Goal: Task Accomplishment & Management: Manage account settings

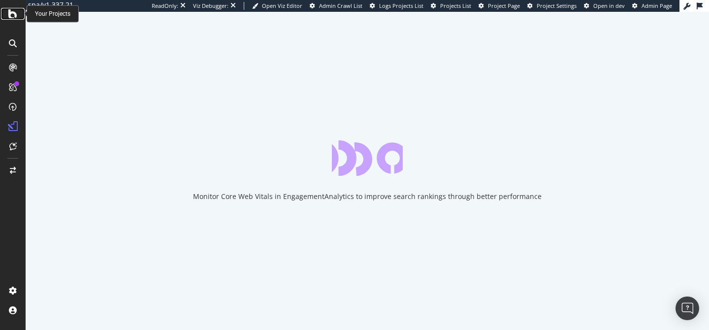
click at [10, 14] on icon at bounding box center [12, 14] width 9 height 12
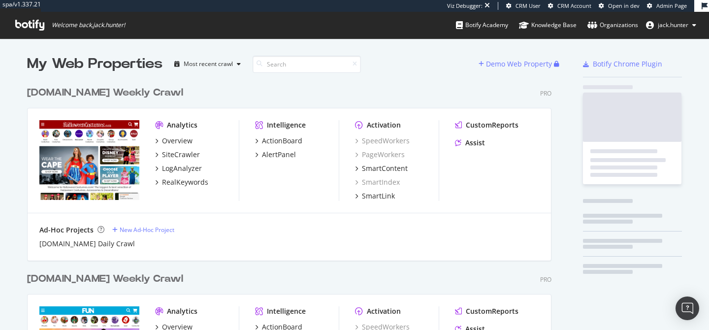
scroll to position [372, 532]
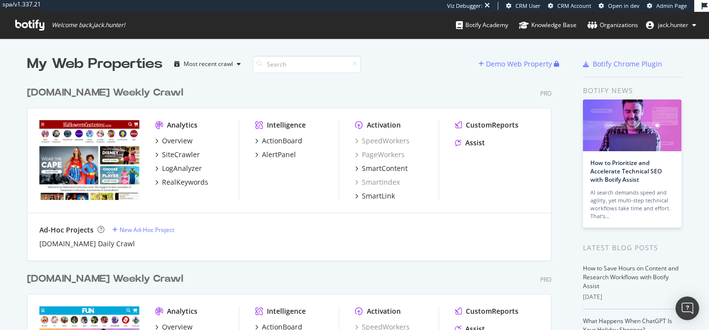
click at [125, 92] on div "[DOMAIN_NAME] Weekly Crawl" at bounding box center [105, 93] width 156 height 14
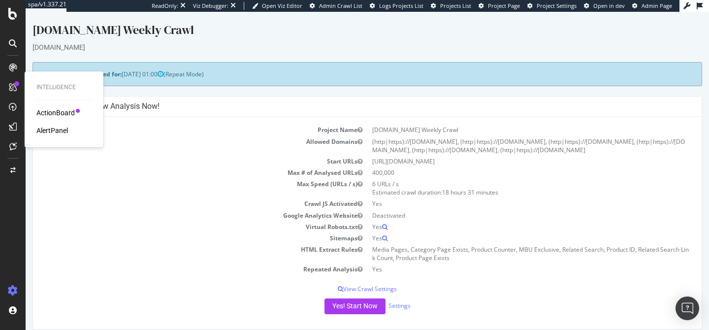
click at [56, 130] on div "AlertPanel" at bounding box center [52, 131] width 32 height 10
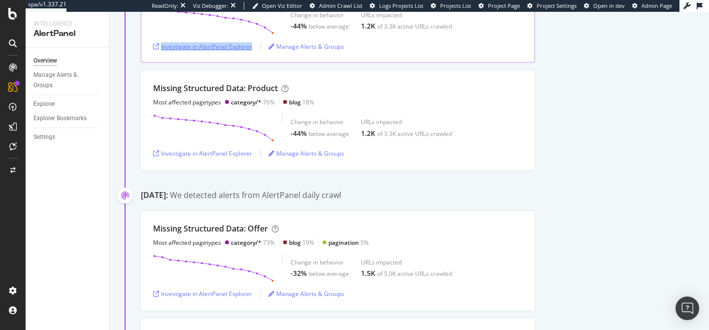
scroll to position [491, 0]
click at [220, 152] on div "Investigate in AlertPanel Explorer" at bounding box center [202, 152] width 99 height 8
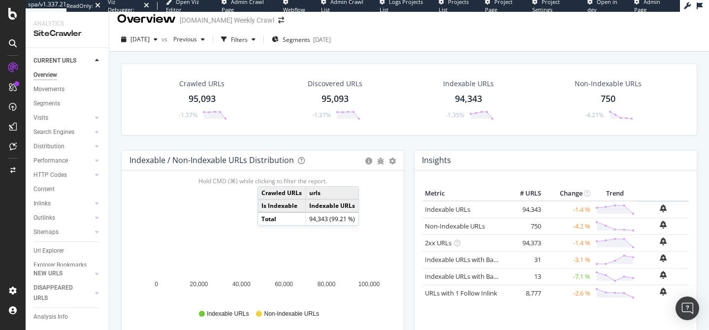
scroll to position [3, 0]
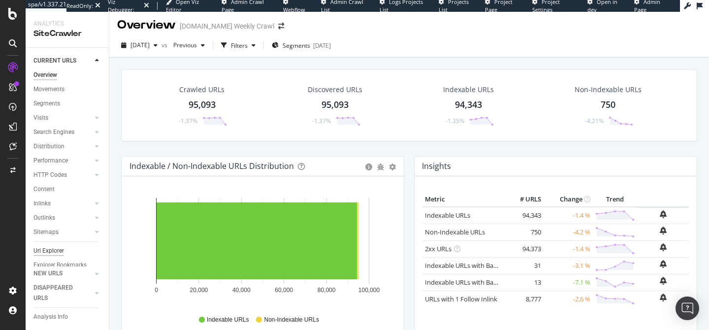
click at [57, 248] on div "Url Explorer" at bounding box center [48, 251] width 31 height 10
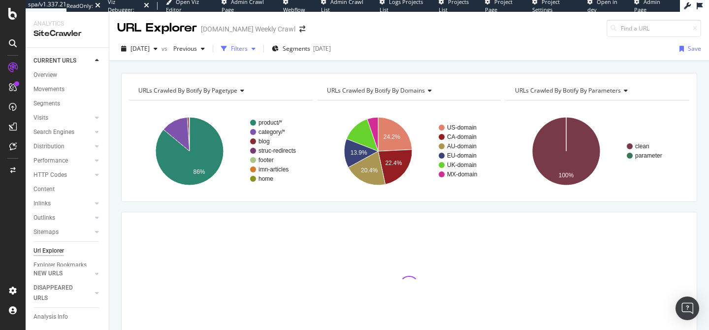
click at [248, 48] on div "Filters" at bounding box center [239, 48] width 17 height 8
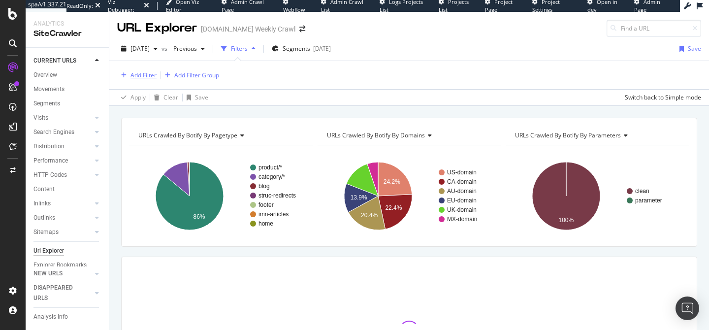
click at [144, 74] on div "Add Filter" at bounding box center [144, 75] width 26 height 8
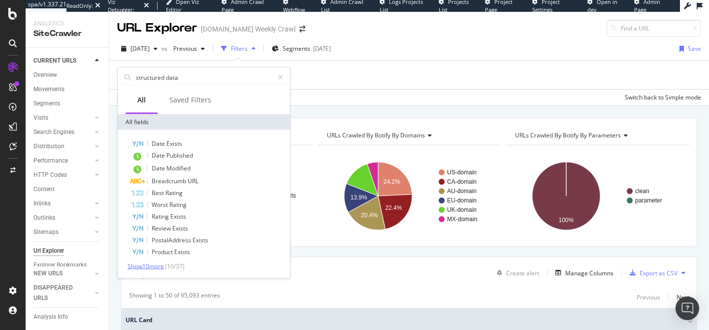
click at [153, 264] on span "Show 10 more" at bounding box center [146, 266] width 36 height 8
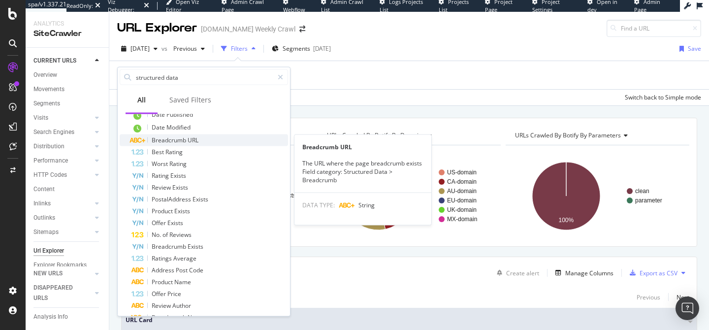
scroll to position [80, 0]
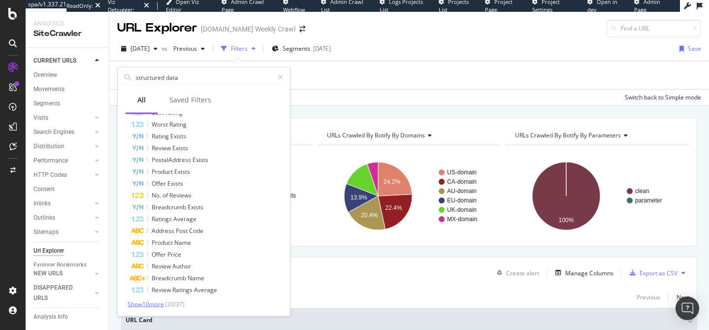
click at [153, 307] on span "Show 10 more" at bounding box center [146, 304] width 36 height 8
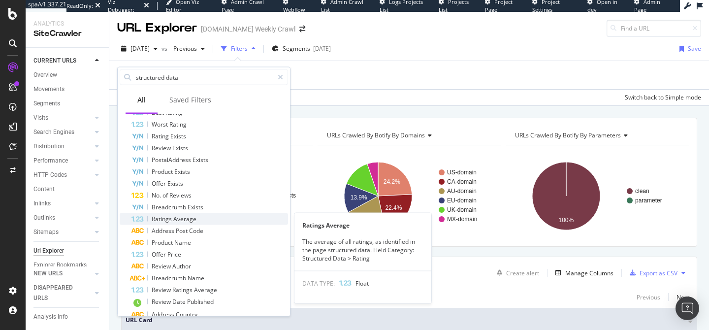
scroll to position [199, 0]
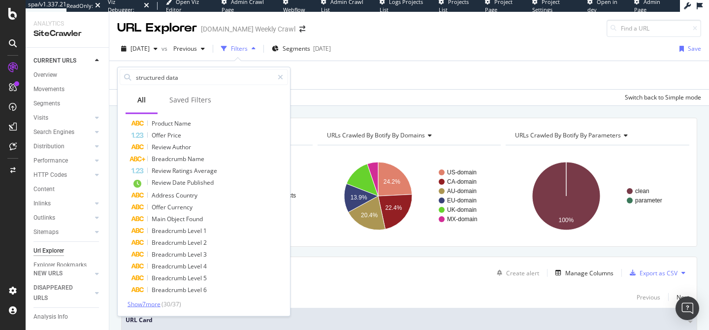
click at [153, 302] on span "Show 7 more" at bounding box center [144, 304] width 33 height 8
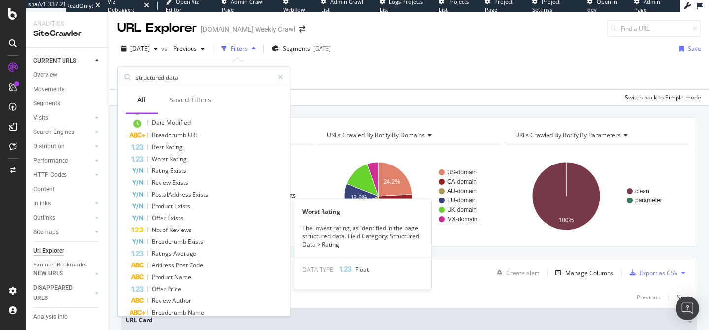
scroll to position [0, 0]
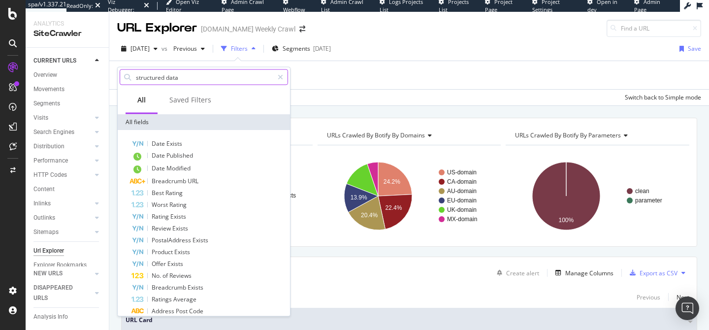
click at [196, 82] on input "structured data" at bounding box center [204, 77] width 138 height 15
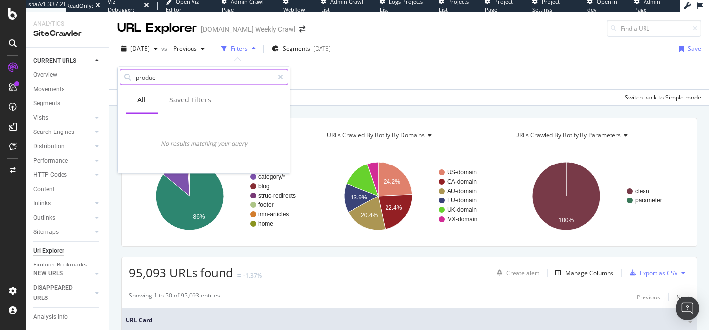
type input "product"
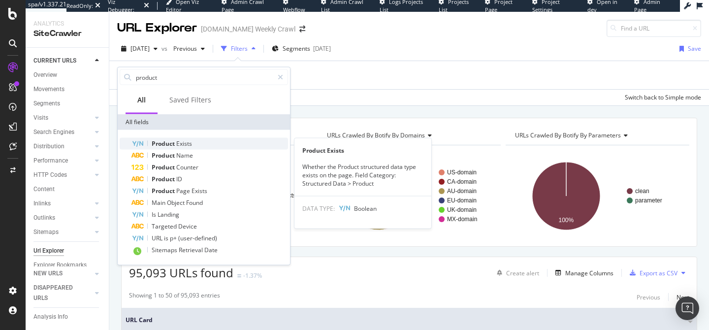
click at [190, 139] on span "Exists" at bounding box center [184, 143] width 16 height 8
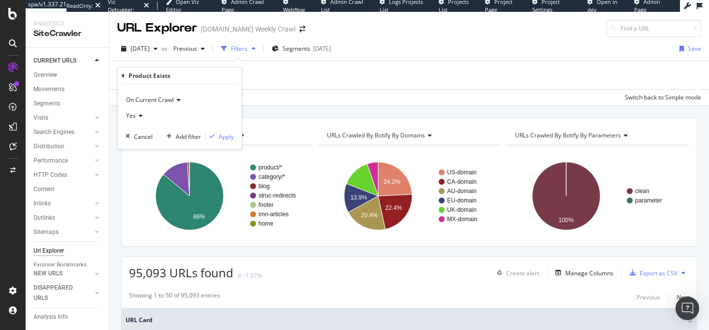
click at [140, 113] on icon at bounding box center [139, 116] width 7 height 6
click at [144, 145] on div "No" at bounding box center [180, 148] width 105 height 13
click at [220, 138] on div "Apply" at bounding box center [226, 136] width 15 height 8
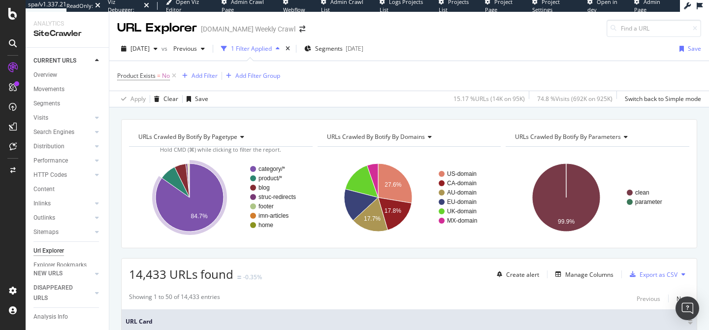
click at [219, 198] on icon "A chart." at bounding box center [190, 198] width 68 height 68
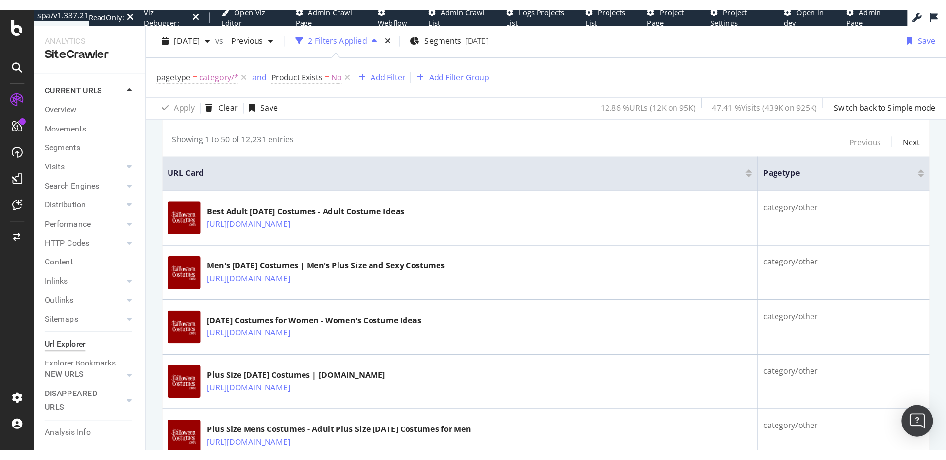
scroll to position [199, 0]
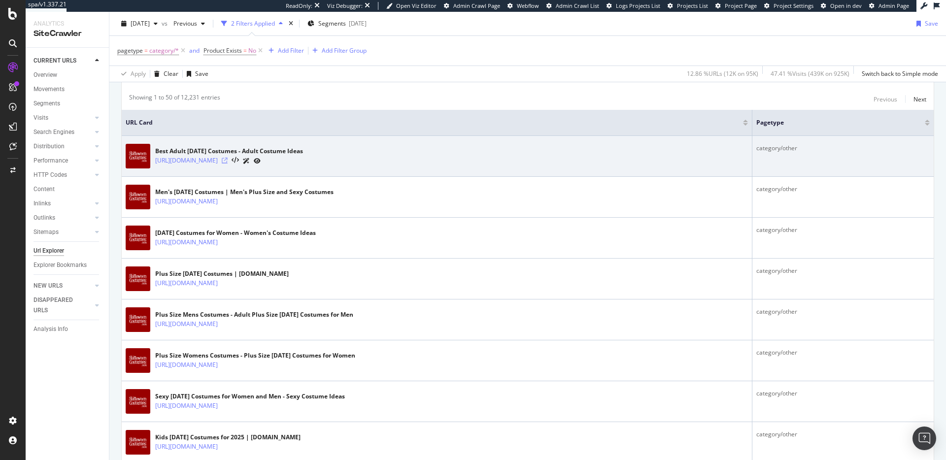
click at [228, 161] on icon at bounding box center [225, 161] width 6 height 6
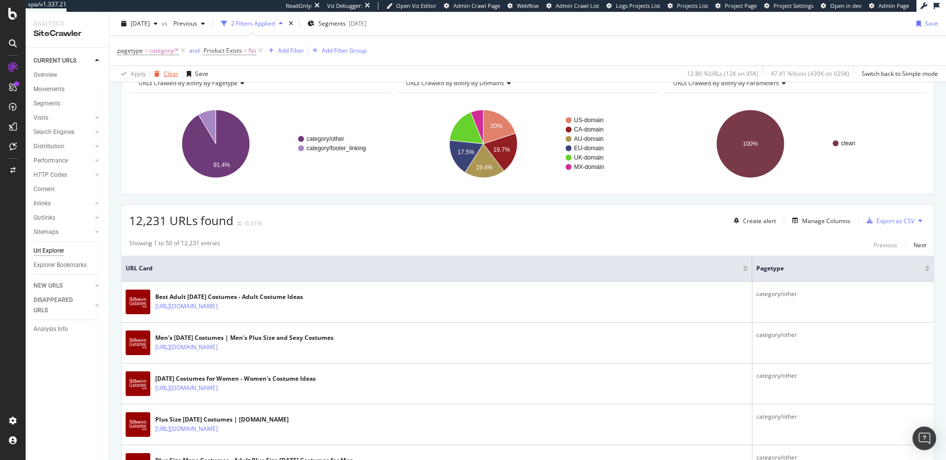
scroll to position [0, 0]
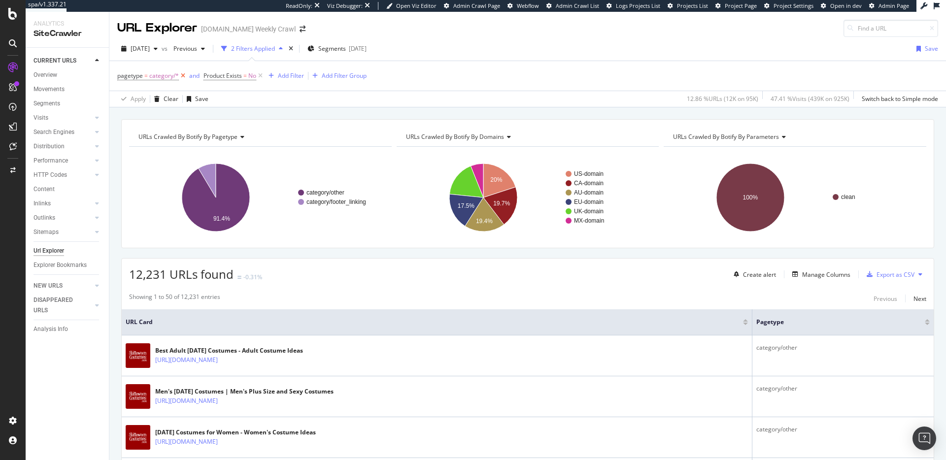
click at [183, 74] on icon at bounding box center [183, 76] width 8 height 10
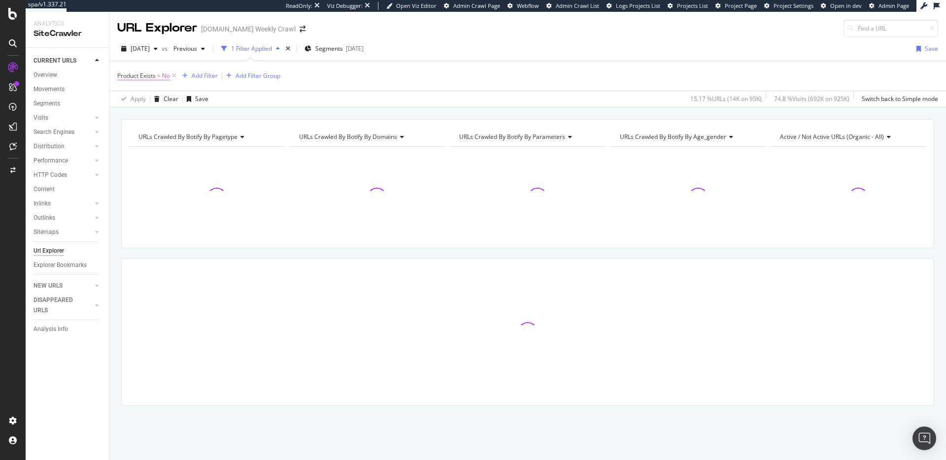
click at [147, 75] on span "Product Exists" at bounding box center [136, 75] width 38 height 8
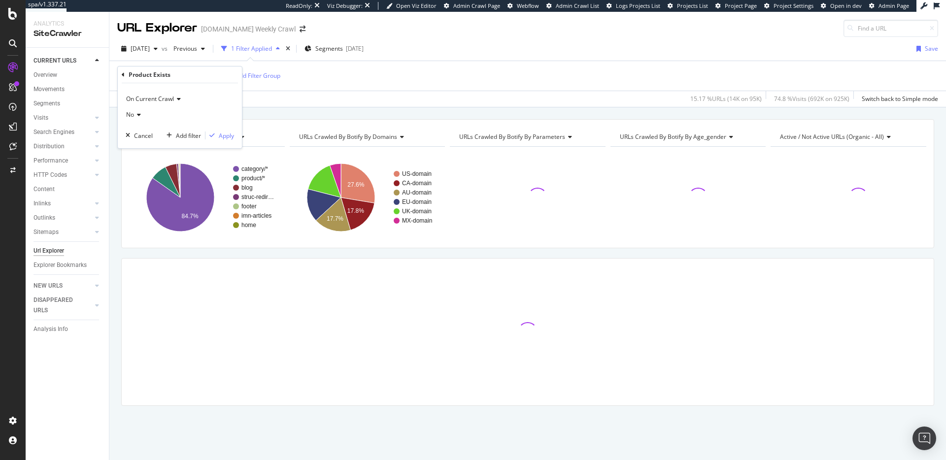
click at [125, 75] on div "Product Exists" at bounding box center [180, 74] width 116 height 17
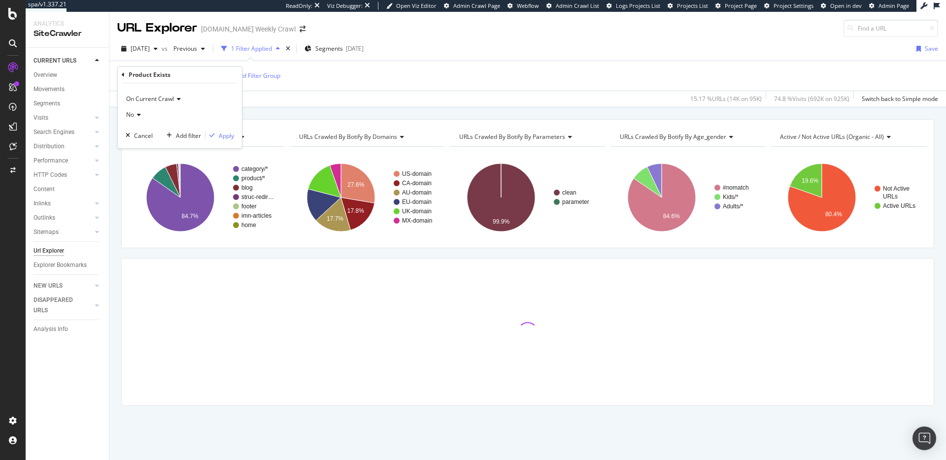
click at [120, 72] on div "Product Exists On Current Crawl No Cancel Add filter Apply" at bounding box center [180, 107] width 124 height 82
click at [122, 73] on icon at bounding box center [123, 75] width 3 height 6
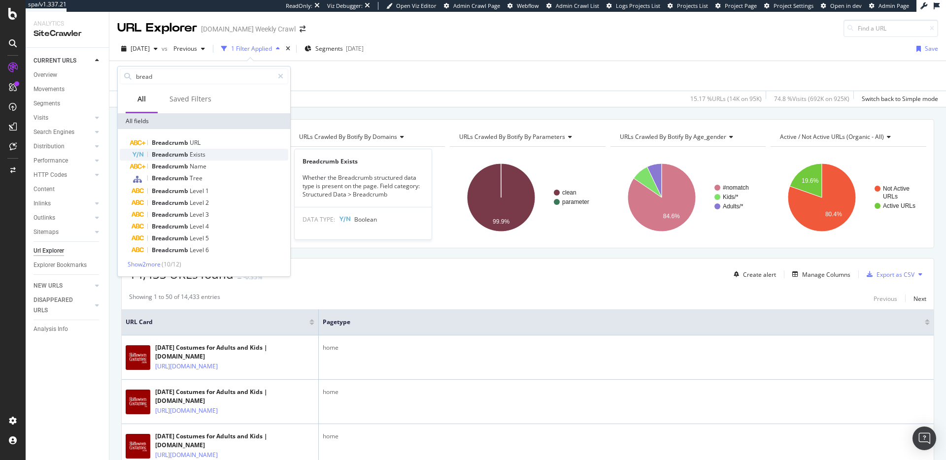
type input "bread"
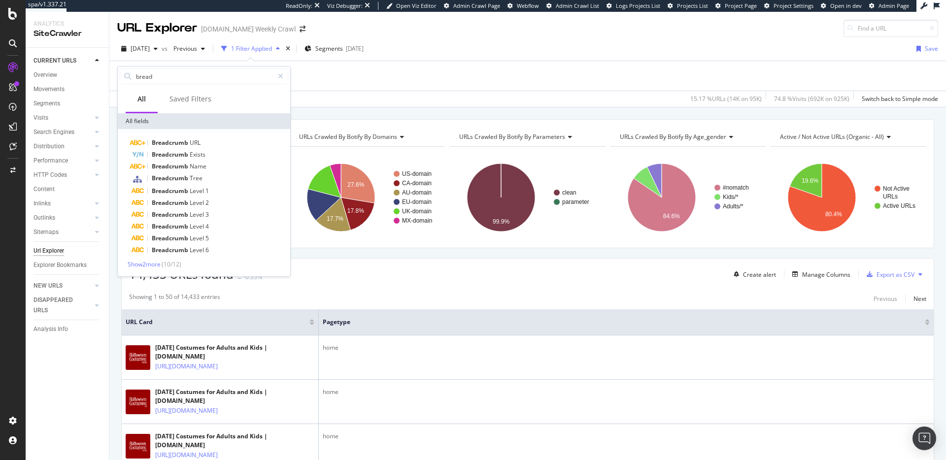
click at [192, 157] on span "Exists" at bounding box center [198, 154] width 16 height 8
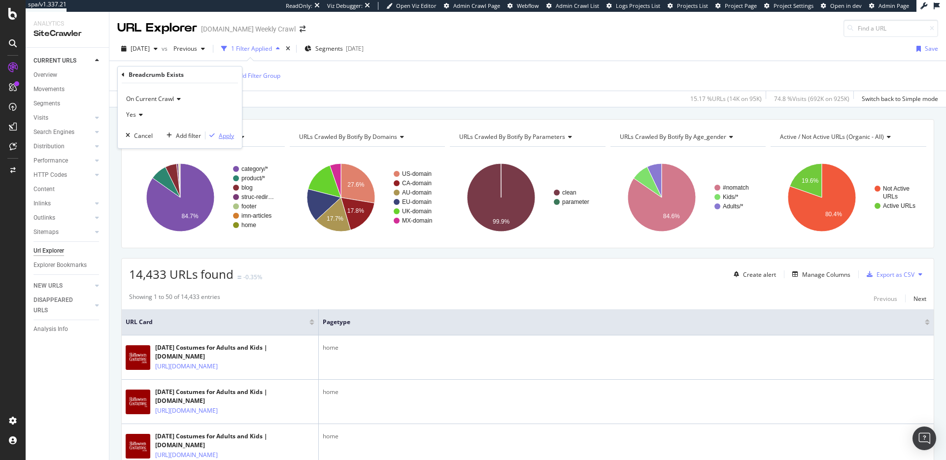
click at [221, 140] on button "Apply" at bounding box center [219, 136] width 29 height 10
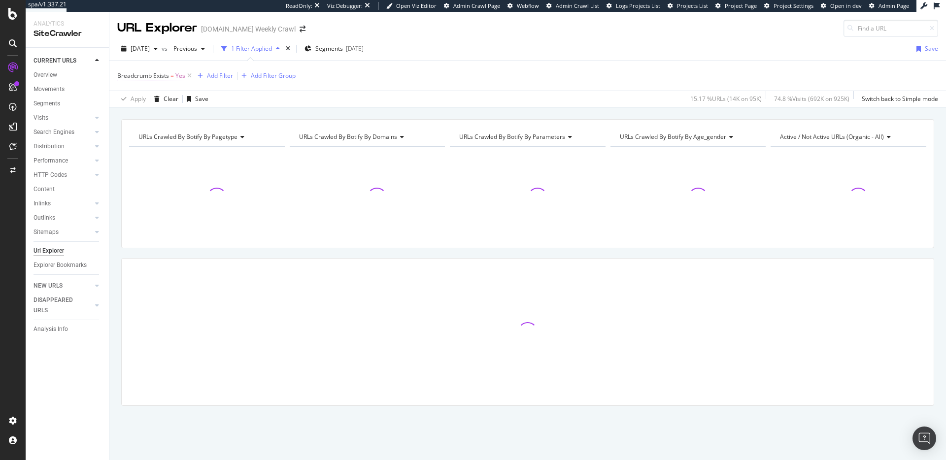
click at [170, 75] on span "=" at bounding box center [171, 75] width 3 height 8
click at [137, 112] on icon at bounding box center [139, 115] width 7 height 6
click at [150, 143] on div "No" at bounding box center [180, 147] width 105 height 13
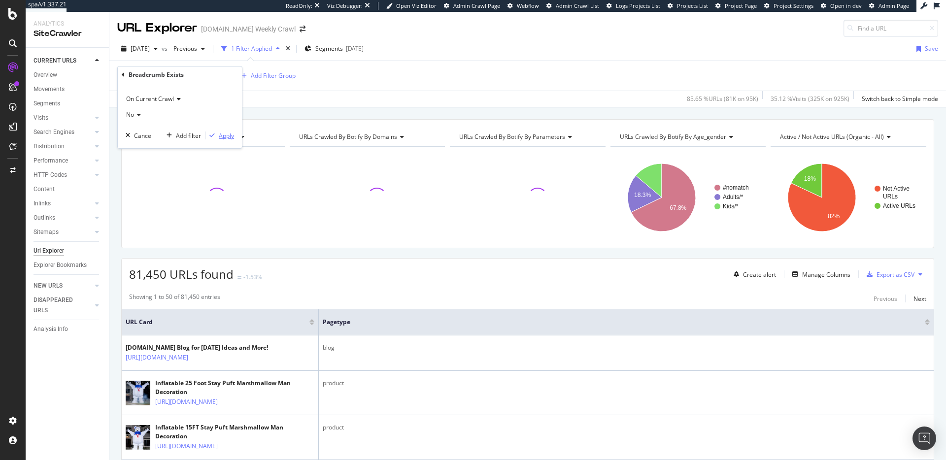
click at [216, 137] on div "button" at bounding box center [211, 135] width 13 height 6
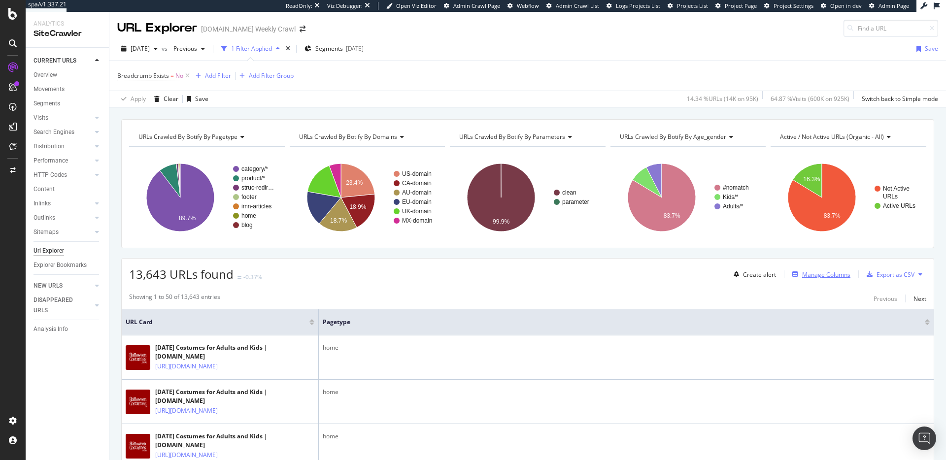
click at [709, 278] on div "Manage Columns" at bounding box center [826, 274] width 48 height 8
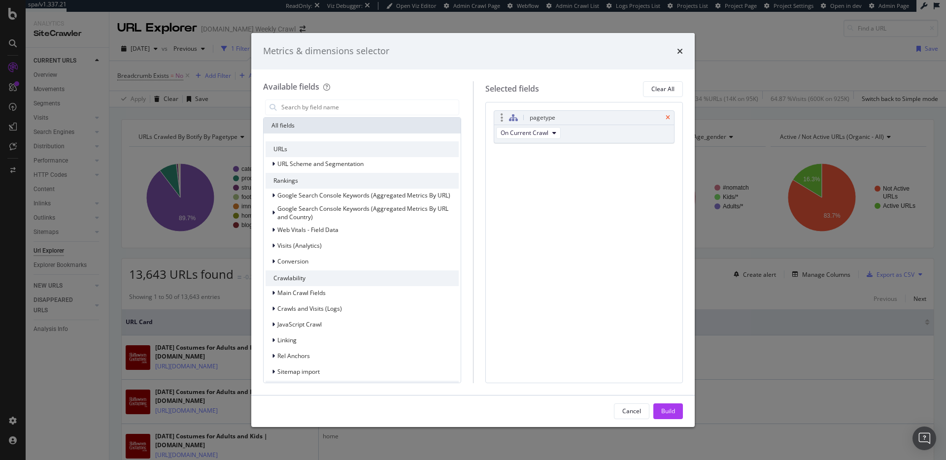
click at [666, 118] on icon "times" at bounding box center [667, 118] width 4 height 6
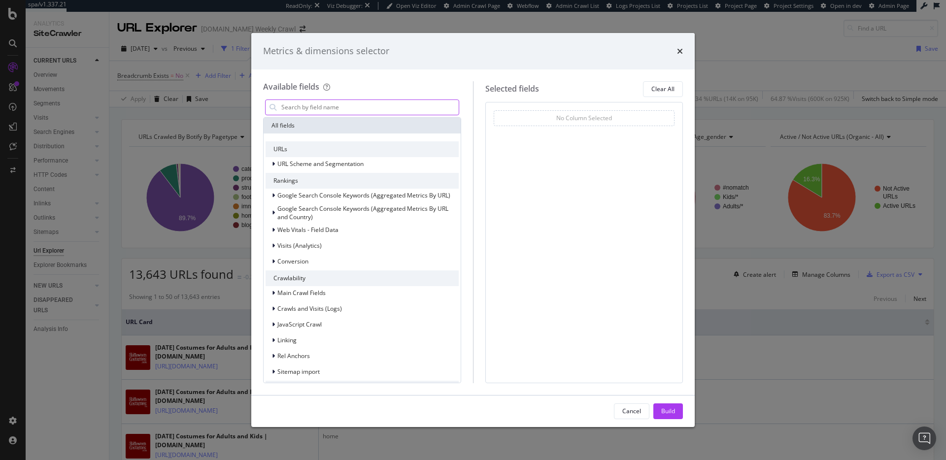
click at [317, 108] on input "modal" at bounding box center [369, 107] width 178 height 15
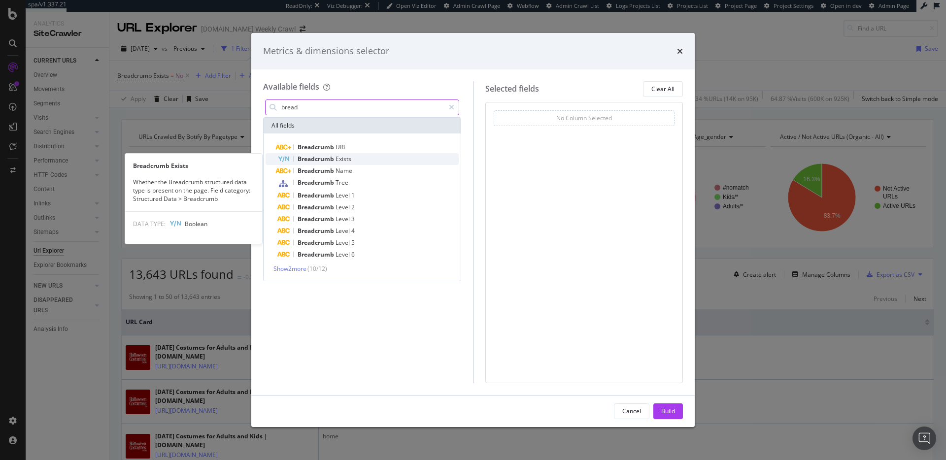
type input "bread"
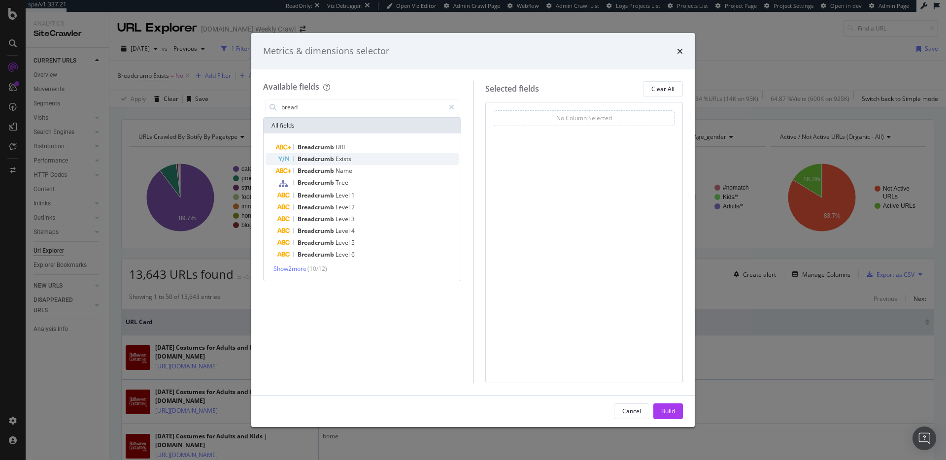
click at [366, 160] on div "Breadcrumb Exists" at bounding box center [367, 159] width 181 height 12
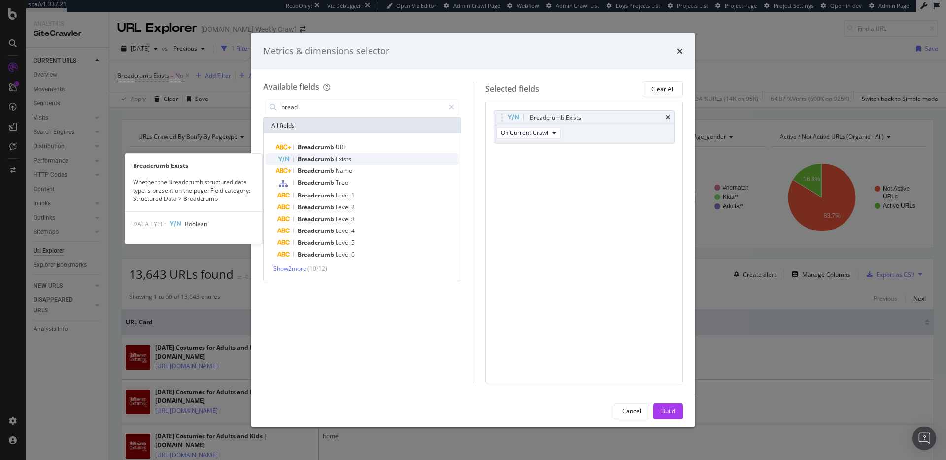
click at [366, 160] on div "Breadcrumb Exists" at bounding box center [367, 159] width 181 height 12
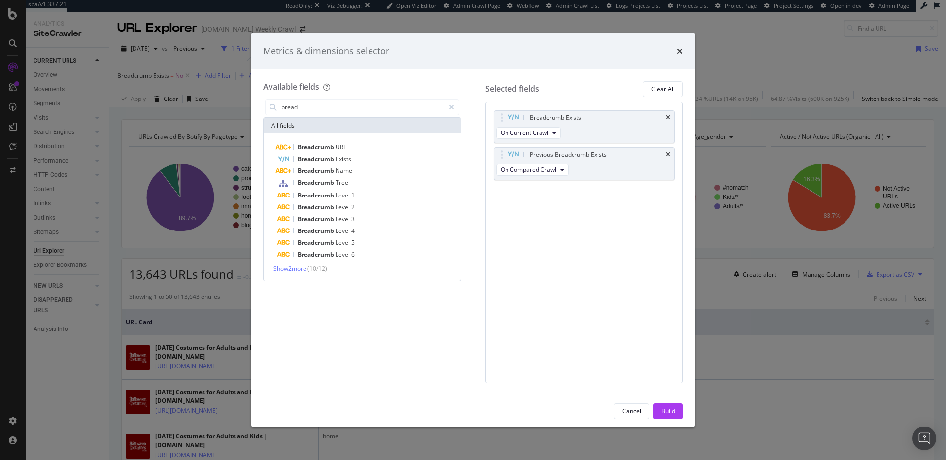
click at [669, 330] on div "Build" at bounding box center [668, 411] width 14 height 8
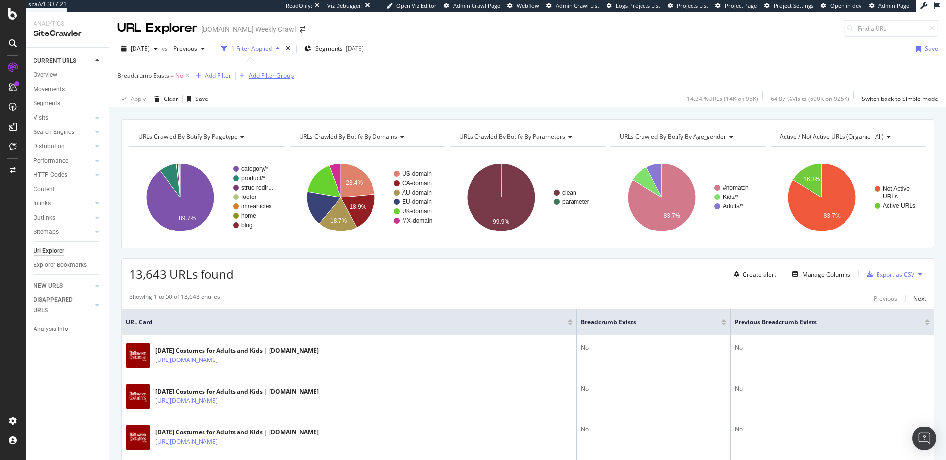
click at [184, 76] on icon at bounding box center [187, 76] width 8 height 10
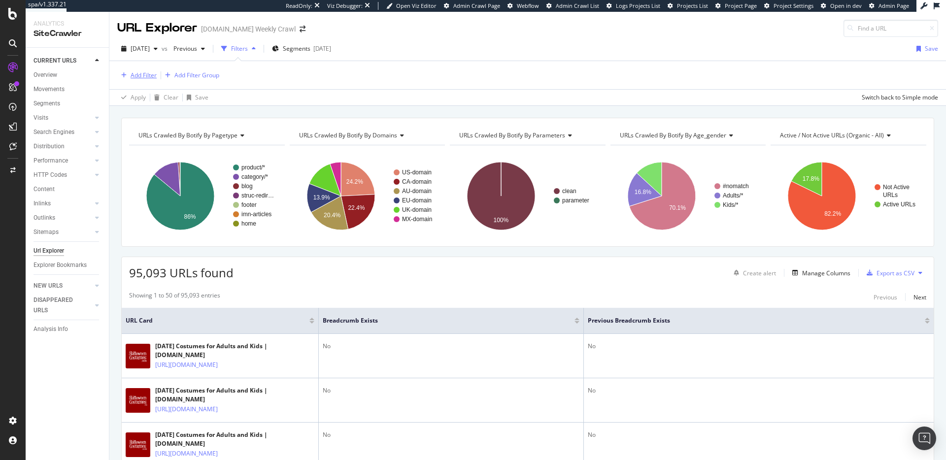
click at [137, 78] on div "Add Filter" at bounding box center [144, 75] width 26 height 8
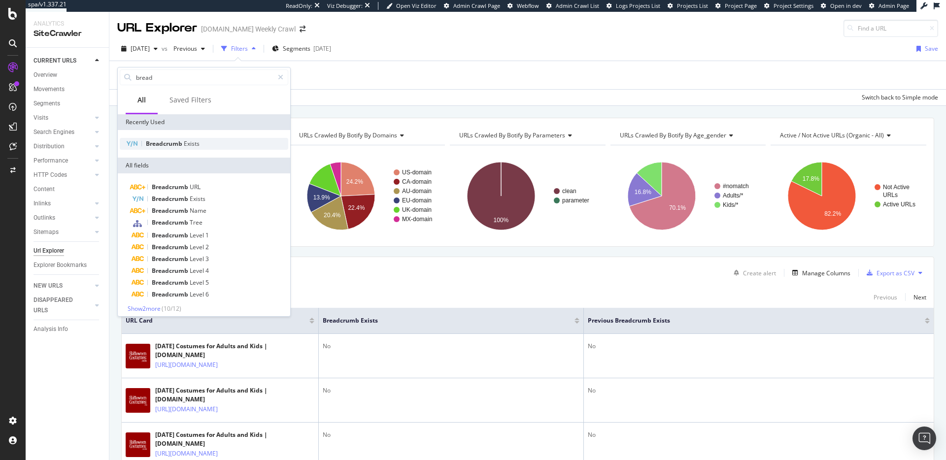
click at [167, 140] on span "Breadcrumb" at bounding box center [165, 143] width 38 height 8
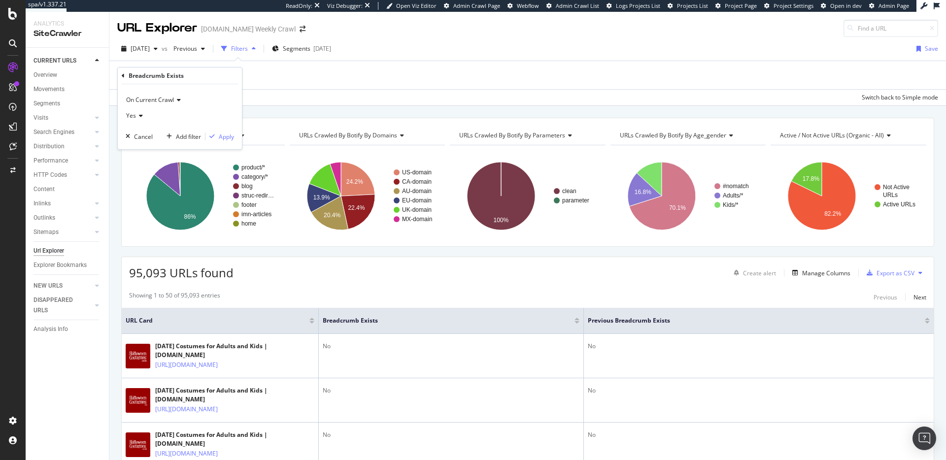
click at [138, 116] on icon at bounding box center [139, 116] width 7 height 6
click at [150, 150] on div "No" at bounding box center [180, 148] width 105 height 13
click at [211, 136] on icon "button" at bounding box center [211, 136] width 5 height 6
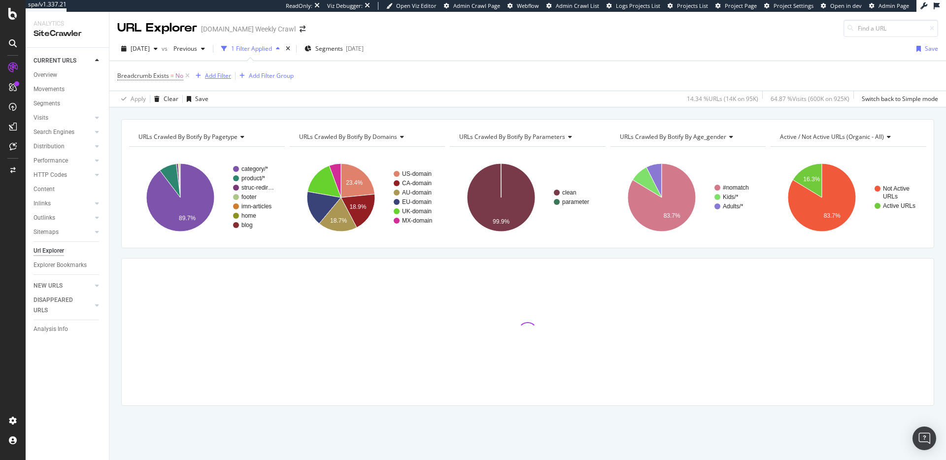
click at [211, 71] on div "Add Filter" at bounding box center [211, 75] width 39 height 11
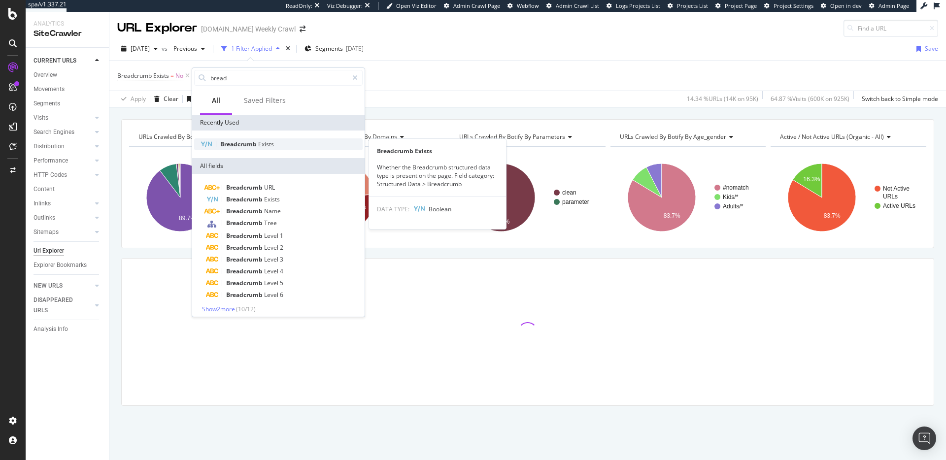
click at [230, 142] on span "Breadcrumb" at bounding box center [239, 144] width 38 height 8
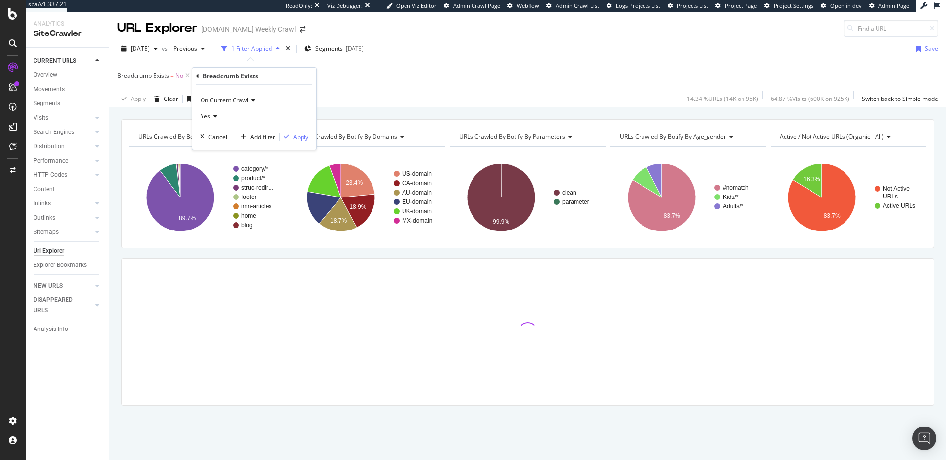
click at [221, 99] on span "On Current Crawl" at bounding box center [224, 100] width 48 height 8
click at [232, 132] on span "On Compared Crawl" at bounding box center [233, 134] width 56 height 8
click at [210, 115] on icon at bounding box center [213, 116] width 7 height 6
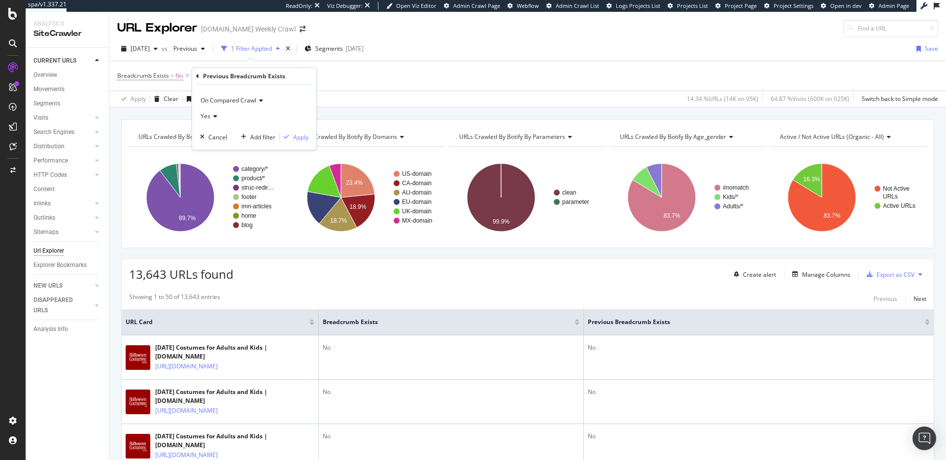
click at [312, 107] on div "On Compared Crawl Yes Cancel Add filter Apply" at bounding box center [254, 117] width 124 height 65
click at [303, 138] on div "Apply" at bounding box center [300, 137] width 15 height 8
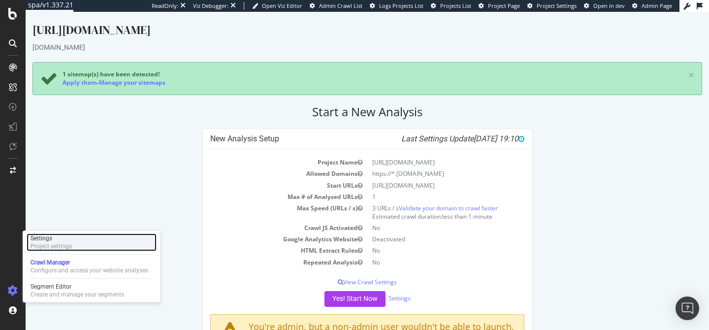
click at [61, 241] on div "Settings" at bounding box center [51, 238] width 41 height 8
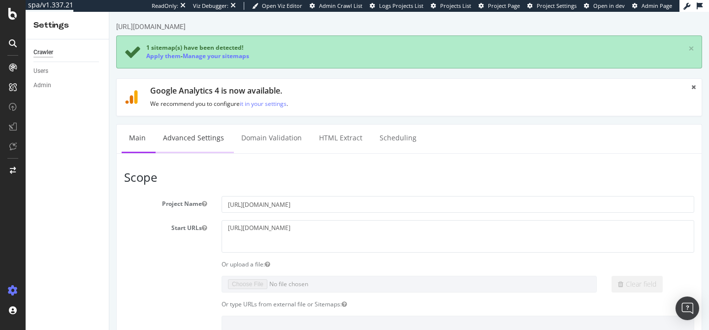
click at [176, 137] on link "Advanced Settings" at bounding box center [194, 138] width 76 height 27
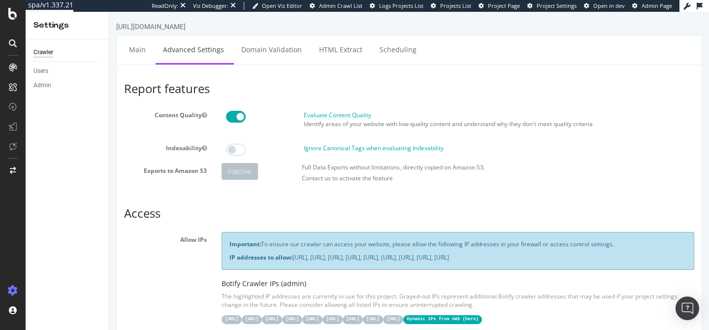
click at [4, 21] on div at bounding box center [13, 165] width 26 height 330
click at [6, 12] on div at bounding box center [13, 14] width 24 height 12
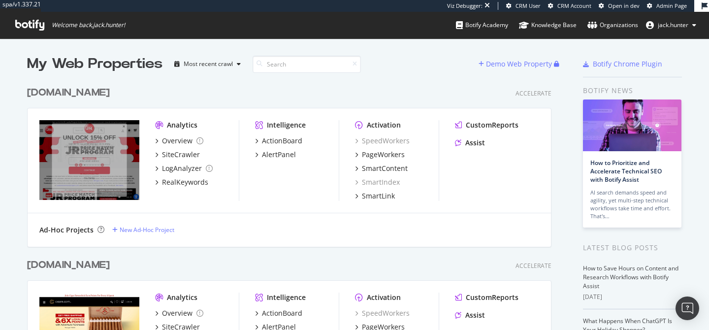
scroll to position [1, 0]
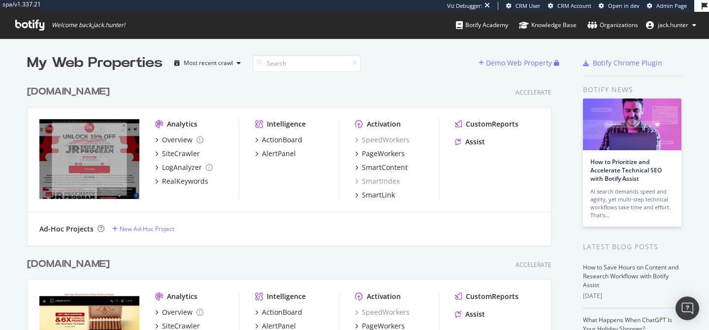
click at [68, 86] on div "jrcigars.com" at bounding box center [68, 92] width 83 height 14
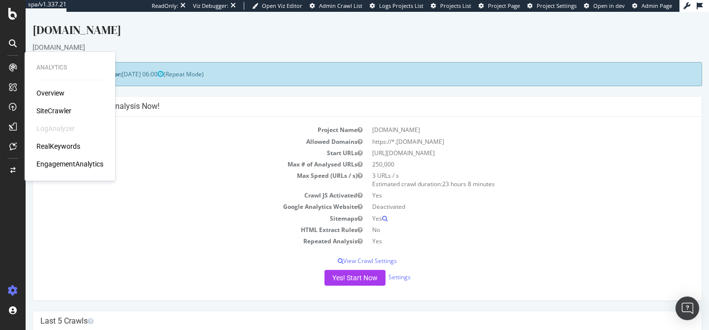
click at [60, 108] on div "SiteCrawler" at bounding box center [53, 111] width 35 height 10
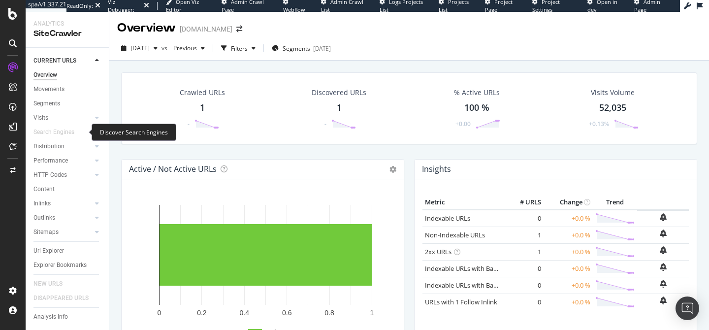
click at [75, 131] on div at bounding box center [79, 132] width 10 height 10
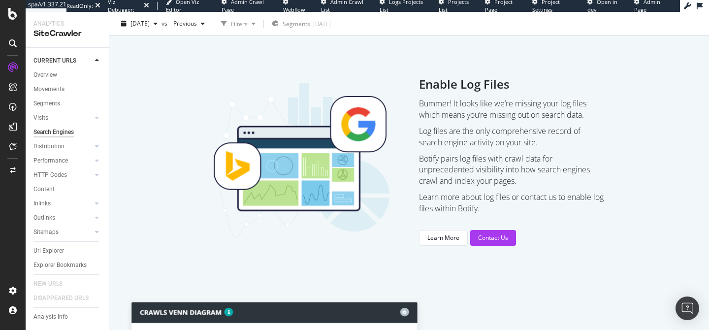
scroll to position [71, 0]
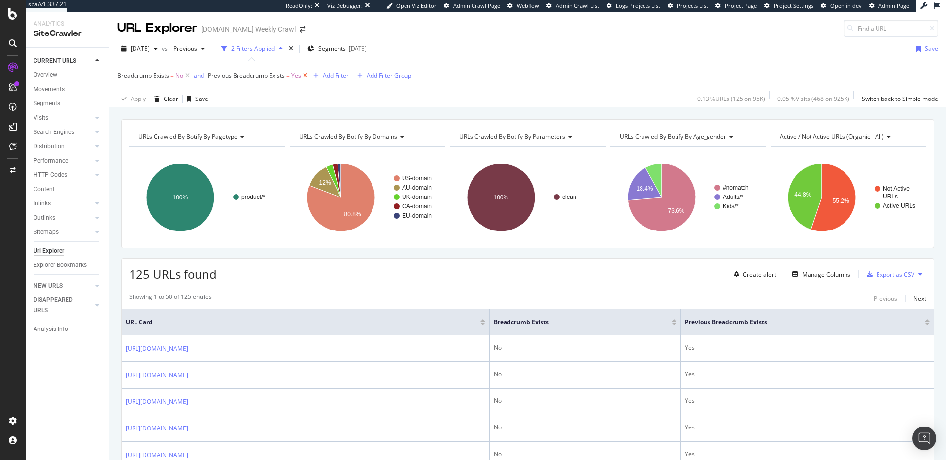
click at [307, 76] on icon at bounding box center [305, 76] width 8 height 10
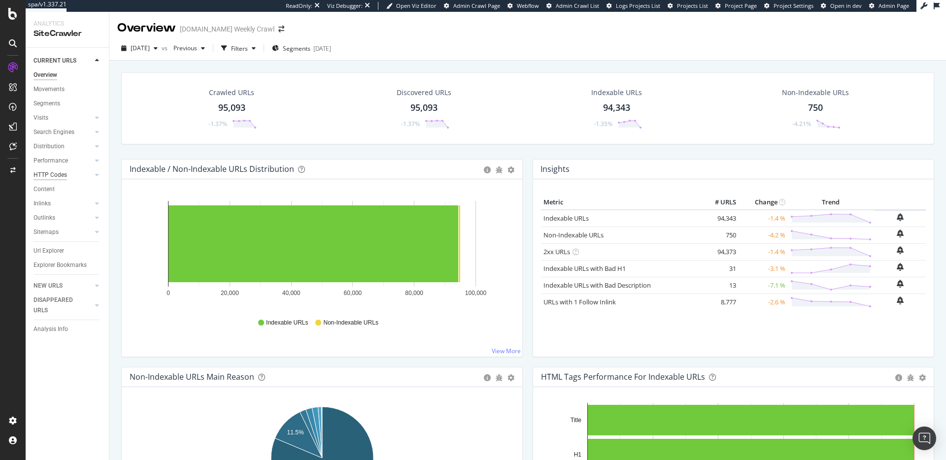
click at [66, 170] on link "HTTP Codes" at bounding box center [62, 175] width 59 height 10
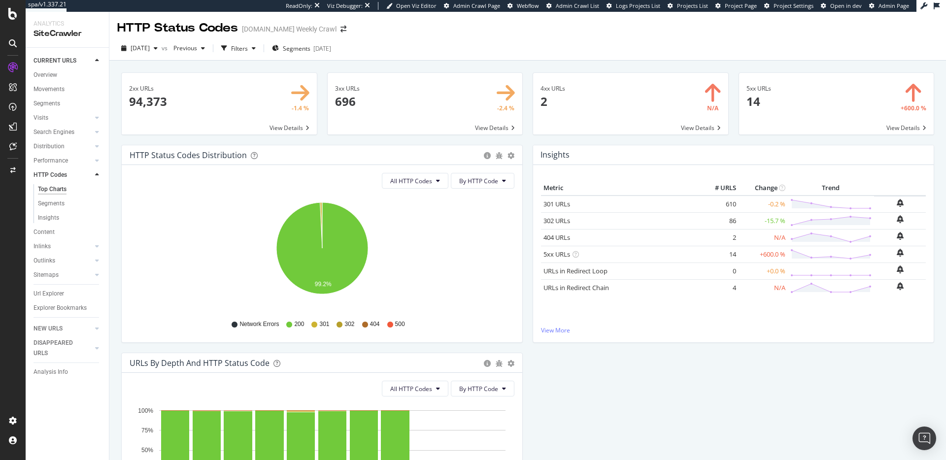
click at [45, 293] on div "Url Explorer" at bounding box center [48, 294] width 31 height 10
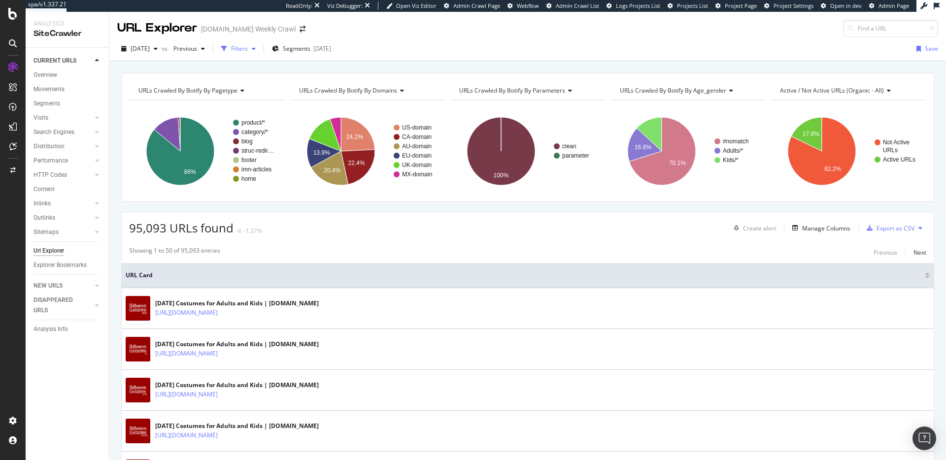
click at [248, 46] on div "Filters" at bounding box center [239, 48] width 17 height 8
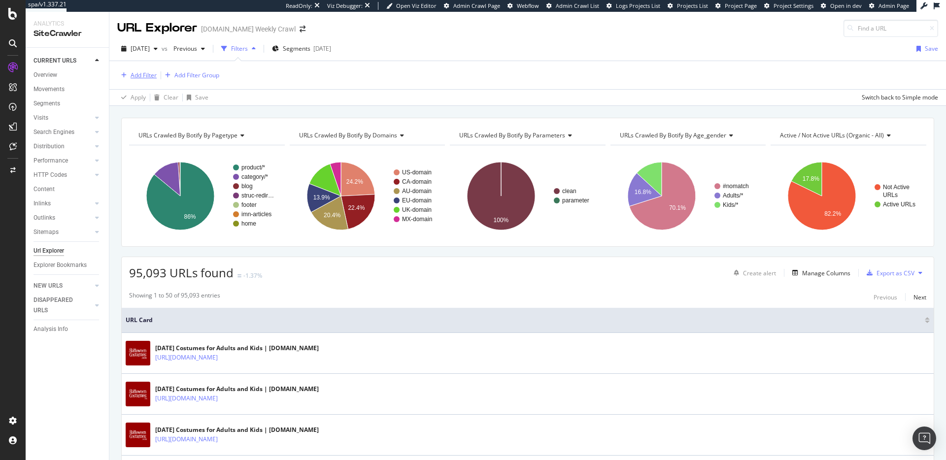
click at [140, 80] on div "Add Filter" at bounding box center [136, 75] width 39 height 11
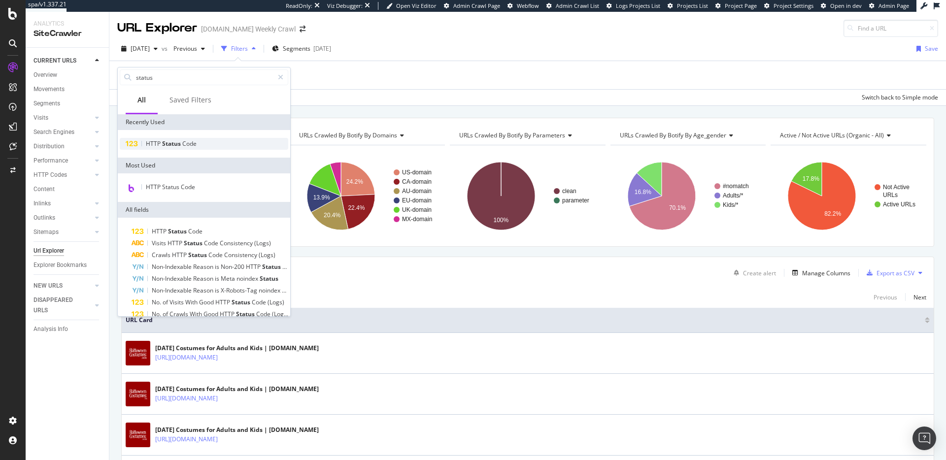
type input "status"
click at [189, 142] on span "Code" at bounding box center [189, 143] width 14 height 8
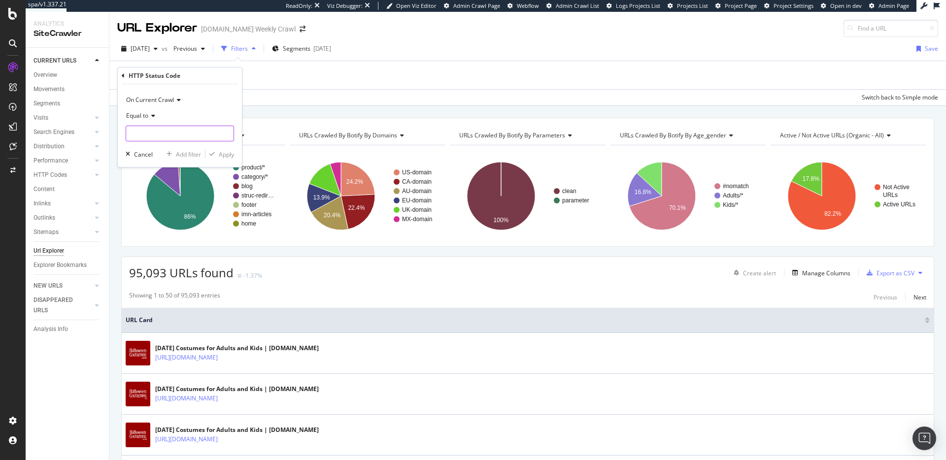
click at [147, 128] on input "number" at bounding box center [180, 134] width 108 height 16
click at [198, 187] on span "-104" at bounding box center [171, 188] width 84 height 8
type input "-104"
click at [219, 157] on div "Apply" at bounding box center [226, 154] width 15 height 8
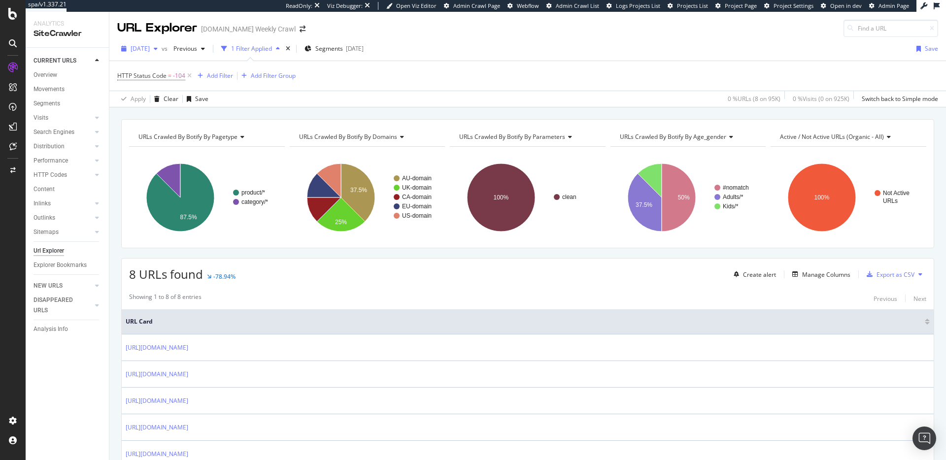
click at [150, 49] on span "[DATE]" at bounding box center [140, 48] width 19 height 8
click at [167, 99] on div "2025 Sep. 2nd" at bounding box center [157, 102] width 51 height 9
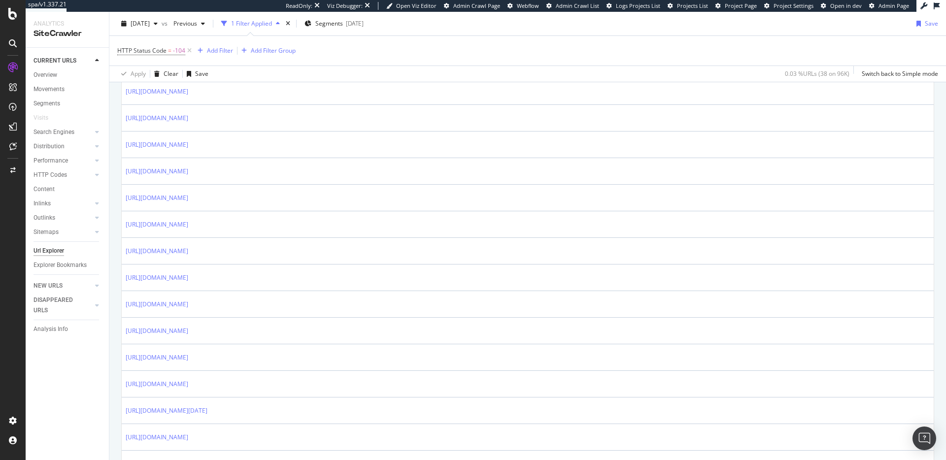
scroll to position [942, 0]
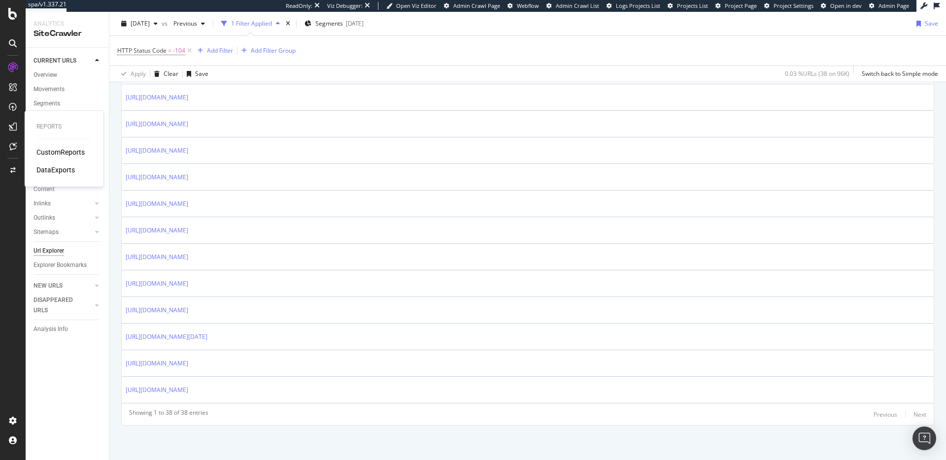
click at [53, 152] on div "CustomReports" at bounding box center [60, 152] width 48 height 10
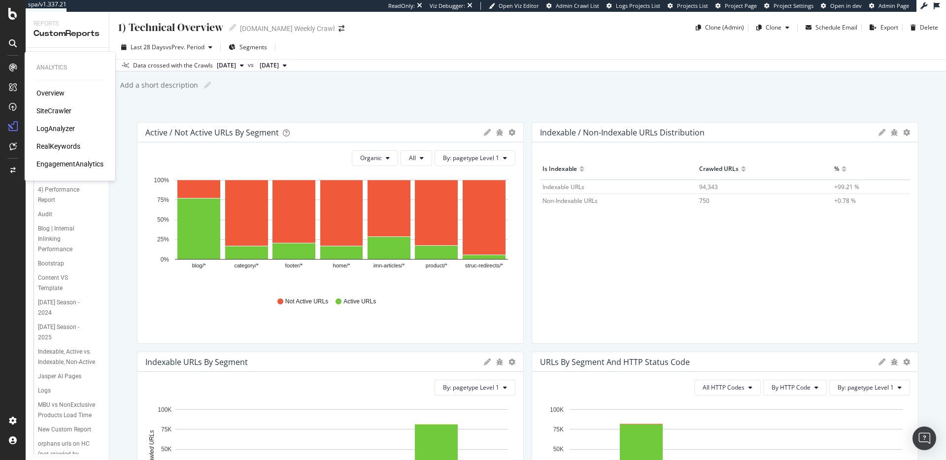
click at [53, 114] on div "SiteCrawler" at bounding box center [53, 111] width 35 height 10
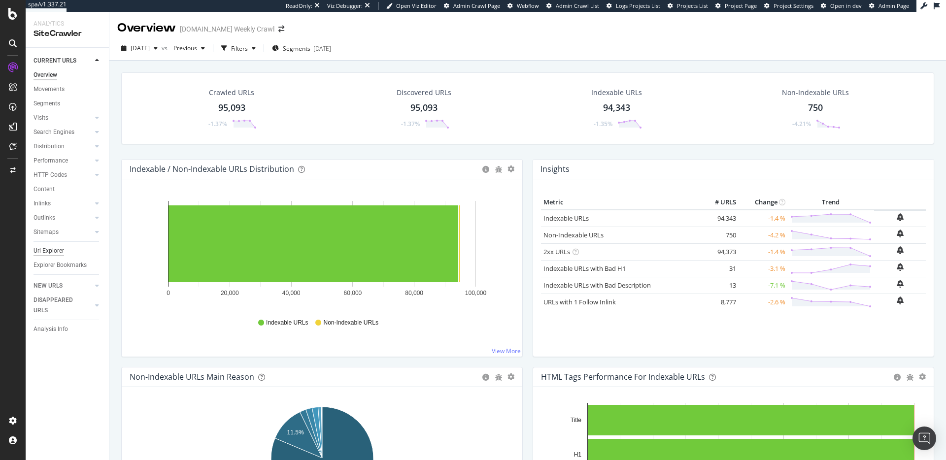
click at [40, 246] on div "Url Explorer" at bounding box center [48, 251] width 31 height 10
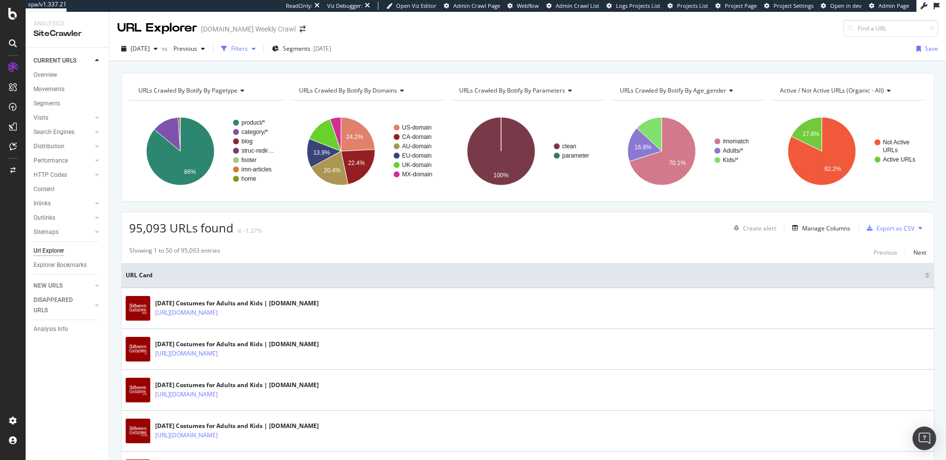
click at [248, 47] on div "Filters" at bounding box center [239, 48] width 17 height 8
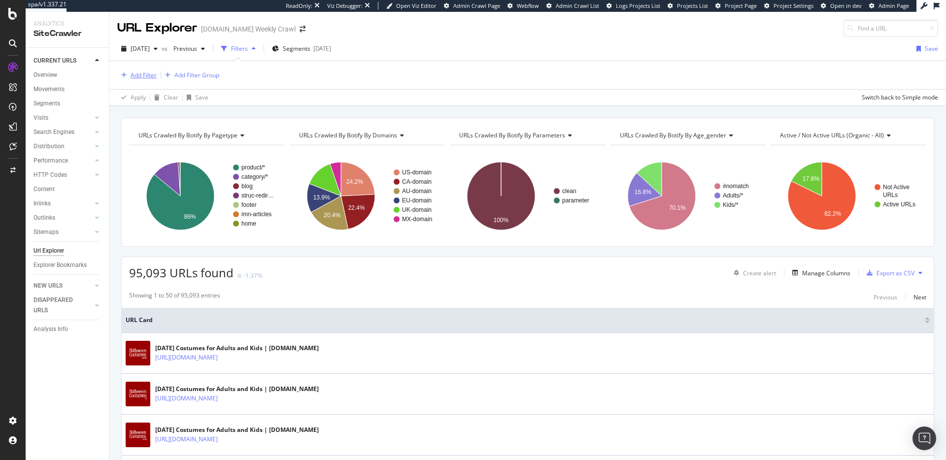
click at [144, 70] on div "Add Filter" at bounding box center [136, 75] width 39 height 11
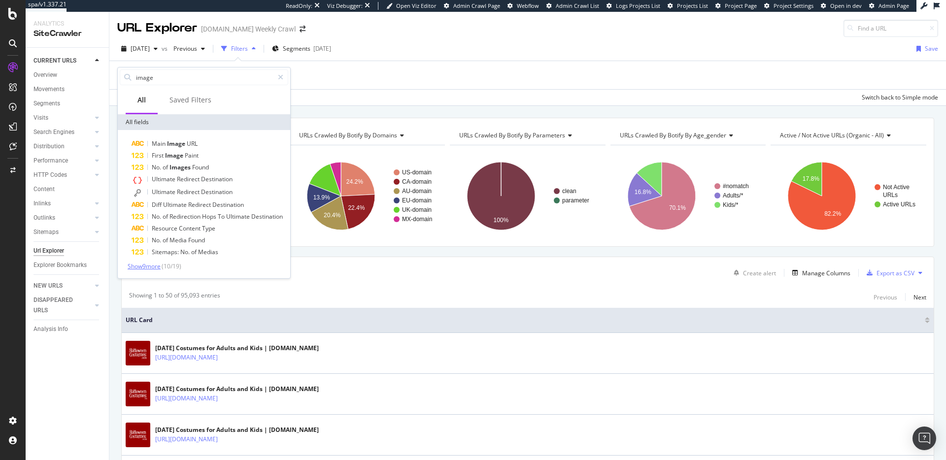
type input "image"
click at [154, 264] on span "Show 9 more" at bounding box center [144, 266] width 33 height 8
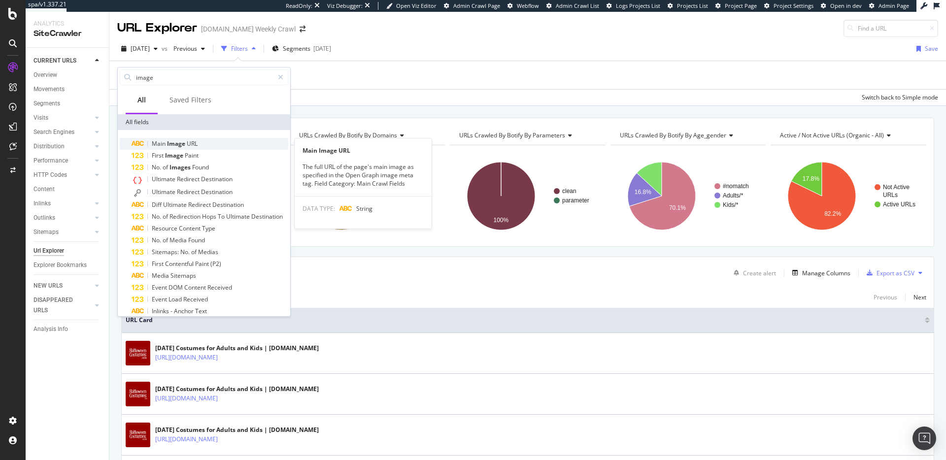
click at [210, 147] on div "Main Image URL" at bounding box center [210, 144] width 157 height 12
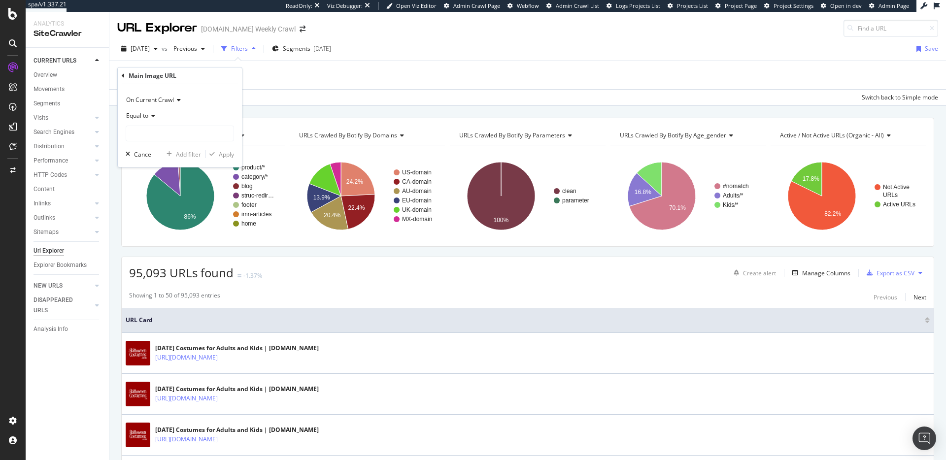
click at [151, 114] on icon at bounding box center [151, 116] width 7 height 6
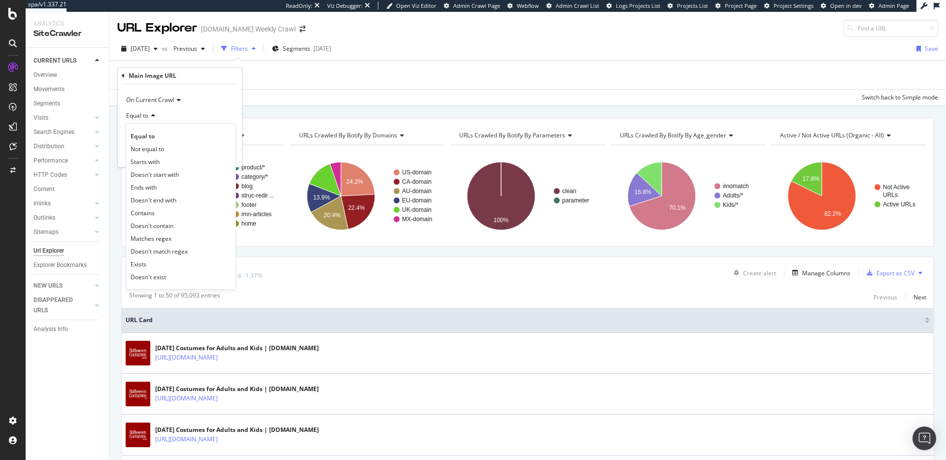
click at [193, 115] on div "Equal to" at bounding box center [180, 116] width 108 height 16
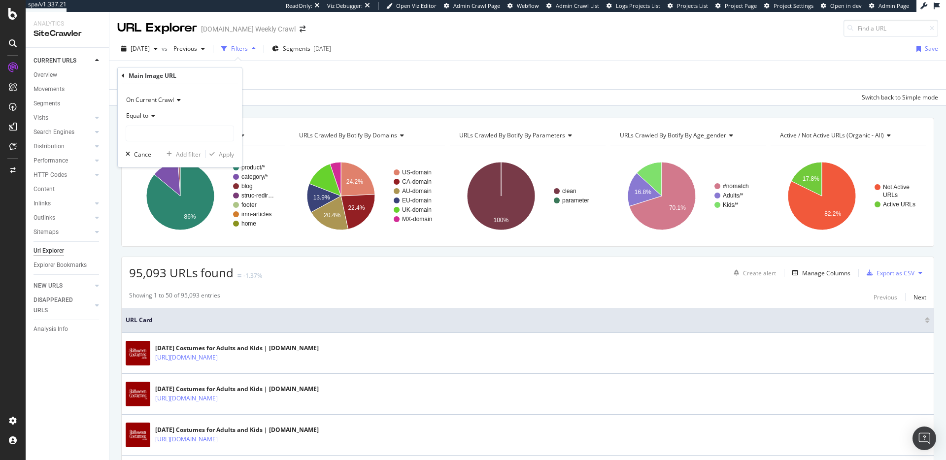
click at [142, 115] on span "Equal to" at bounding box center [137, 115] width 22 height 8
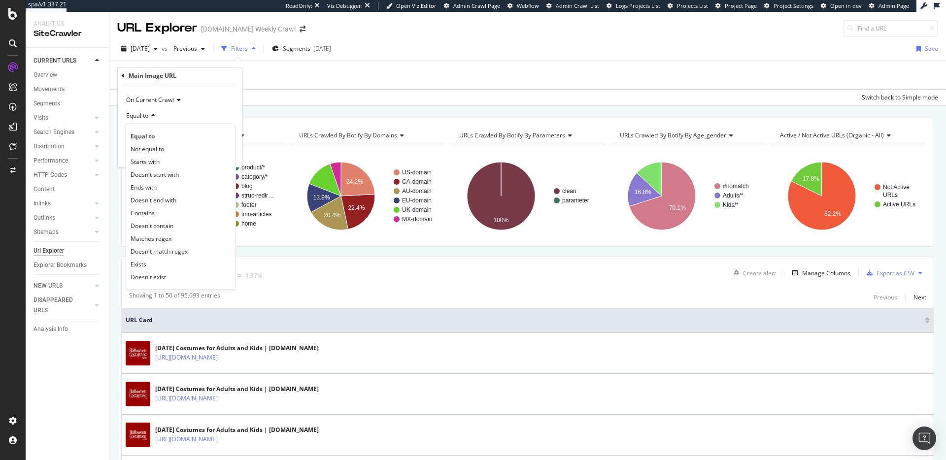
drag, startPoint x: 225, startPoint y: 96, endPoint x: 221, endPoint y: 105, distance: 10.2
click at [225, 97] on div "On Current Crawl" at bounding box center [180, 100] width 108 height 16
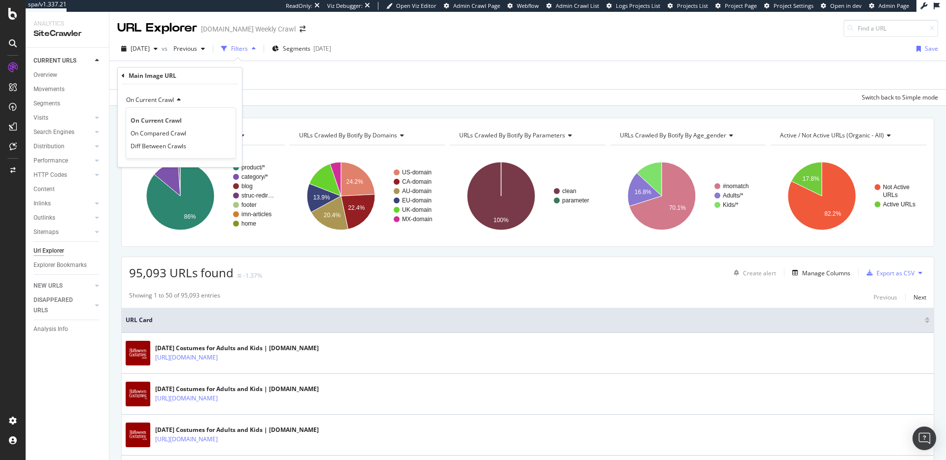
click at [221, 96] on div "On Current Crawl" at bounding box center [180, 100] width 108 height 16
drag, startPoint x: 152, startPoint y: 130, endPoint x: 147, endPoint y: 121, distance: 10.6
click at [151, 130] on input "text" at bounding box center [179, 134] width 107 height 16
click at [145, 117] on span "Equal to" at bounding box center [137, 115] width 22 height 8
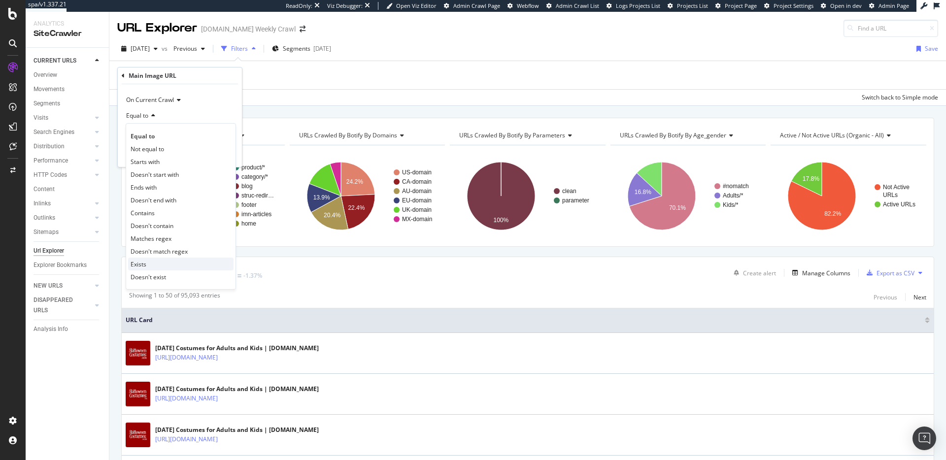
click at [161, 263] on div "Exists" at bounding box center [180, 264] width 105 height 13
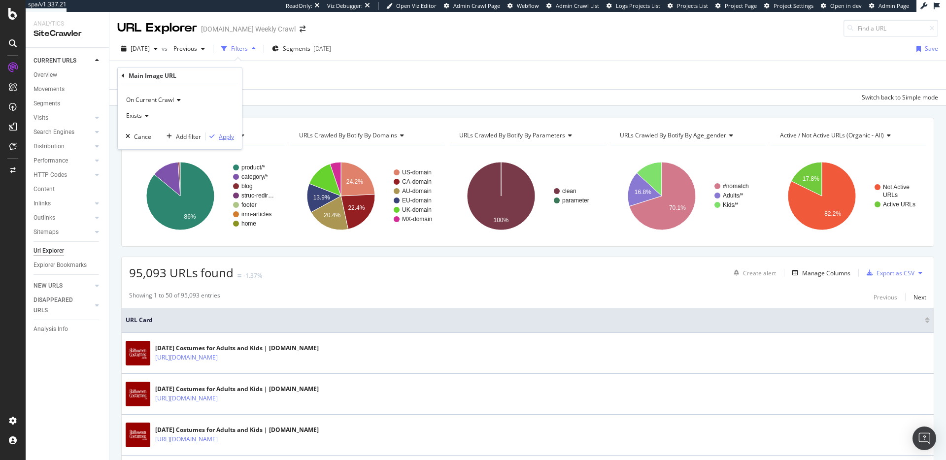
click at [217, 132] on button "Apply" at bounding box center [219, 137] width 29 height 10
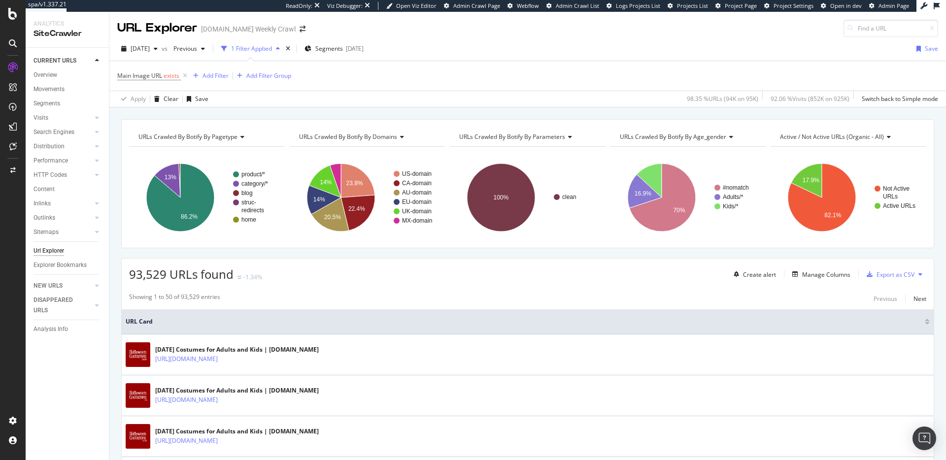
scroll to position [3, 0]
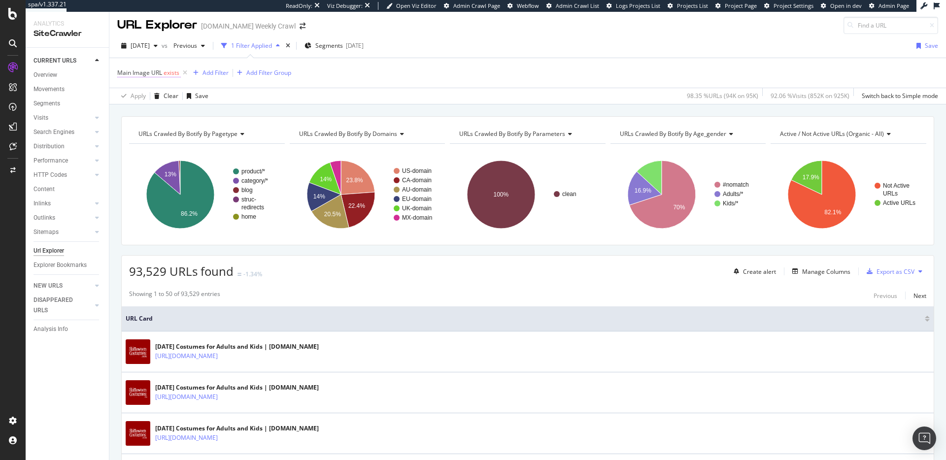
click at [162, 74] on span "Main Image URL exists" at bounding box center [149, 72] width 64 height 9
click at [124, 70] on icon at bounding box center [123, 72] width 3 height 6
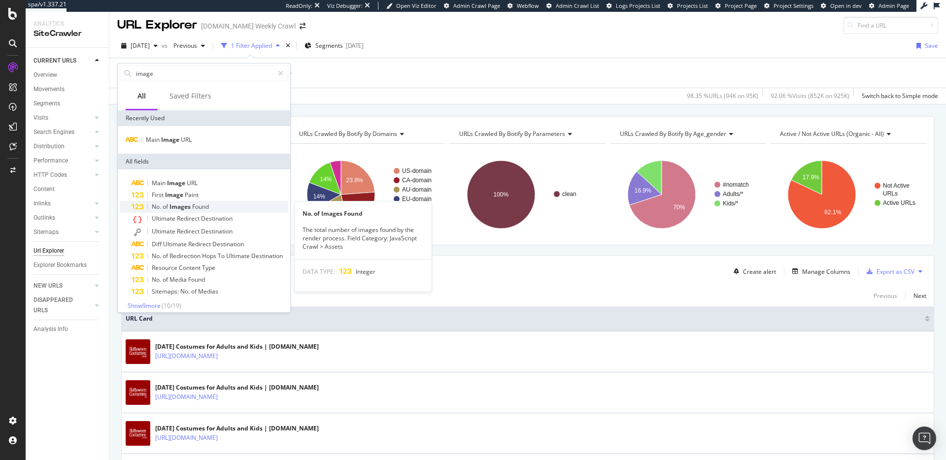
click at [201, 209] on span "Found" at bounding box center [200, 206] width 17 height 8
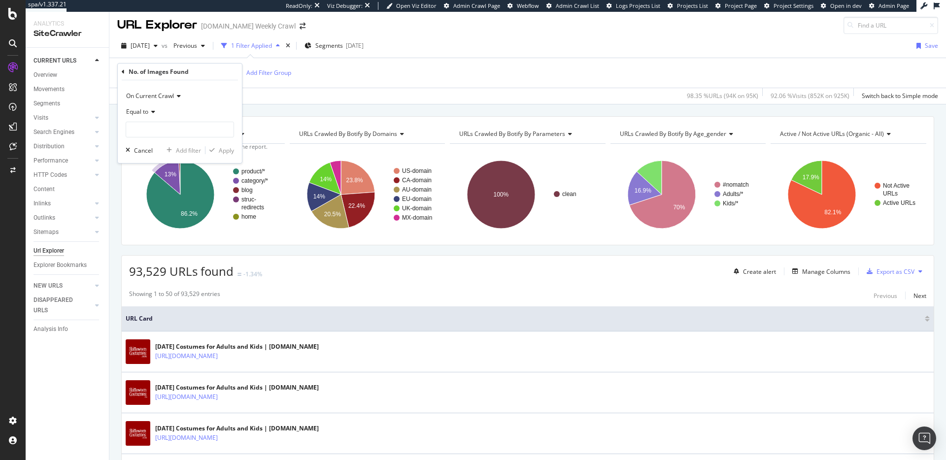
click at [135, 109] on span "Equal to" at bounding box center [137, 111] width 22 height 8
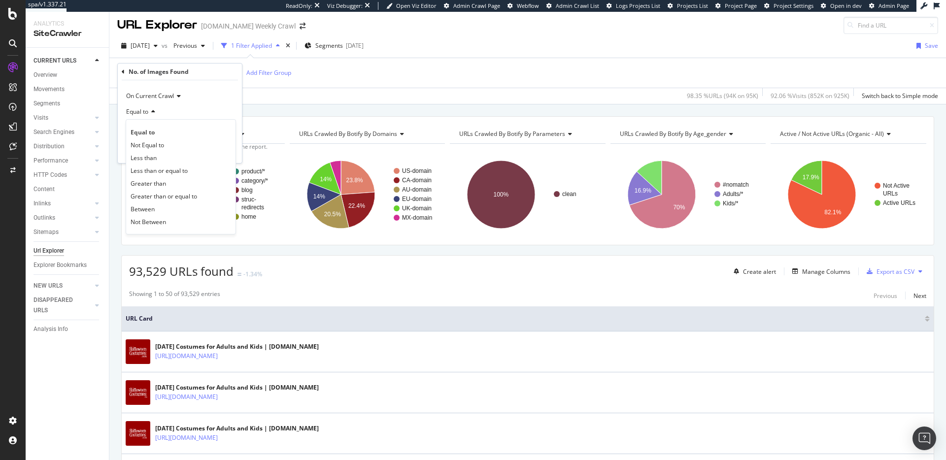
drag, startPoint x: 174, startPoint y: 185, endPoint x: 171, endPoint y: 169, distance: 16.0
click at [174, 185] on div "Greater than" at bounding box center [180, 183] width 105 height 13
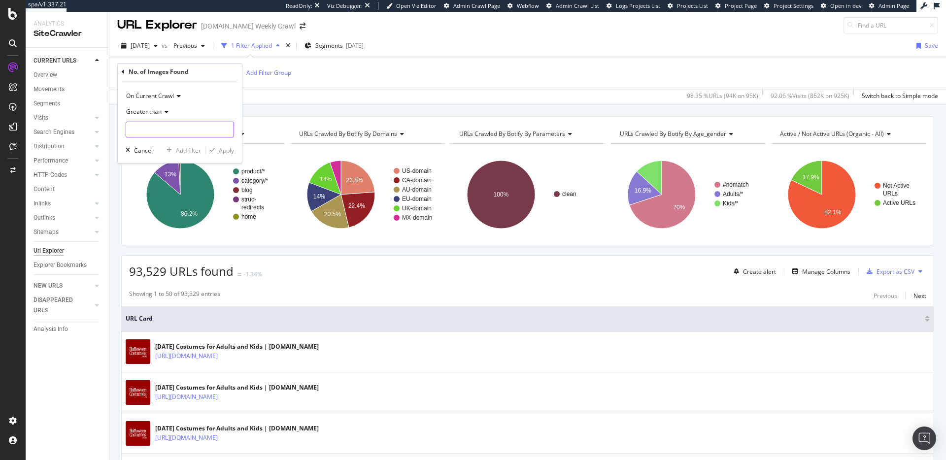
click at [162, 129] on input "number" at bounding box center [180, 130] width 108 height 16
type input "0"
click at [220, 146] on div "Apply" at bounding box center [219, 150] width 29 height 9
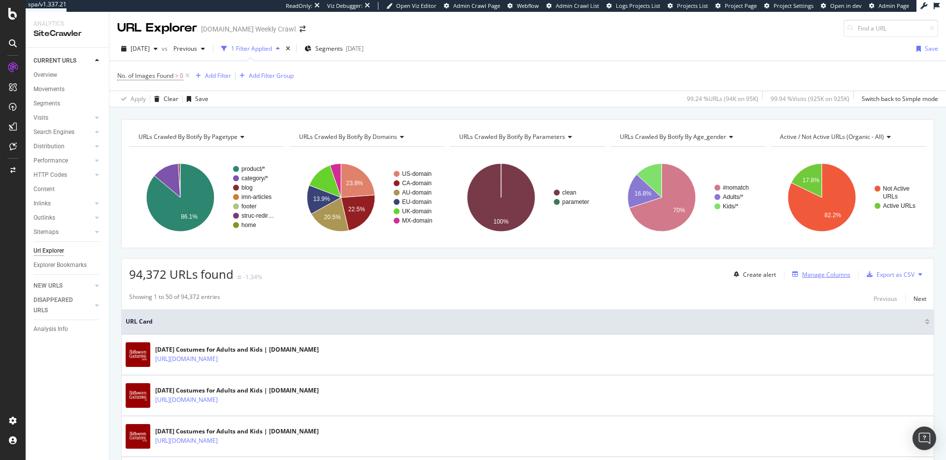
click at [834, 276] on div "Manage Columns" at bounding box center [826, 274] width 48 height 8
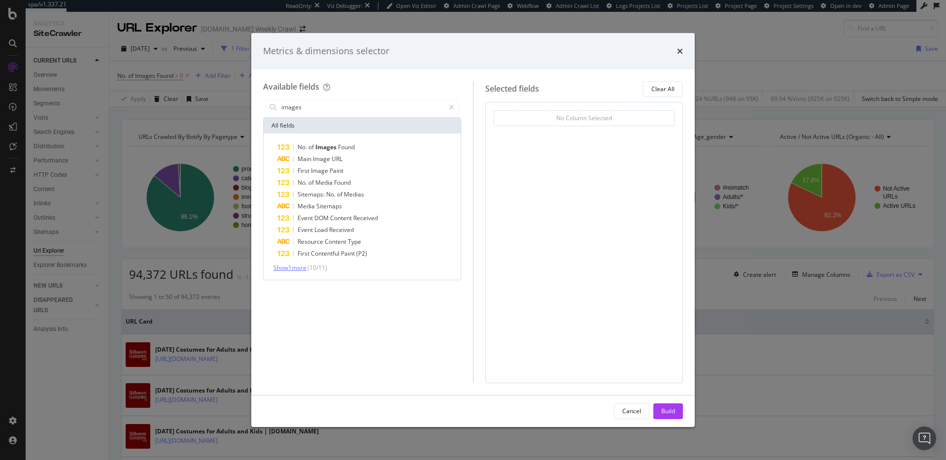
type input "images"
click at [297, 269] on span "Show 1 more" at bounding box center [289, 268] width 33 height 8
click at [672, 53] on div "Metrics & dimensions selector" at bounding box center [473, 51] width 420 height 13
click at [677, 53] on icon "times" at bounding box center [680, 51] width 6 height 8
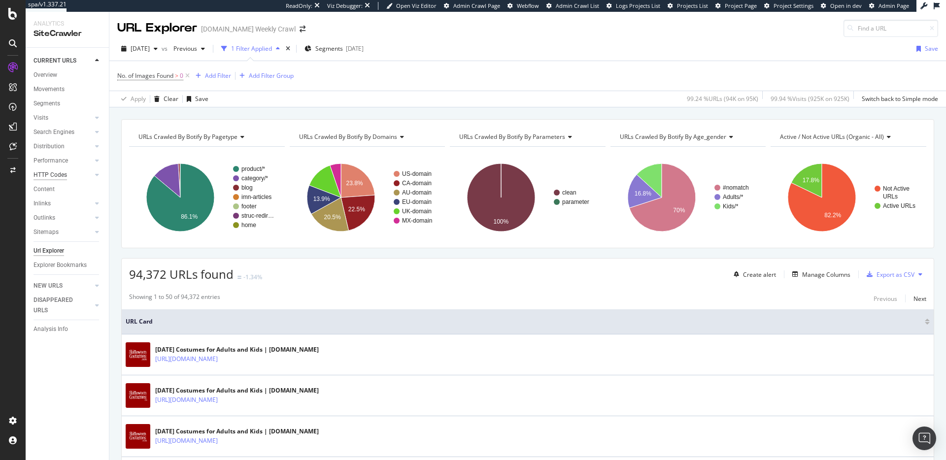
click at [62, 169] on div "HTTP Codes" at bounding box center [70, 175] width 75 height 14
click at [154, 74] on span "No. of Images Found" at bounding box center [145, 75] width 56 height 8
click at [123, 73] on icon at bounding box center [123, 75] width 3 height 6
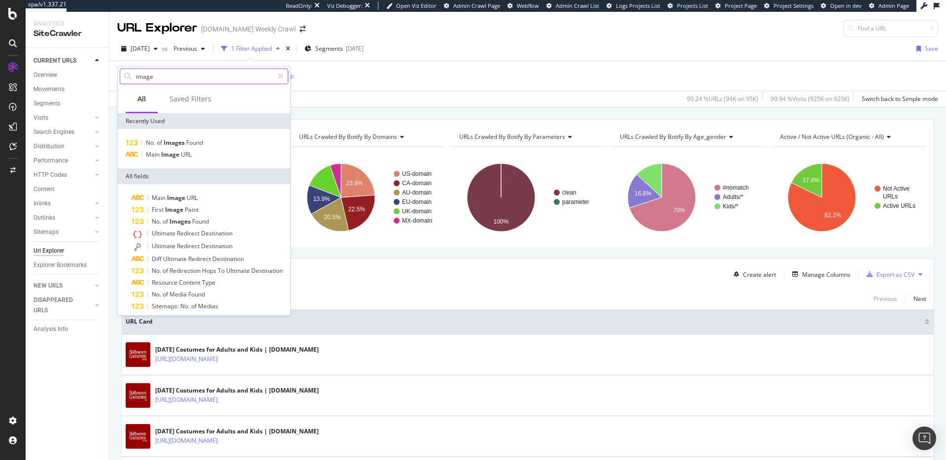
drag, startPoint x: 280, startPoint y: 73, endPoint x: 273, endPoint y: 76, distance: 7.5
click at [280, 73] on icon at bounding box center [280, 76] width 5 height 7
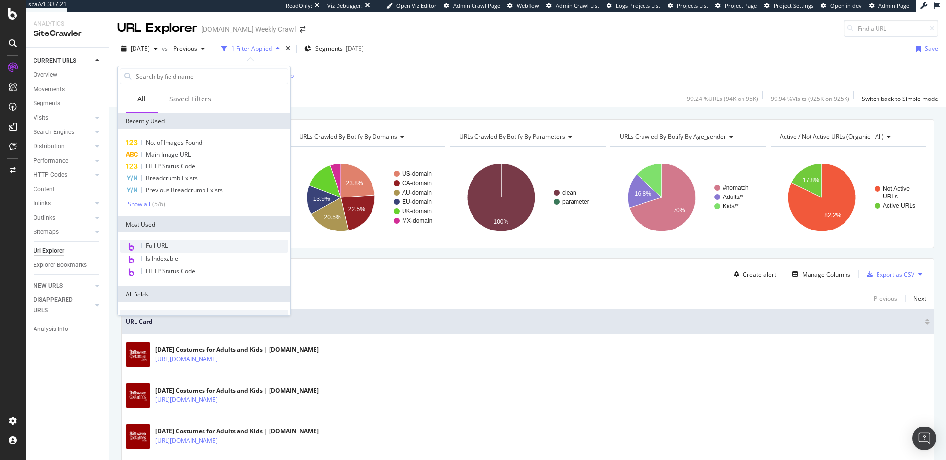
click at [174, 247] on div "Full URL" at bounding box center [204, 246] width 168 height 13
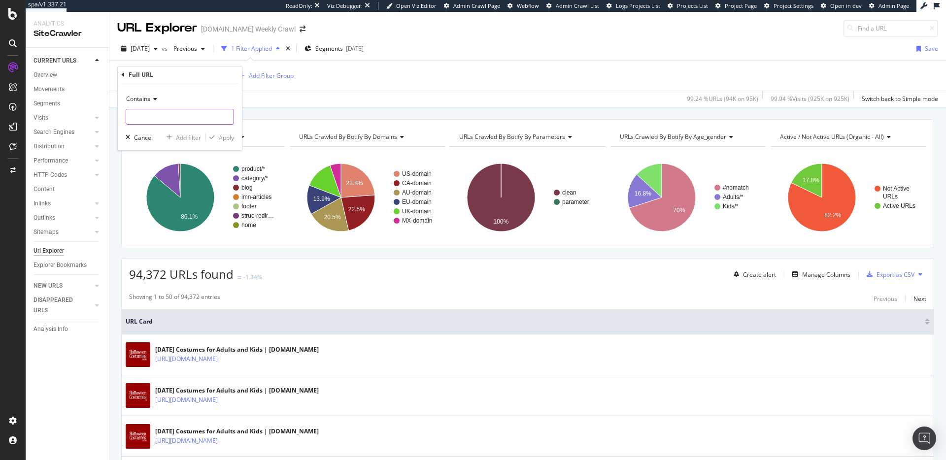
click at [198, 112] on input "text" at bounding box center [179, 117] width 107 height 16
type input "images.halloween"
click at [232, 139] on div "Apply" at bounding box center [226, 137] width 15 height 8
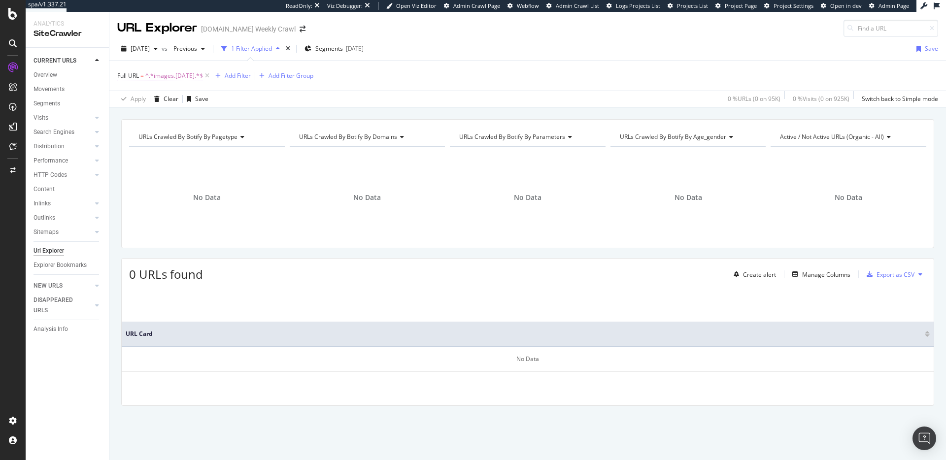
click at [176, 74] on span "^.*images.halloween.*$" at bounding box center [174, 76] width 58 height 14
click at [168, 119] on input "images.halloween" at bounding box center [172, 117] width 93 height 16
click at [137, 99] on span "Contains" at bounding box center [138, 99] width 24 height 8
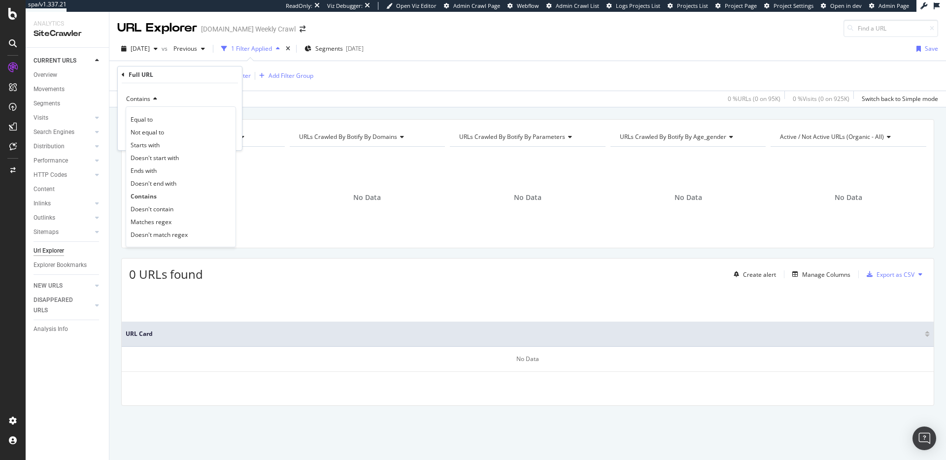
click at [333, 96] on div "Apply Clear Save 0 % URLs ( 0 on 95K ) 0 % Visits ( 0 on 925K ) Switch back to …" at bounding box center [527, 99] width 836 height 16
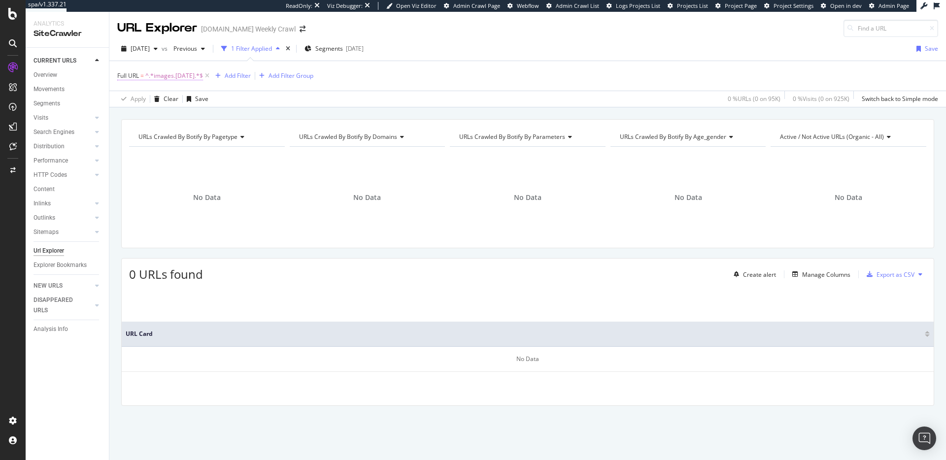
click at [190, 74] on span "^.*images.halloween.*$" at bounding box center [174, 76] width 58 height 14
drag, startPoint x: 187, startPoint y: 119, endPoint x: 167, endPoint y: 118, distance: 19.2
click at [151, 117] on input "images.halloween" at bounding box center [172, 117] width 93 height 16
click at [168, 118] on input "images.halloween" at bounding box center [172, 117] width 93 height 16
drag, startPoint x: 180, startPoint y: 118, endPoint x: 151, endPoint y: 116, distance: 29.1
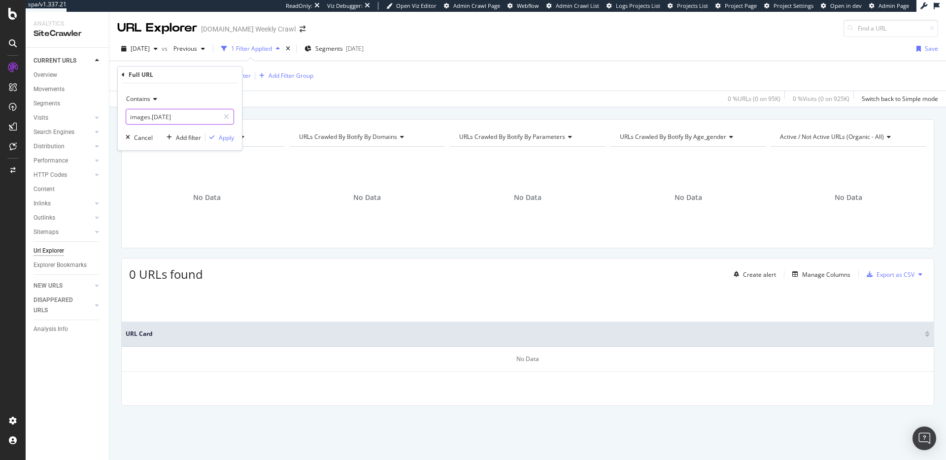
click at [151, 116] on input "images.halloween" at bounding box center [172, 117] width 93 height 16
type input "images"
click at [224, 136] on div "Apply" at bounding box center [226, 137] width 15 height 8
click at [188, 75] on icon at bounding box center [186, 76] width 8 height 10
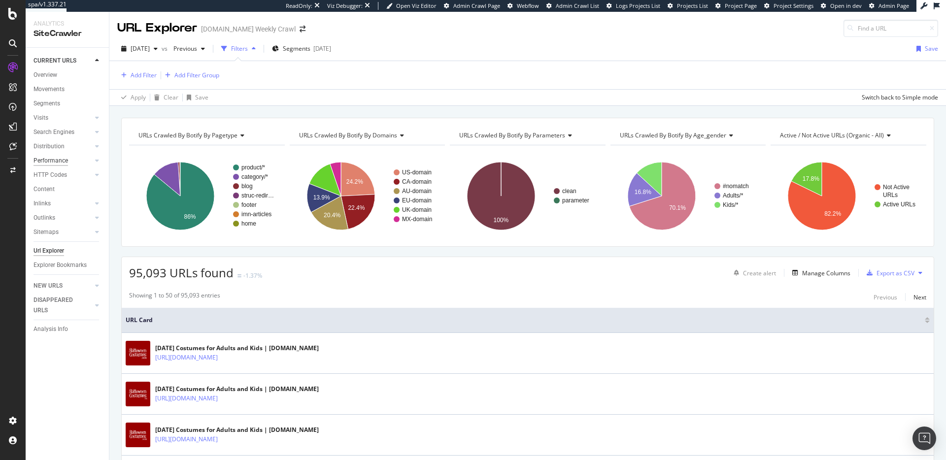
click at [45, 158] on div "Performance" at bounding box center [50, 161] width 34 height 10
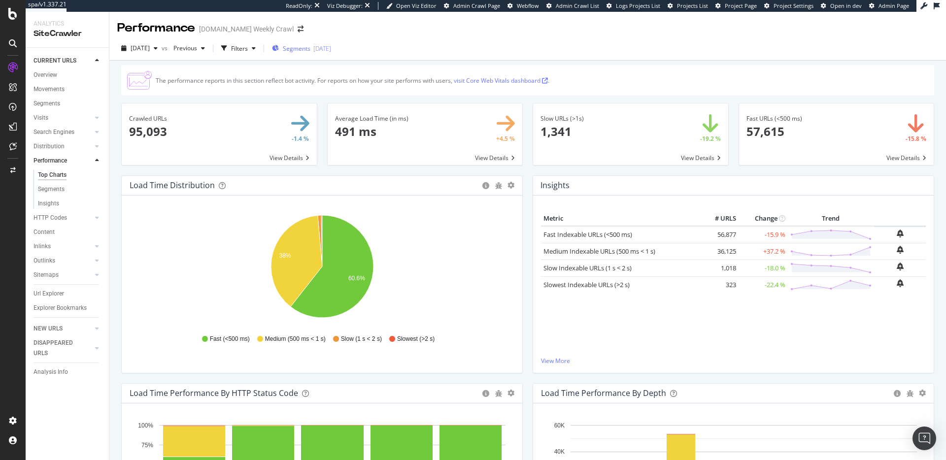
click at [297, 46] on div "Segments 2025-01-21" at bounding box center [301, 48] width 59 height 8
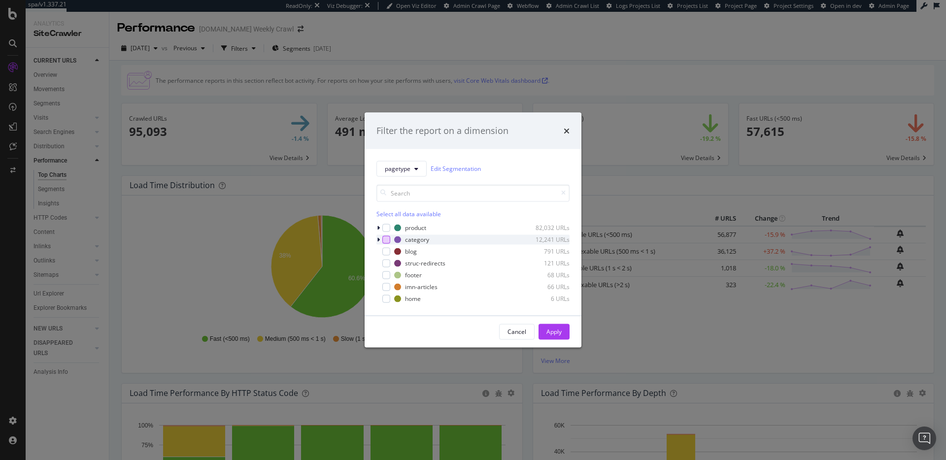
click at [387, 239] on div "modal" at bounding box center [386, 239] width 8 height 8
click at [386, 228] on div "modal" at bounding box center [386, 228] width 8 height 8
click at [552, 327] on div "Apply" at bounding box center [553, 331] width 15 height 15
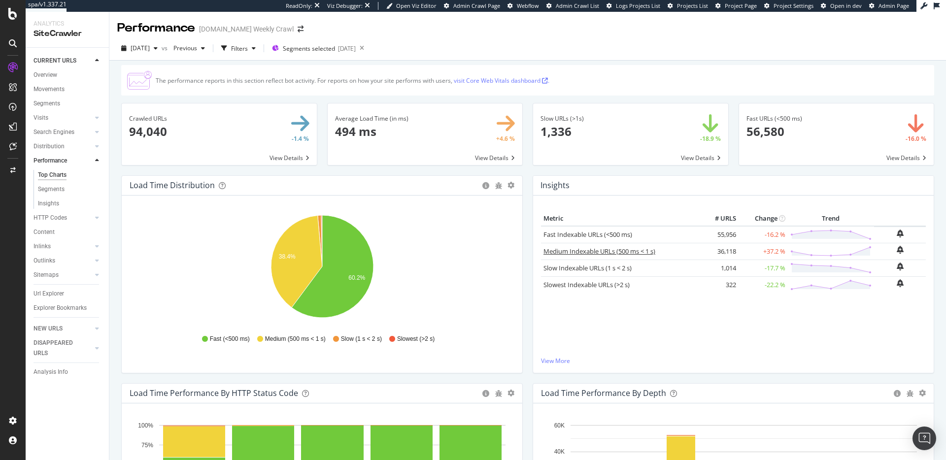
click at [640, 247] on link "Medium Indexable URLs (500 ms < 1 s)" at bounding box center [599, 251] width 112 height 9
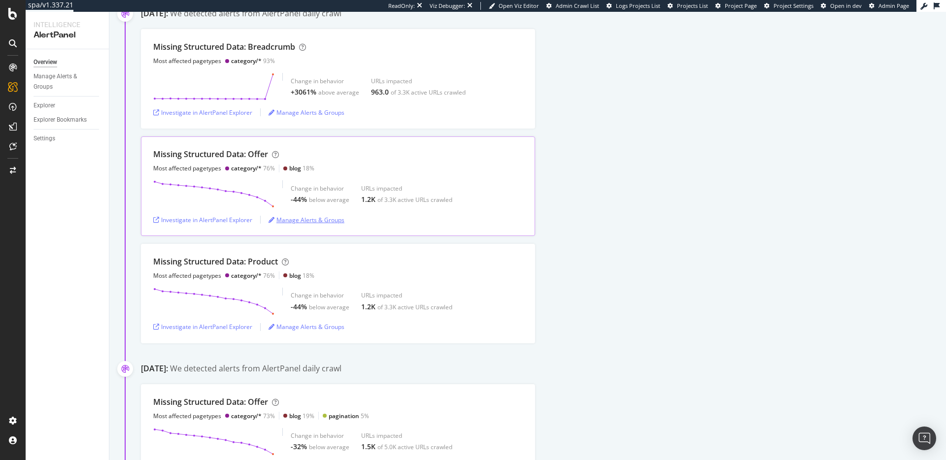
scroll to position [338, 0]
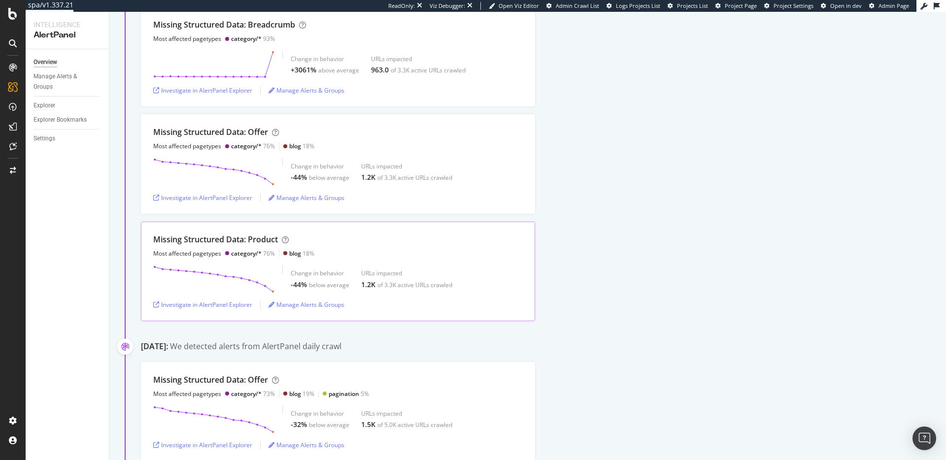
click at [250, 238] on div "Missing Structured Data: Product" at bounding box center [215, 239] width 125 height 11
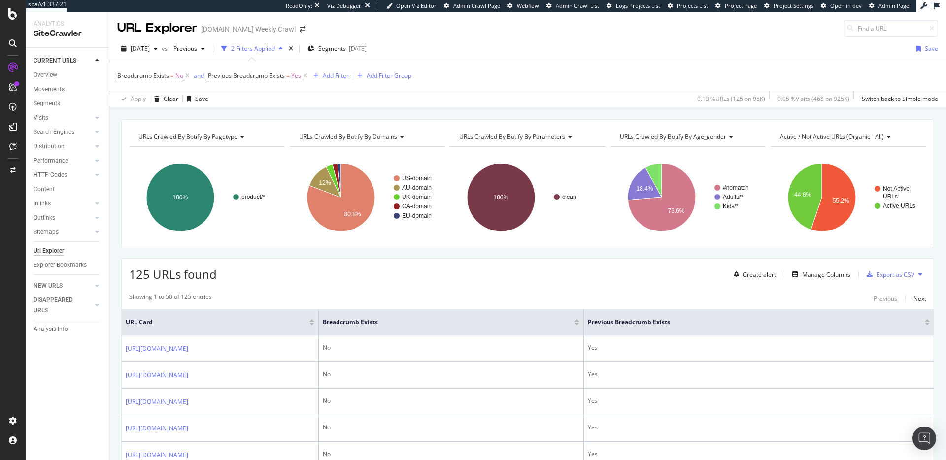
click at [304, 74] on icon at bounding box center [305, 76] width 8 height 10
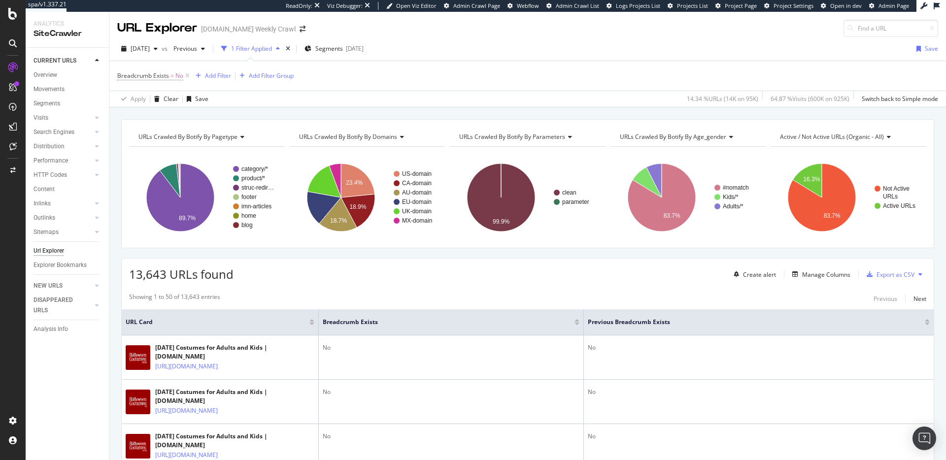
click at [167, 75] on span "Breadcrumb Exists" at bounding box center [143, 75] width 52 height 8
click at [125, 74] on div "Breadcrumb Exists" at bounding box center [180, 74] width 116 height 17
click at [122, 76] on icon at bounding box center [123, 75] width 3 height 6
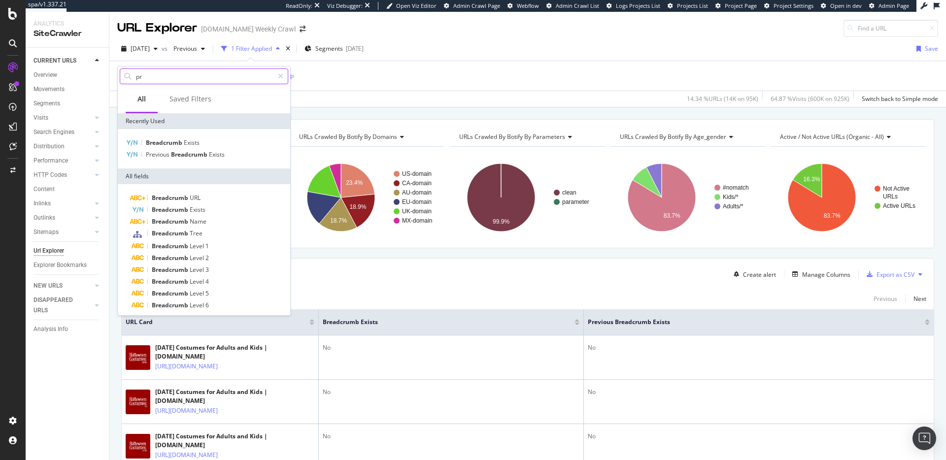
type input "p"
type input "product"
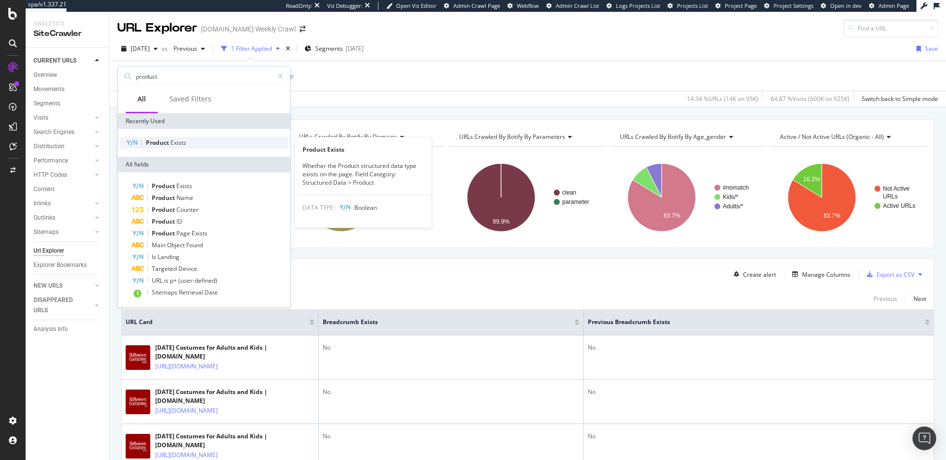
click at [187, 143] on div "Product Exists" at bounding box center [204, 143] width 168 height 12
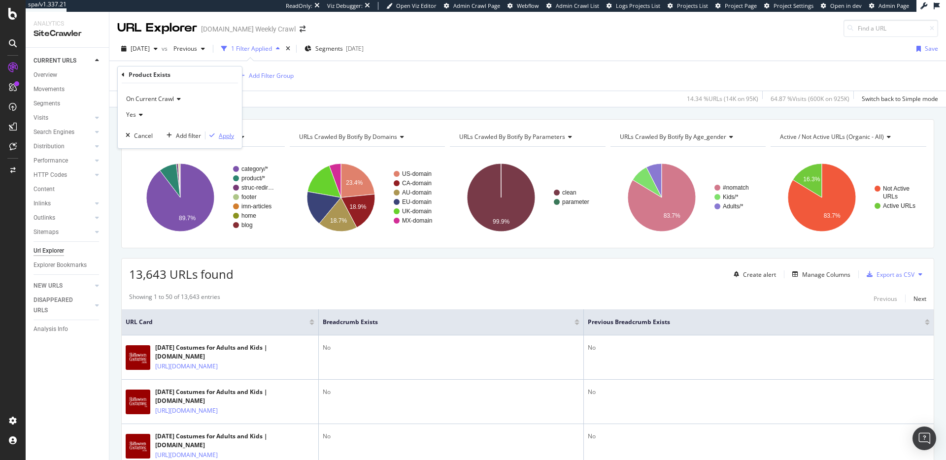
click at [228, 137] on div "Apply" at bounding box center [226, 136] width 15 height 8
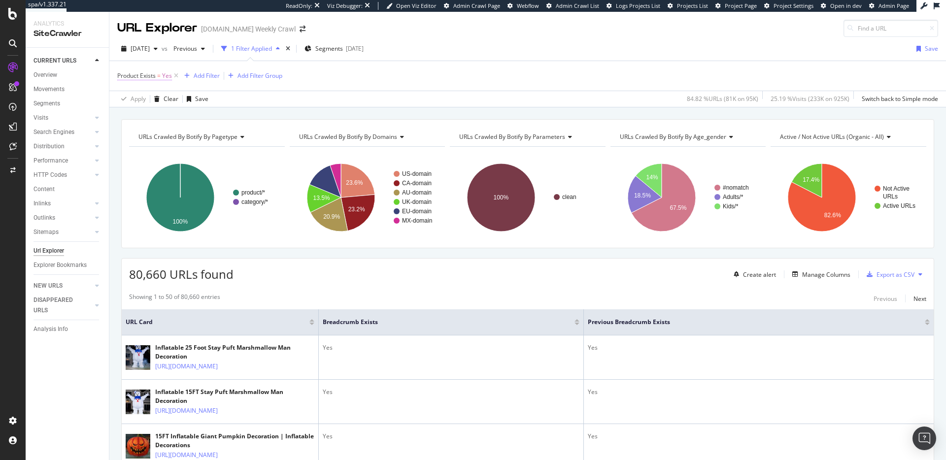
click at [156, 75] on span "Product Exists = Yes" at bounding box center [144, 75] width 55 height 9
click at [139, 116] on icon at bounding box center [139, 115] width 7 height 6
click at [143, 148] on div "No" at bounding box center [180, 147] width 105 height 13
click at [216, 135] on div "button" at bounding box center [211, 135] width 13 height 6
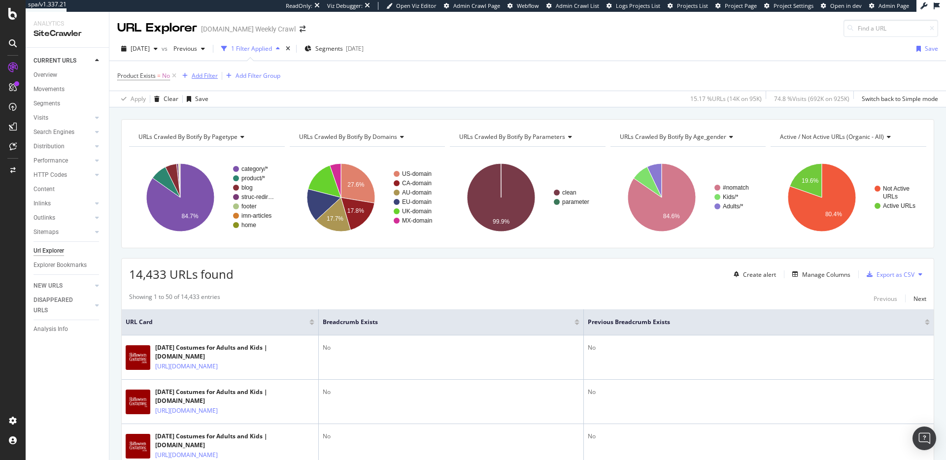
click at [194, 75] on div "Add Filter" at bounding box center [205, 75] width 26 height 8
click at [415, 80] on div "Product Exists = No Add Filter Add Filter Group" at bounding box center [527, 76] width 821 height 30
click at [158, 47] on icon "button" at bounding box center [156, 49] width 4 height 6
click at [168, 121] on div "2025 Aug. 26th" at bounding box center [157, 120] width 51 height 9
click at [197, 47] on span "Previous" at bounding box center [183, 48] width 28 height 8
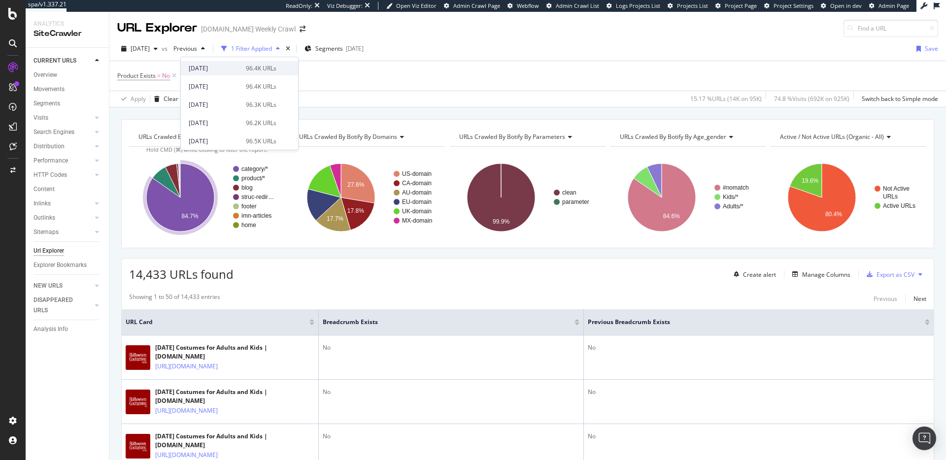
scroll to position [72, 0]
click at [380, 77] on div "Product Exists = No Add Filter Add Filter Group" at bounding box center [527, 76] width 821 height 30
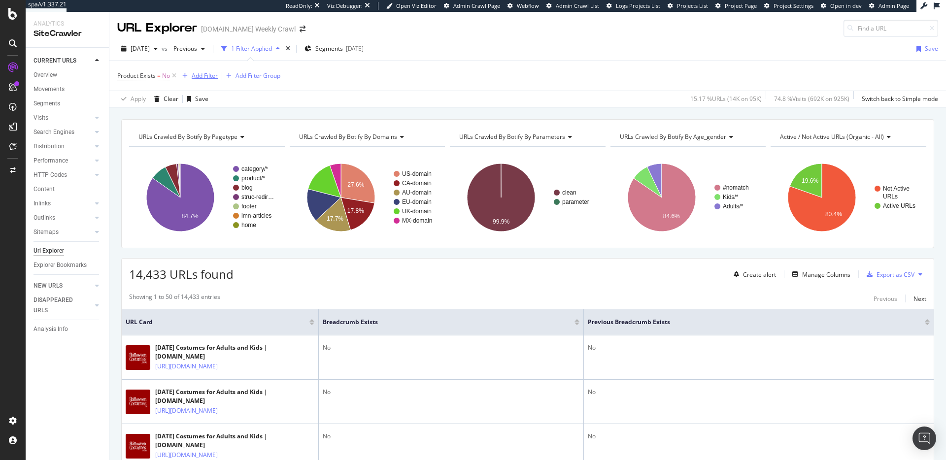
click at [194, 76] on div "Add Filter" at bounding box center [205, 75] width 26 height 8
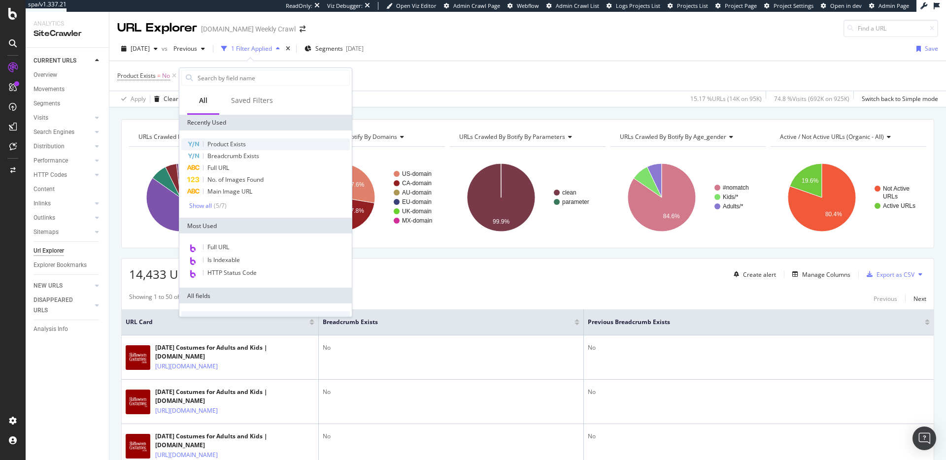
click at [241, 144] on span "Product Exists" at bounding box center [226, 144] width 38 height 8
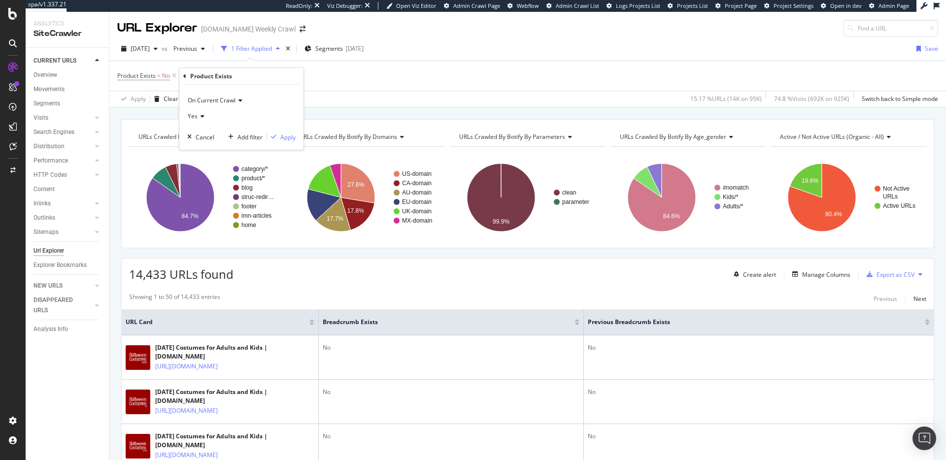
drag, startPoint x: 194, startPoint y: 112, endPoint x: 202, endPoint y: 119, distance: 10.5
click at [194, 112] on span "Yes" at bounding box center [193, 116] width 10 height 8
click at [206, 147] on div "No" at bounding box center [242, 149] width 105 height 13
click at [201, 114] on icon at bounding box center [199, 116] width 7 height 6
click at [205, 136] on div "Yes" at bounding box center [242, 136] width 105 height 13
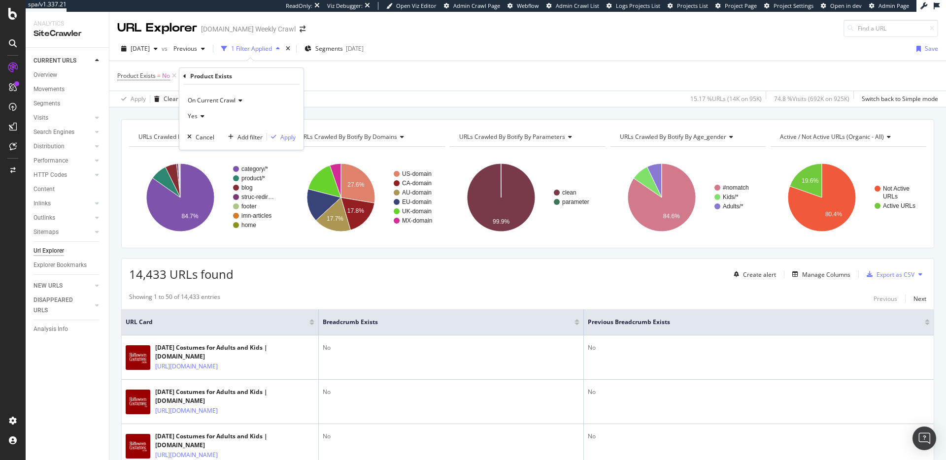
click at [213, 102] on span "On Current Crawl" at bounding box center [212, 100] width 48 height 8
click at [247, 136] on span "On Compared Crawl" at bounding box center [220, 134] width 56 height 8
click at [289, 136] on div "Apply" at bounding box center [287, 137] width 15 height 8
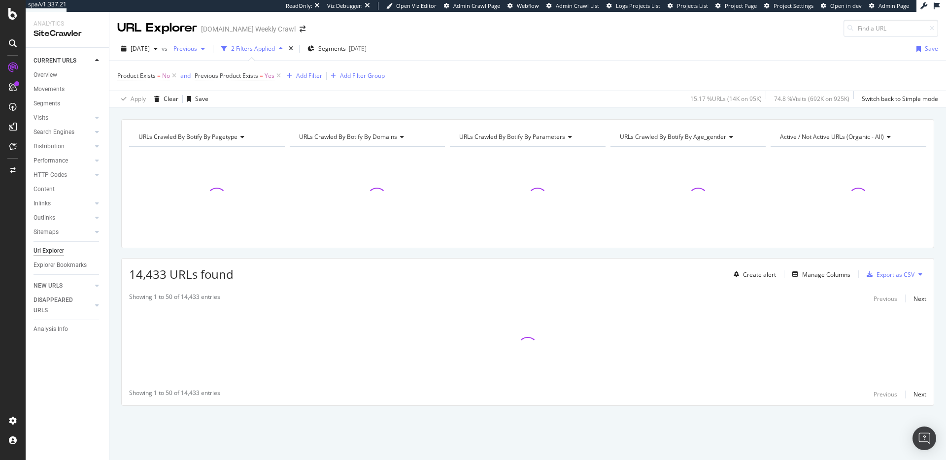
click at [203, 54] on div "Previous" at bounding box center [188, 48] width 39 height 15
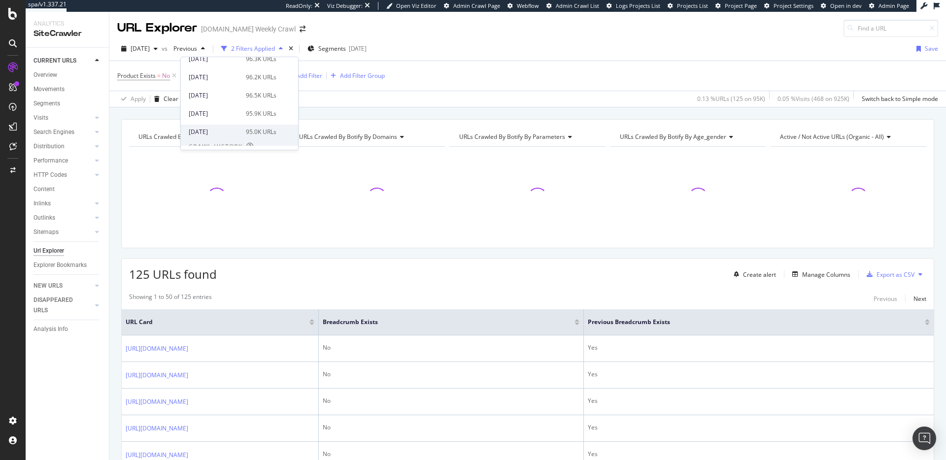
click at [249, 128] on div "95.0K URLs" at bounding box center [261, 132] width 31 height 9
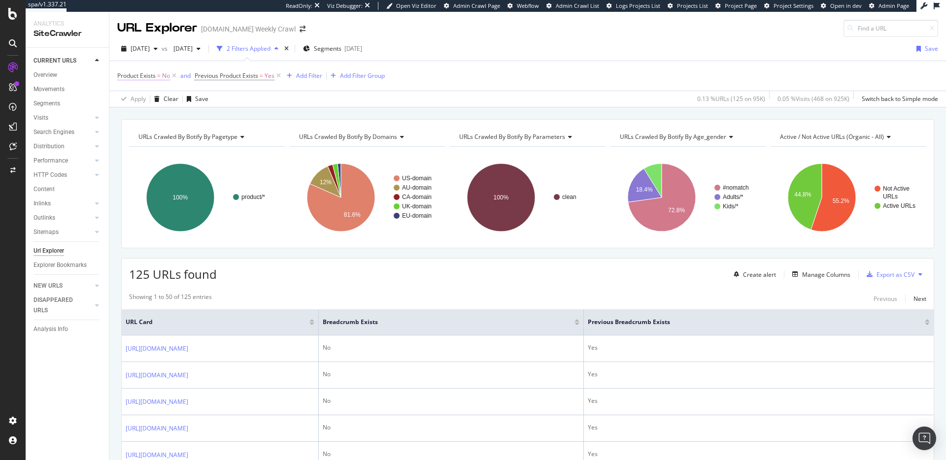
click at [152, 76] on span "Product Exists" at bounding box center [136, 75] width 38 height 8
click at [133, 115] on span "No" at bounding box center [130, 114] width 8 height 8
click at [149, 138] on div "Yes" at bounding box center [180, 135] width 105 height 13
click at [255, 72] on span "Previous Product Exists" at bounding box center [227, 75] width 64 height 8
click at [227, 117] on div "Yes" at bounding box center [258, 115] width 108 height 16
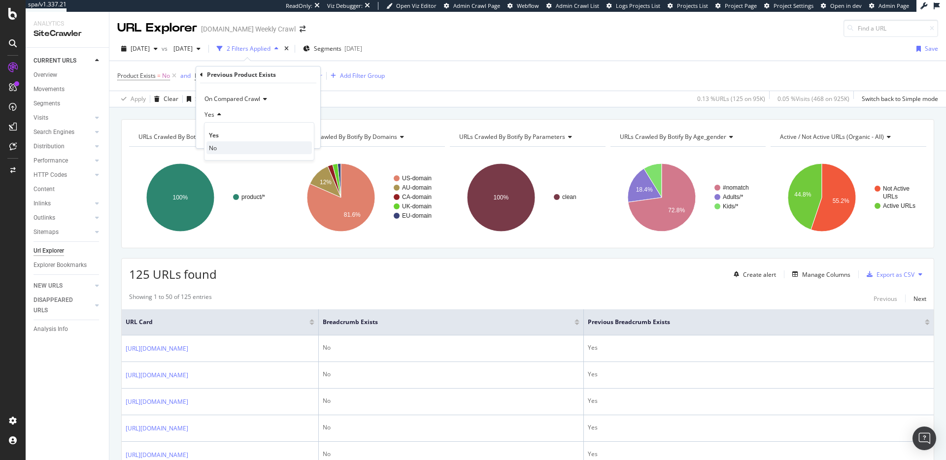
click at [225, 145] on div "No" at bounding box center [258, 147] width 105 height 13
click at [307, 141] on div "On Compared Crawl No Cancel Add filter Apply" at bounding box center [258, 115] width 124 height 65
click at [307, 138] on div "Apply" at bounding box center [304, 136] width 15 height 8
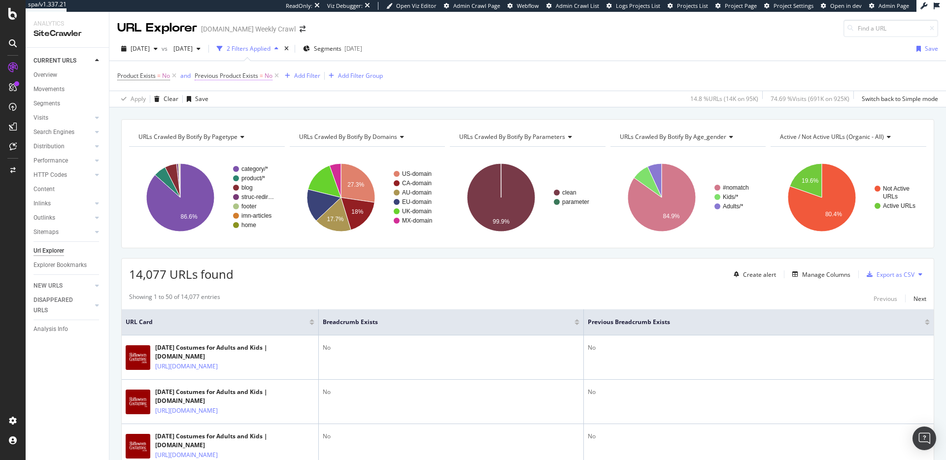
click at [258, 71] on span "Previous Product Exists" at bounding box center [227, 75] width 64 height 8
click at [217, 115] on icon at bounding box center [215, 115] width 7 height 6
click at [249, 80] on span "Previous Product Exists = No" at bounding box center [238, 76] width 86 height 14
click at [248, 77] on span "Previous Product Exists" at bounding box center [227, 75] width 64 height 8
click at [223, 114] on div "No" at bounding box center [258, 115] width 108 height 16
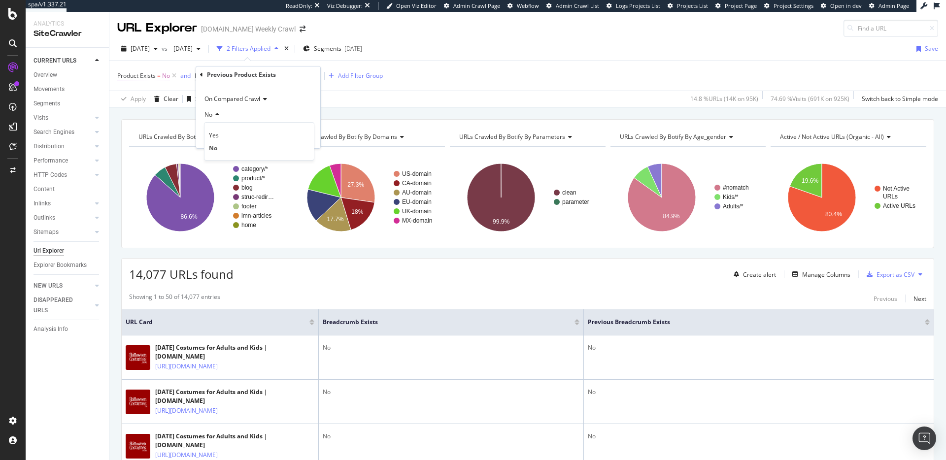
click at [161, 81] on span "Product Exists = No" at bounding box center [147, 76] width 61 height 14
click at [159, 76] on span "=" at bounding box center [158, 75] width 3 height 8
click at [140, 114] on icon at bounding box center [137, 115] width 7 height 6
click at [149, 137] on div "Yes" at bounding box center [180, 135] width 105 height 13
click at [225, 138] on div "Apply" at bounding box center [226, 136] width 15 height 8
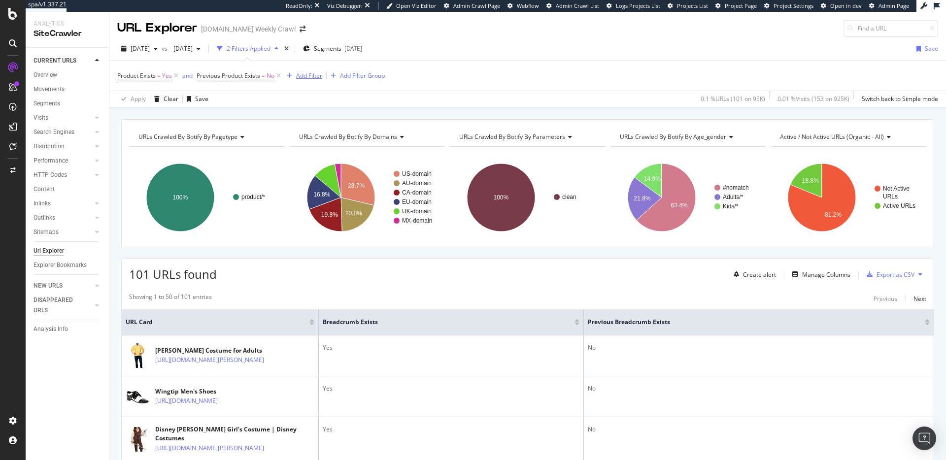
drag, startPoint x: 283, startPoint y: 74, endPoint x: 220, endPoint y: 80, distance: 63.3
click at [282, 74] on icon at bounding box center [278, 76] width 8 height 10
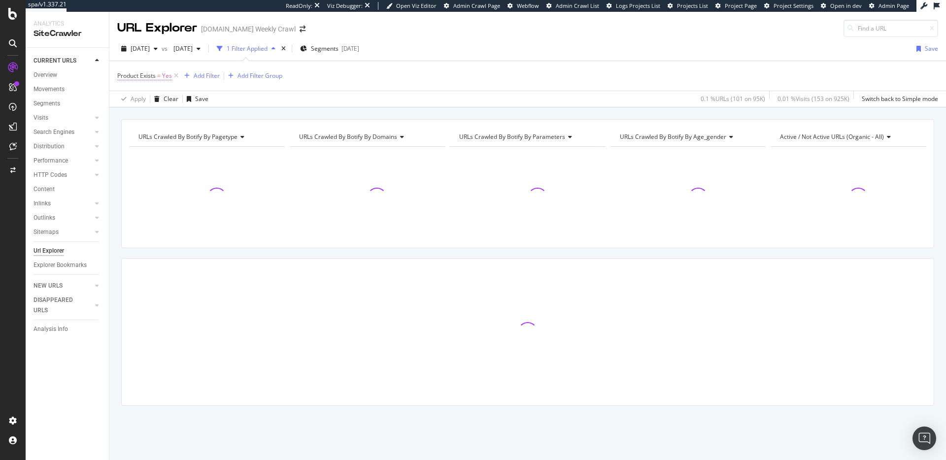
click at [147, 75] on span "Product Exists" at bounding box center [136, 75] width 38 height 8
drag, startPoint x: 137, startPoint y: 109, endPoint x: 135, endPoint y: 119, distance: 10.6
click at [137, 109] on div "Yes" at bounding box center [180, 115] width 108 height 16
click at [141, 144] on div "No" at bounding box center [180, 147] width 105 height 13
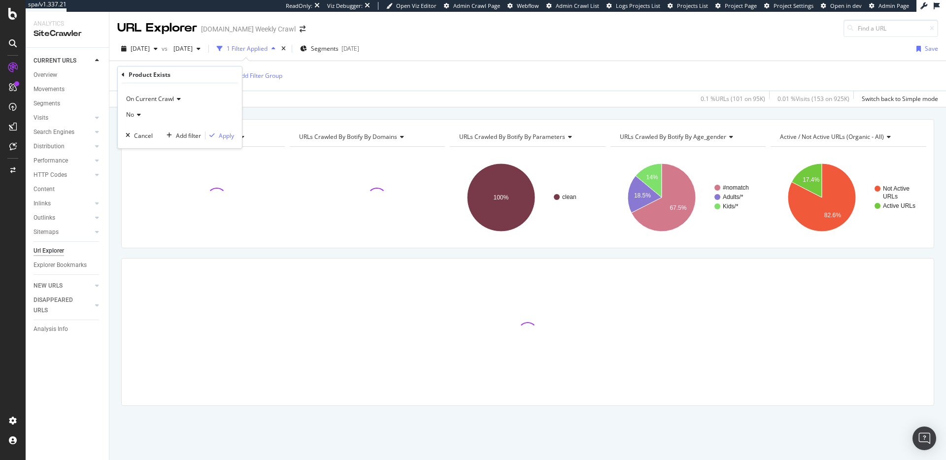
click at [125, 75] on div "Product Exists" at bounding box center [180, 74] width 116 height 17
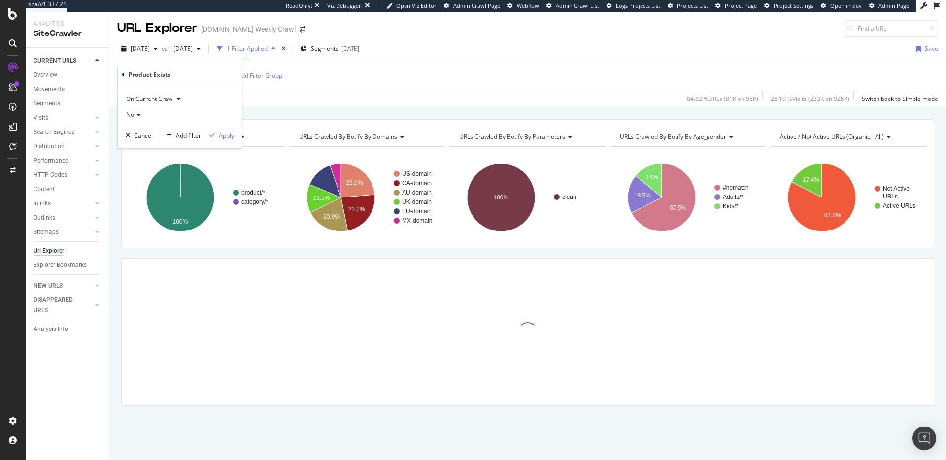
click at [120, 74] on div "Product Exists On Current Crawl No Cancel Add filter Apply" at bounding box center [180, 107] width 124 height 82
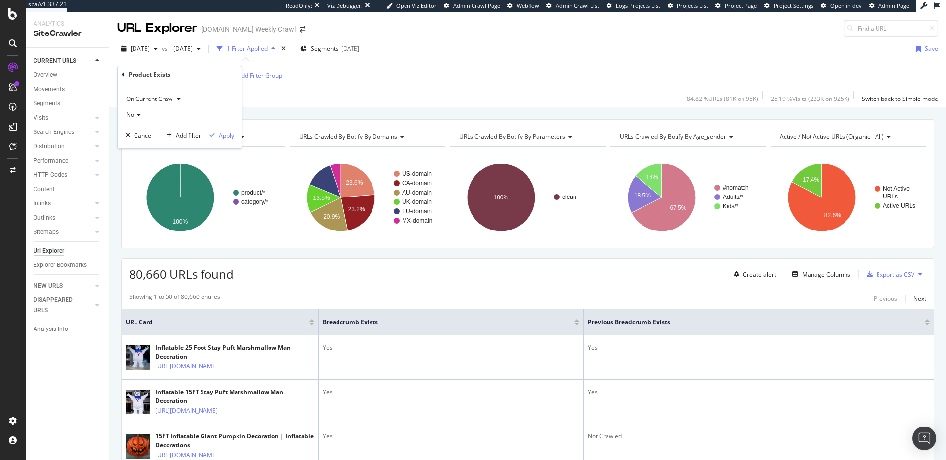
click at [124, 76] on icon at bounding box center [123, 75] width 3 height 6
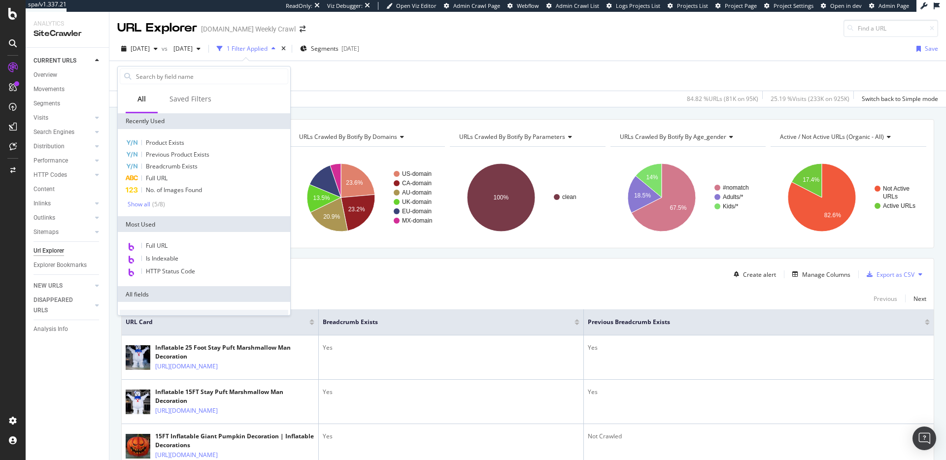
click at [175, 166] on span "Breadcrumb Exists" at bounding box center [172, 166] width 52 height 8
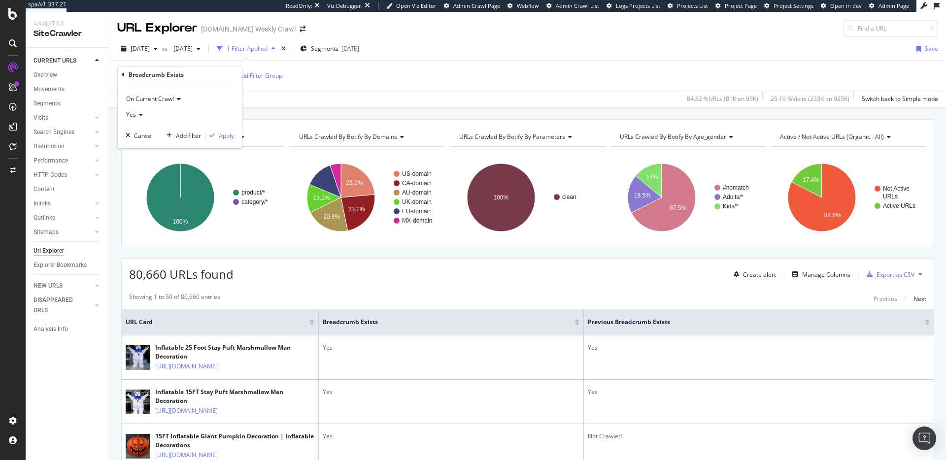
click at [133, 120] on div "Yes" at bounding box center [180, 115] width 108 height 16
click at [139, 143] on div "No" at bounding box center [180, 147] width 105 height 13
click at [223, 139] on div "Apply" at bounding box center [226, 136] width 15 height 8
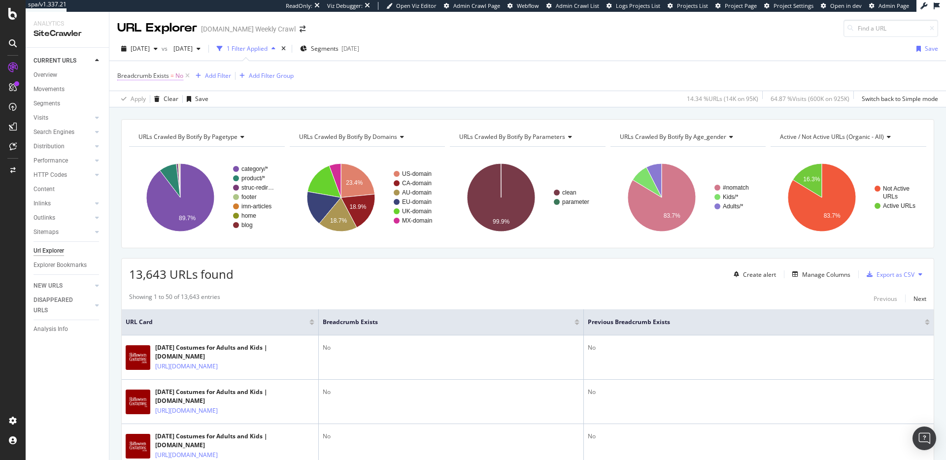
click at [148, 76] on span "Breadcrumb Exists" at bounding box center [143, 75] width 52 height 8
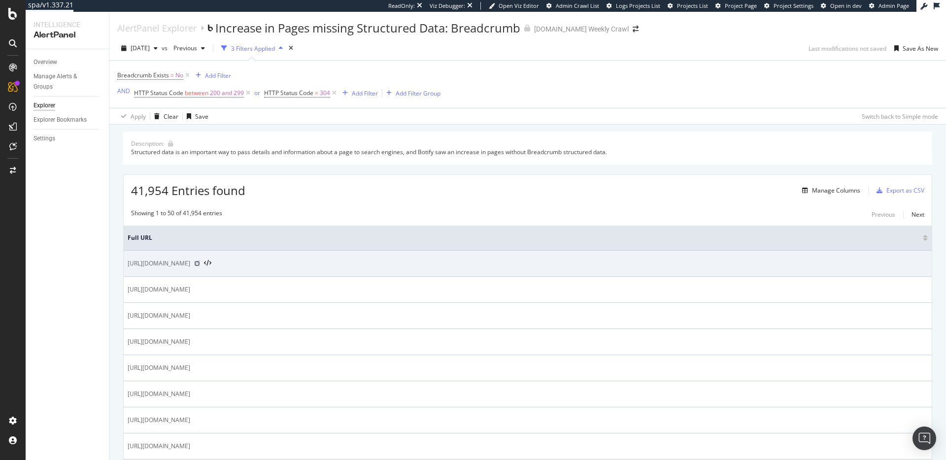
click at [200, 264] on icon at bounding box center [197, 264] width 6 height 6
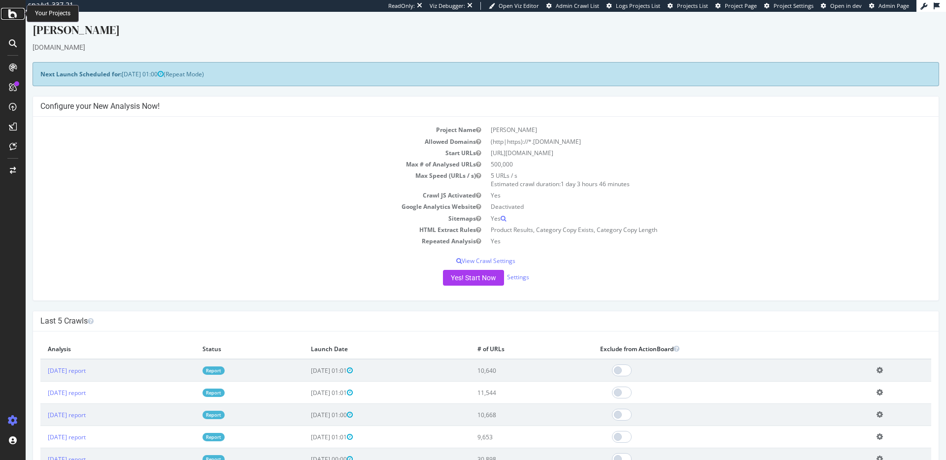
click at [17, 17] on div at bounding box center [13, 14] width 24 height 12
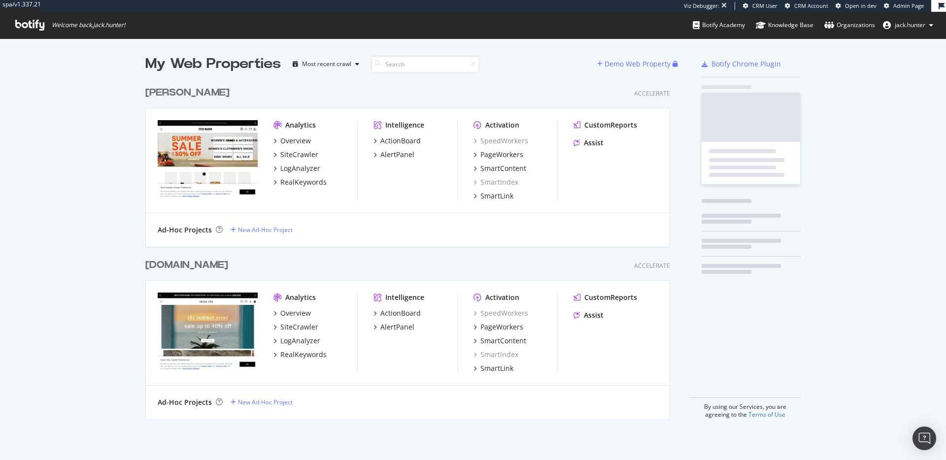
scroll to position [345, 532]
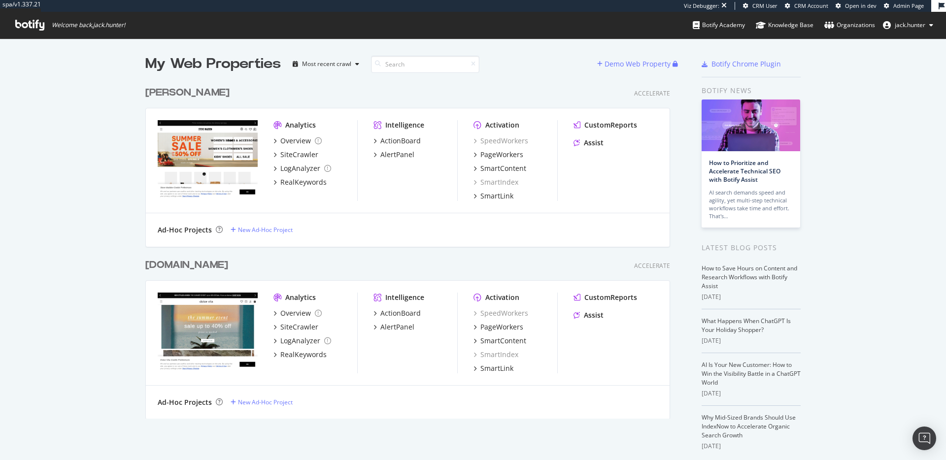
click at [214, 262] on div "www.dolcevita.com" at bounding box center [186, 265] width 83 height 14
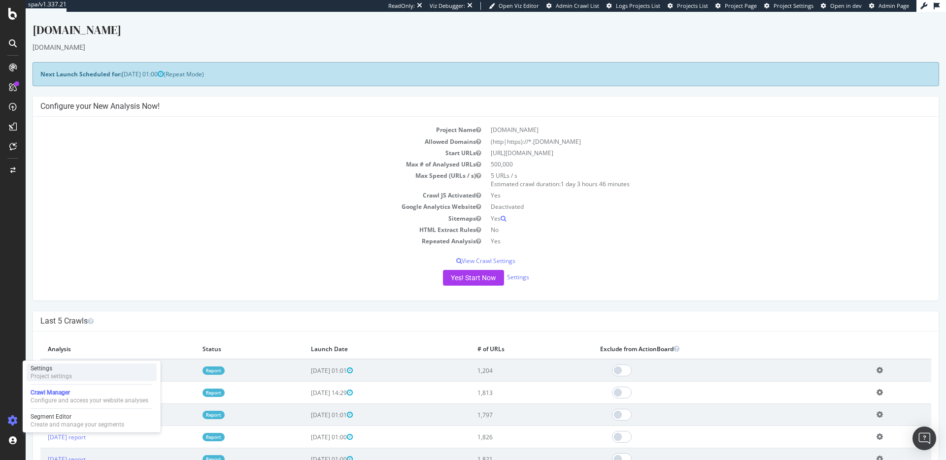
click at [128, 370] on div "Settings Project settings" at bounding box center [92, 372] width 130 height 18
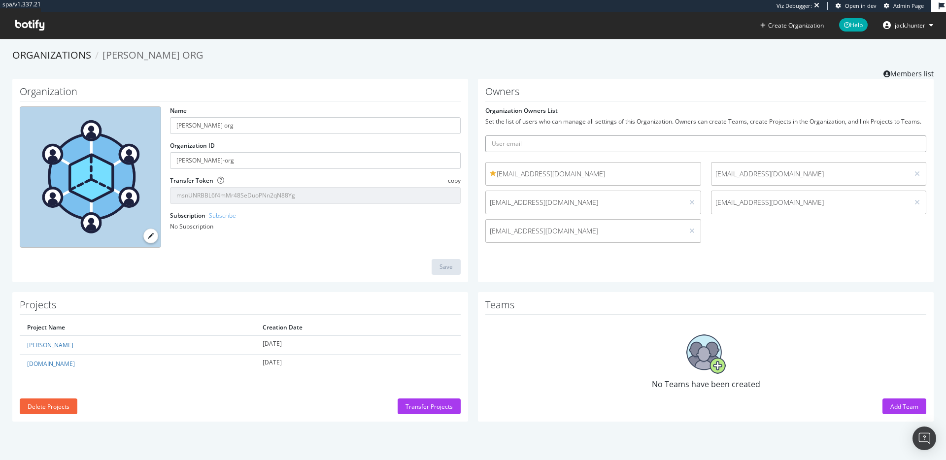
click at [579, 148] on input "text" at bounding box center [705, 143] width 441 height 17
paste input "[PERSON_NAME][EMAIL_ADDRESS][PERSON_NAME][DOMAIN_NAME]"
type input "[PERSON_NAME][EMAIL_ADDRESS][PERSON_NAME][DOMAIN_NAME]"
click at [922, 143] on button "submit" at bounding box center [917, 143] width 17 height 17
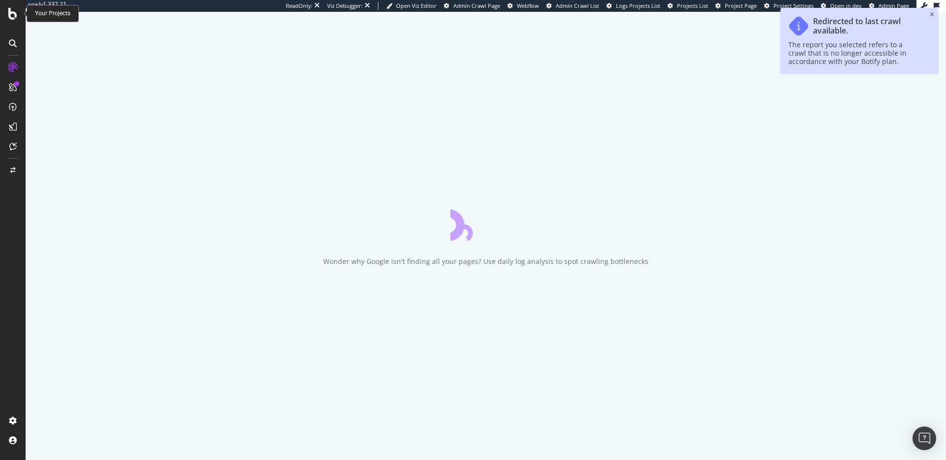
click at [14, 18] on icon at bounding box center [12, 14] width 9 height 12
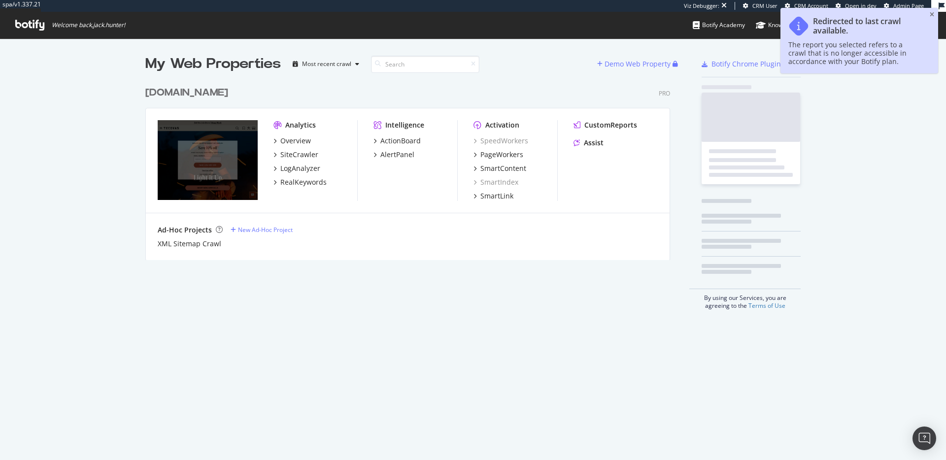
scroll to position [186, 532]
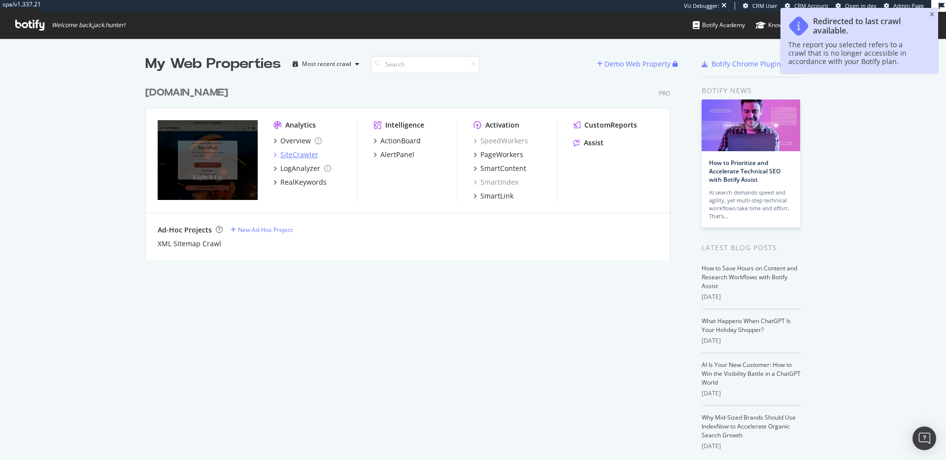
click at [283, 153] on div "SiteCrawler" at bounding box center [299, 155] width 38 height 10
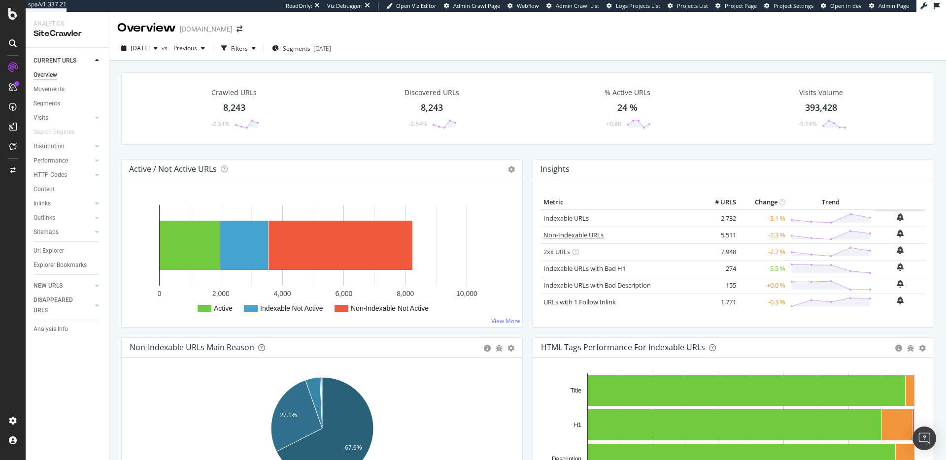
click at [568, 233] on link "Non-Indexable URLs" at bounding box center [573, 235] width 60 height 9
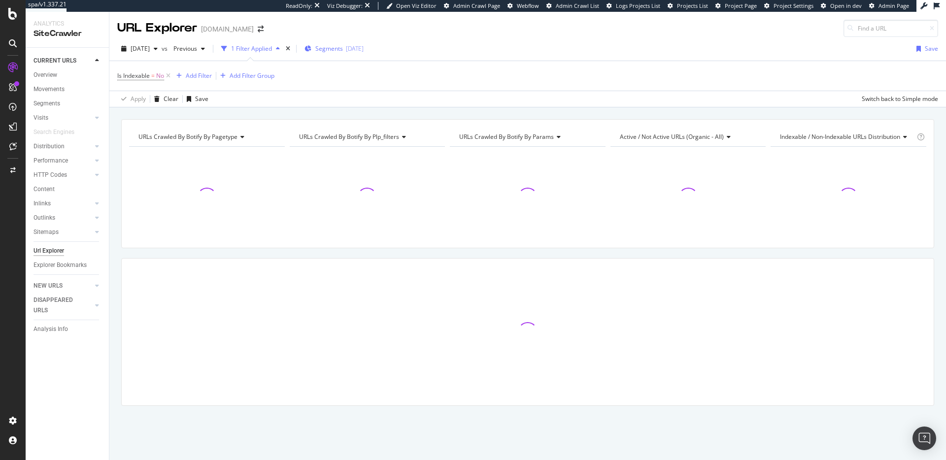
click at [343, 46] on span "Segments" at bounding box center [329, 48] width 28 height 8
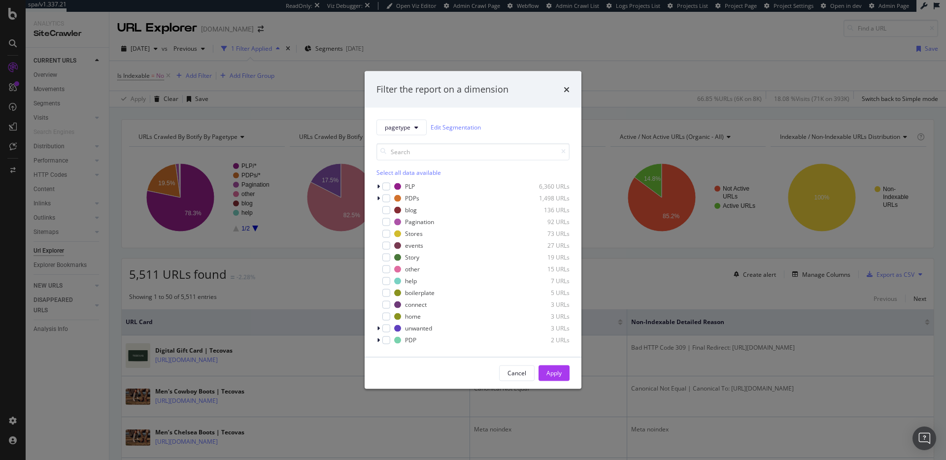
drag, startPoint x: 563, startPoint y: 86, endPoint x: 455, endPoint y: 88, distance: 108.4
click at [564, 86] on icon "times" at bounding box center [566, 89] width 6 height 8
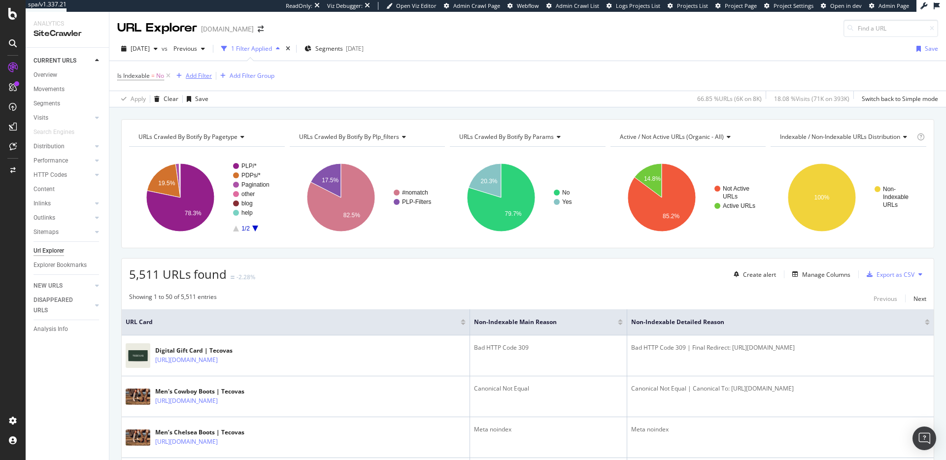
click at [191, 73] on div "Add Filter" at bounding box center [199, 75] width 26 height 8
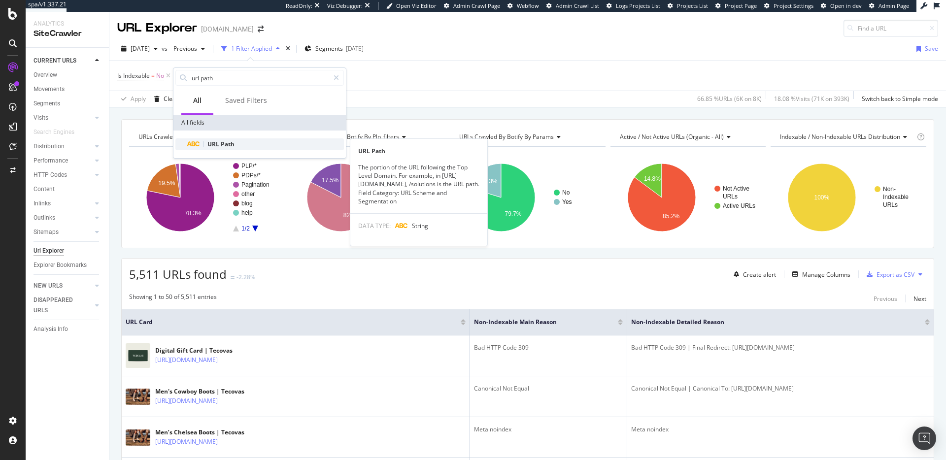
type input "url path"
click at [234, 139] on div "URL Path" at bounding box center [265, 144] width 157 height 12
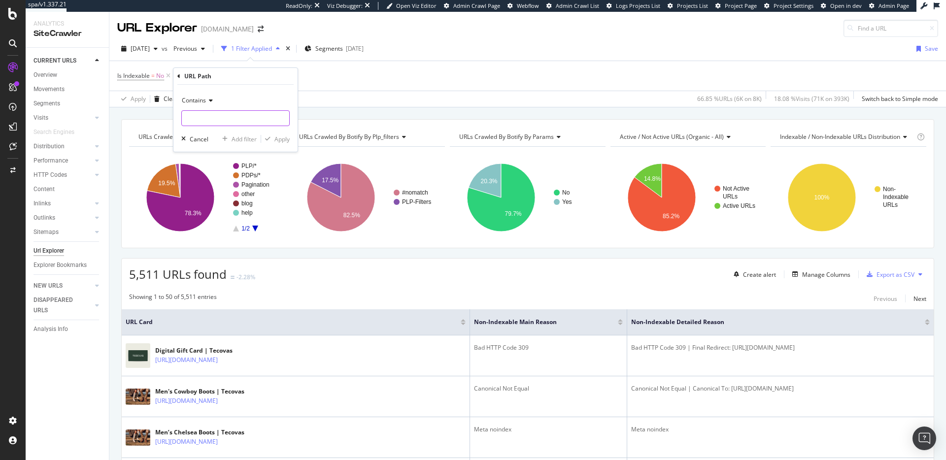
click at [231, 121] on input "text" at bounding box center [235, 118] width 107 height 16
type input "/shop"
click at [287, 139] on div "Apply" at bounding box center [281, 139] width 15 height 8
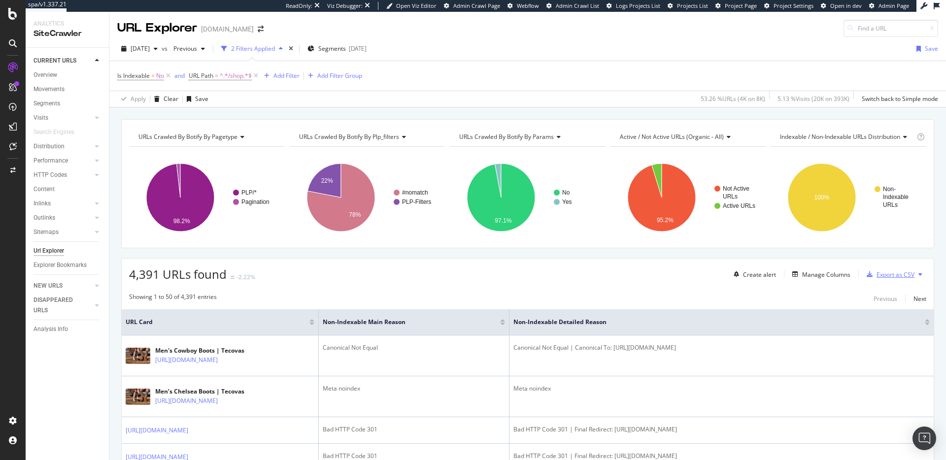
click at [890, 275] on div "Export as CSV" at bounding box center [895, 274] width 38 height 8
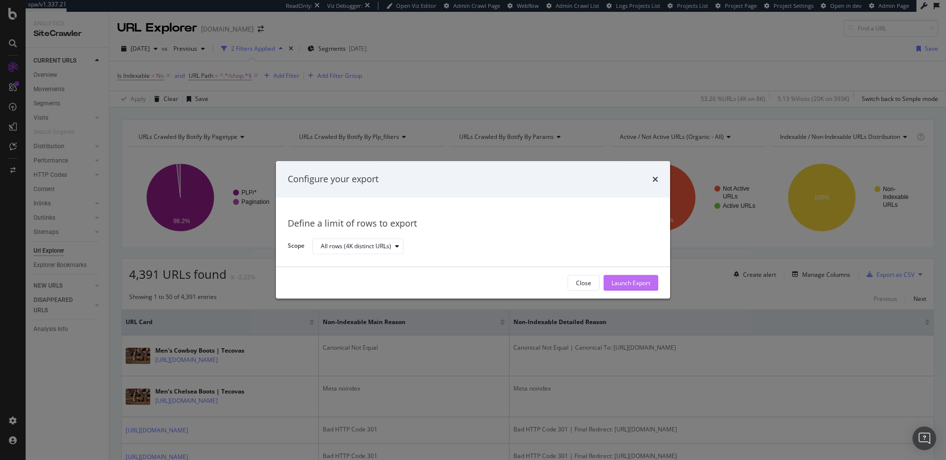
click at [637, 276] on div "Launch Export" at bounding box center [630, 283] width 39 height 15
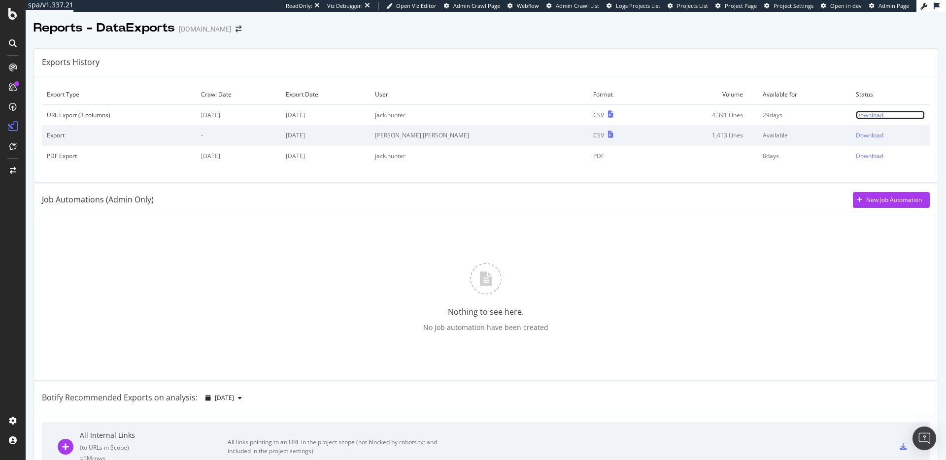
click at [859, 115] on div "Download" at bounding box center [870, 115] width 28 height 8
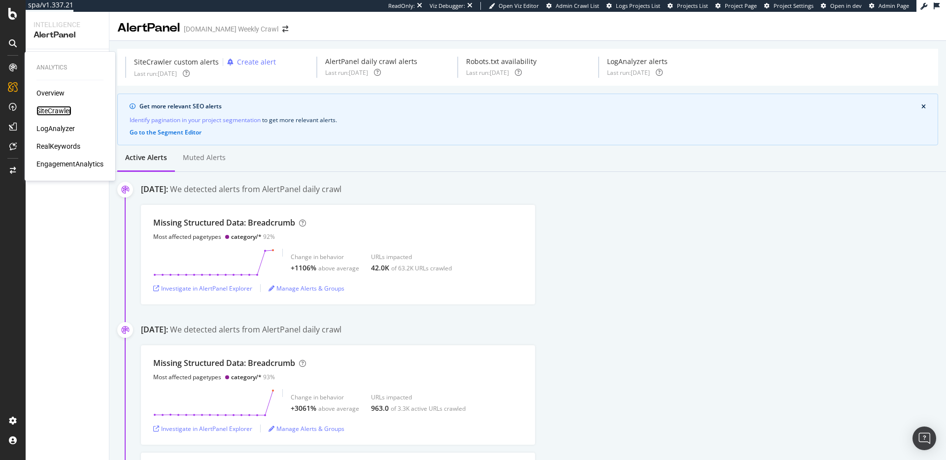
click at [63, 109] on div "SiteCrawler" at bounding box center [53, 111] width 35 height 10
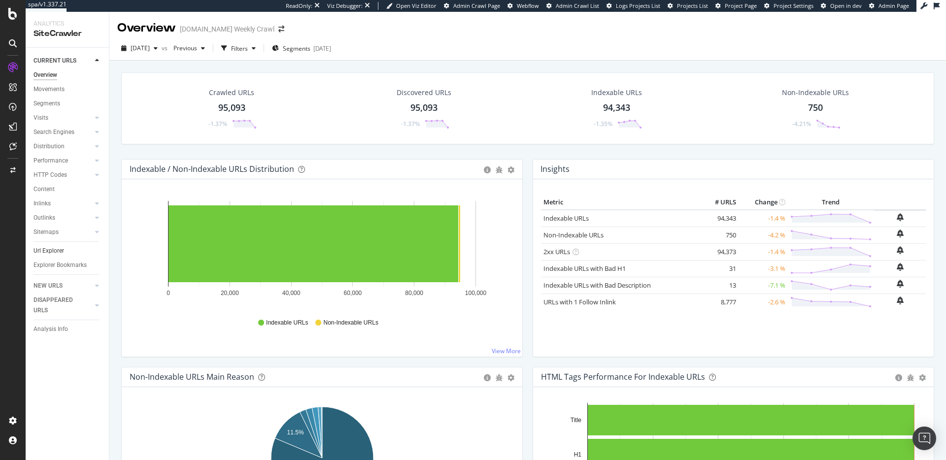
click at [69, 251] on link "Url Explorer" at bounding box center [67, 251] width 68 height 10
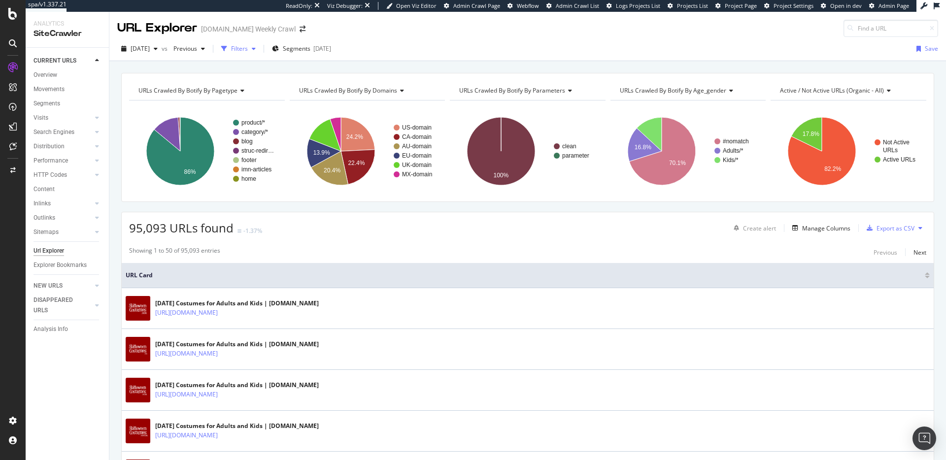
click at [248, 47] on div "Filters" at bounding box center [239, 48] width 17 height 8
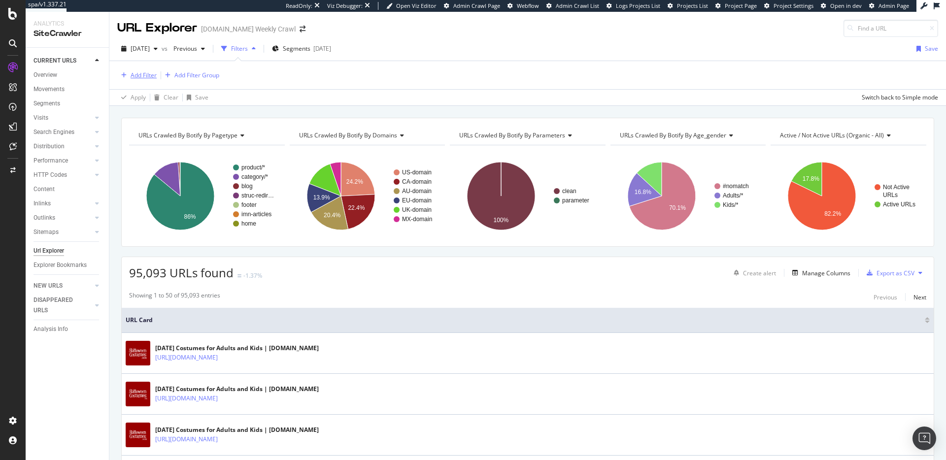
click at [151, 74] on div "Add Filter" at bounding box center [144, 75] width 26 height 8
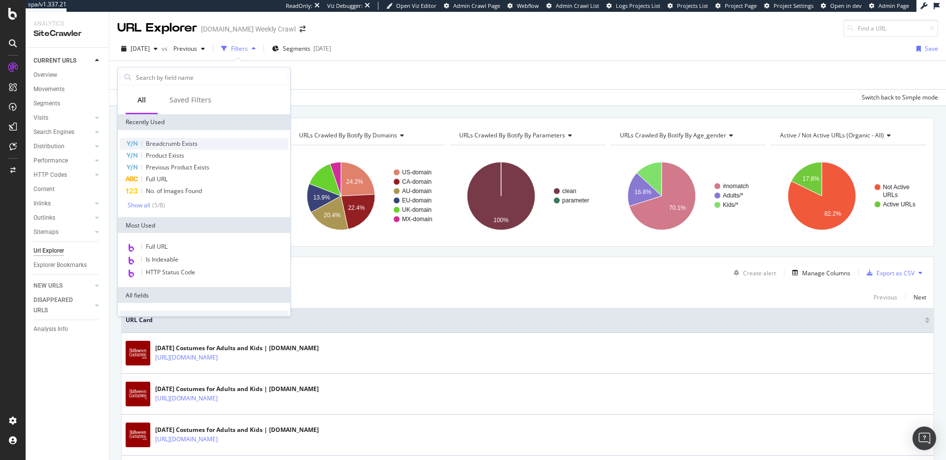
click at [208, 141] on div "Breadcrumb Exists" at bounding box center [204, 144] width 168 height 12
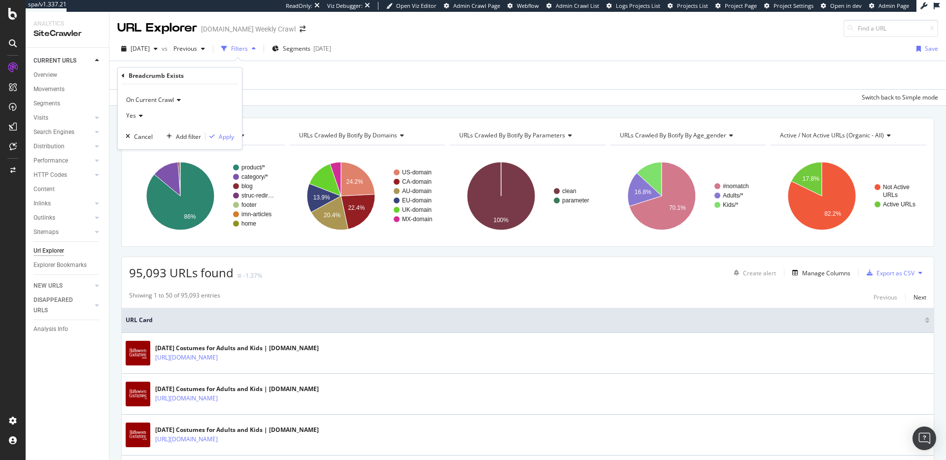
click at [141, 113] on icon at bounding box center [139, 116] width 7 height 6
click at [151, 147] on div "No" at bounding box center [180, 148] width 105 height 13
click at [222, 137] on div "Apply" at bounding box center [226, 136] width 15 height 8
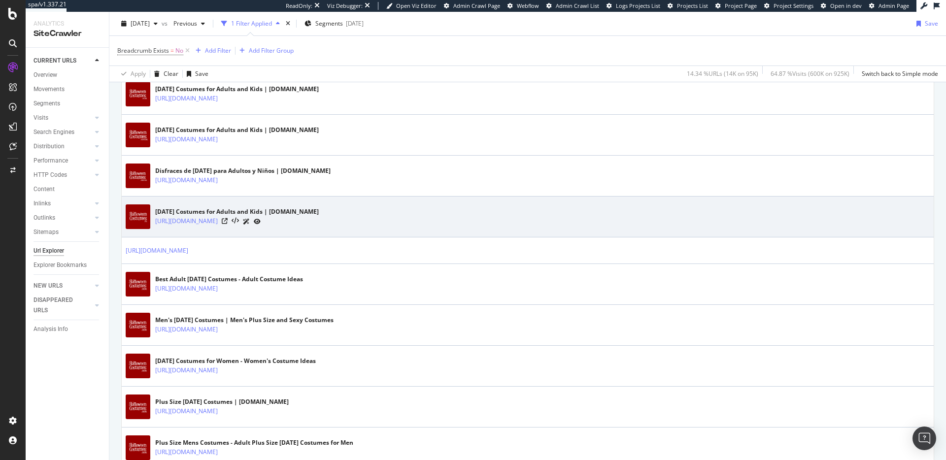
scroll to position [361, 0]
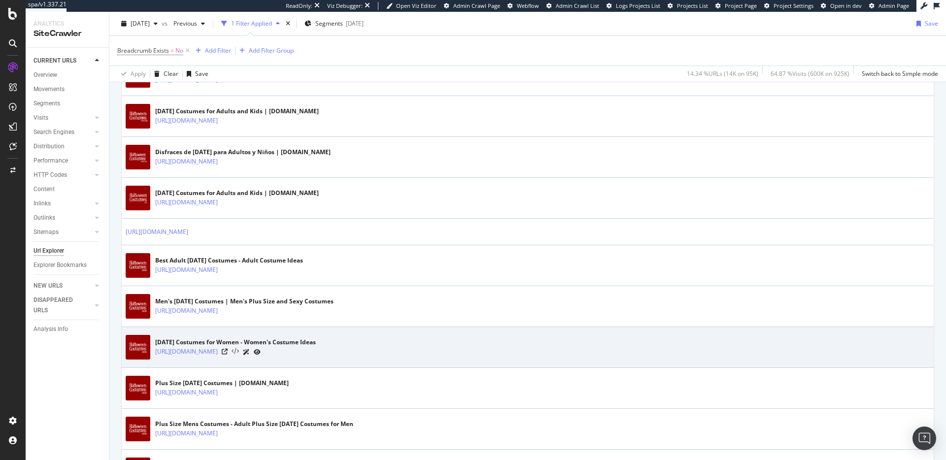
click at [239, 350] on icon at bounding box center [234, 351] width 7 height 7
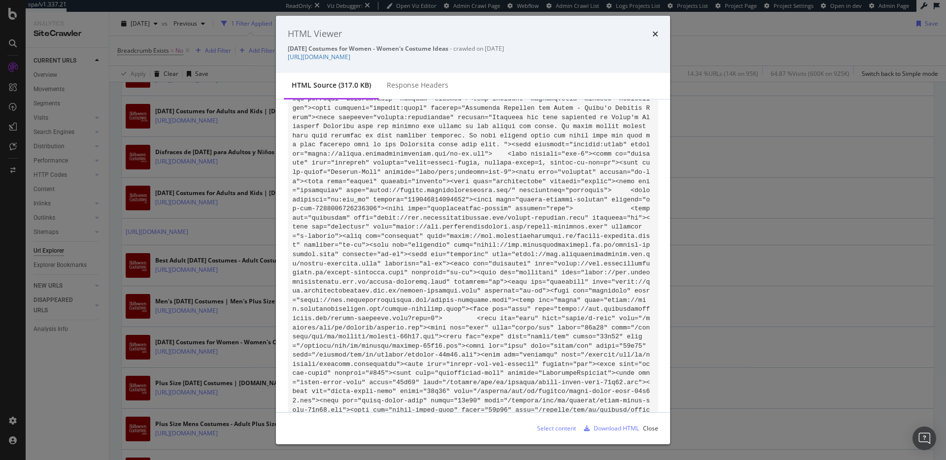
scroll to position [0, 0]
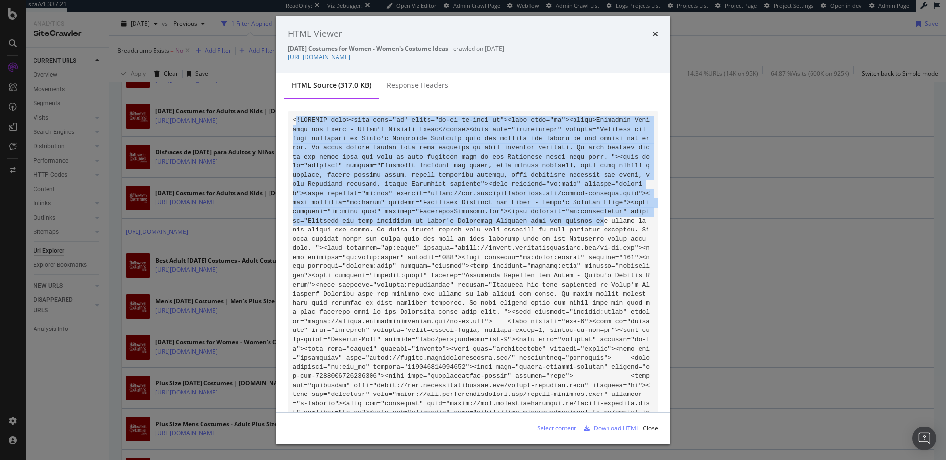
drag, startPoint x: 366, startPoint y: 128, endPoint x: 443, endPoint y: 172, distance: 88.9
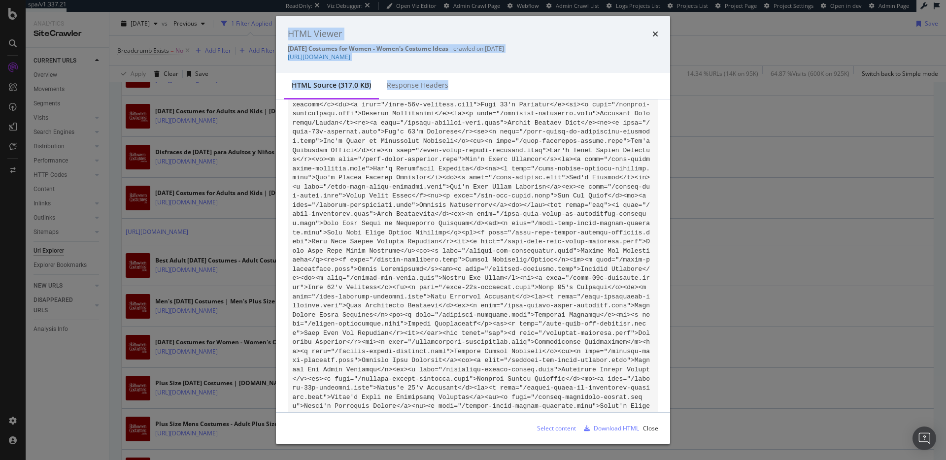
scroll to position [32999, 0]
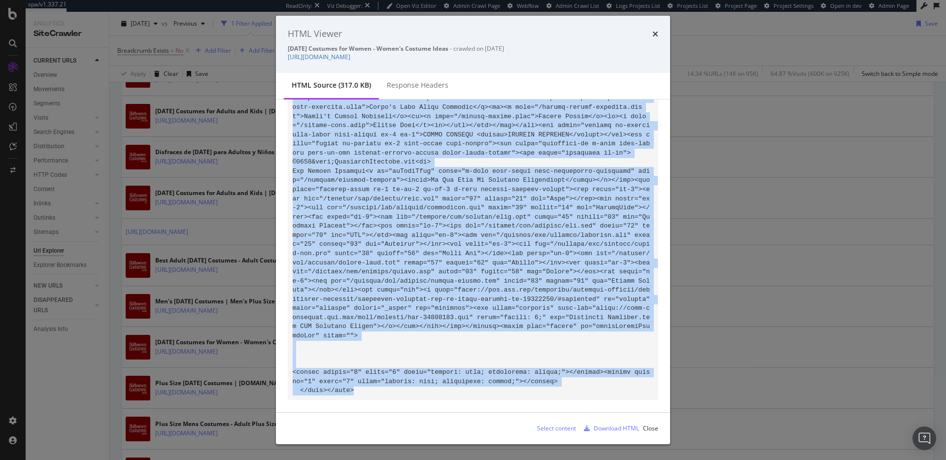
drag, startPoint x: 296, startPoint y: 119, endPoint x: 595, endPoint y: 408, distance: 416.6
click at [595, 408] on div "modal" at bounding box center [473, 255] width 394 height 313
copy code "<!DOCTYPE html><html lang="en" class="no-js no-rcnt hc"><head lang="en"><title>…"
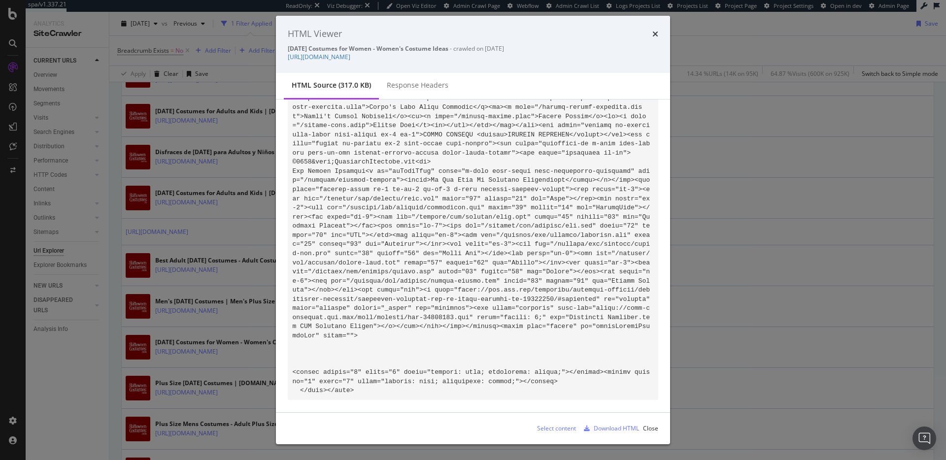
drag, startPoint x: 659, startPoint y: 35, endPoint x: 634, endPoint y: 53, distance: 30.1
click at [659, 35] on div "HTML Viewer Halloween Costumes for Women - Women's Costume Ideas - crawled on 2…" at bounding box center [473, 44] width 394 height 57
drag, startPoint x: 657, startPoint y: 36, endPoint x: 626, endPoint y: 49, distance: 32.7
click at [656, 36] on icon "times" at bounding box center [655, 34] width 6 height 8
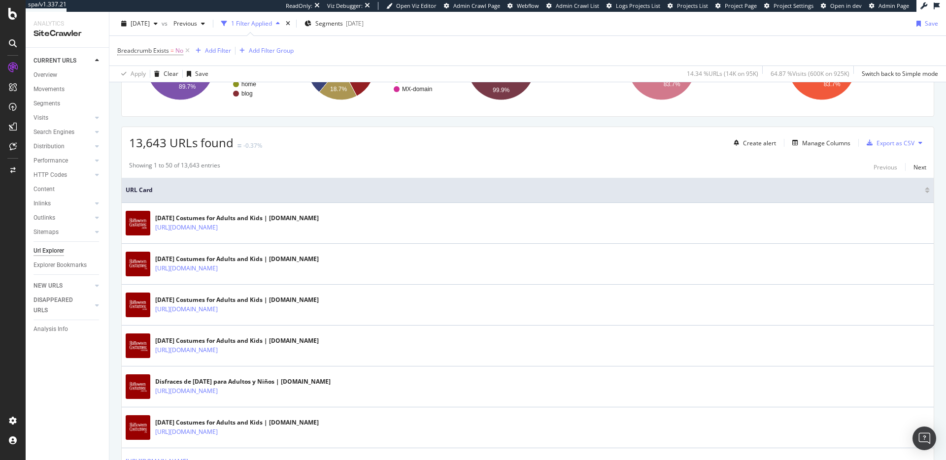
scroll to position [0, 0]
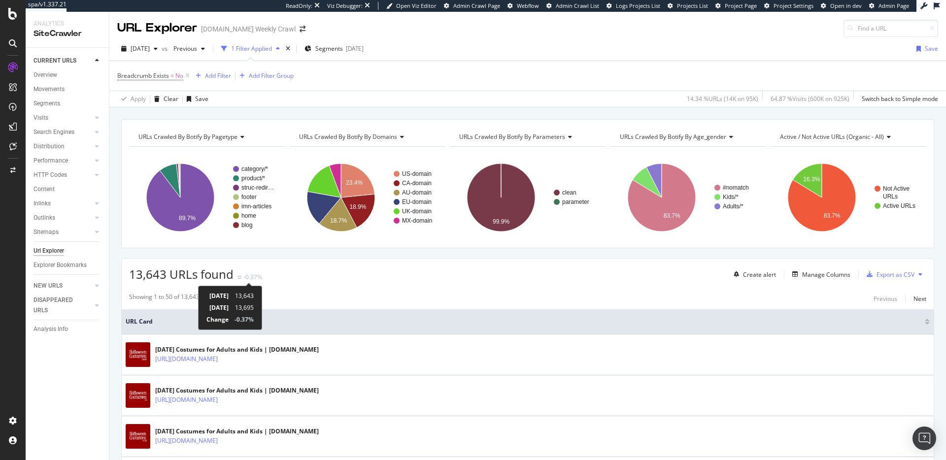
click at [247, 275] on div "-0.37%" at bounding box center [252, 277] width 19 height 8
click at [261, 275] on div "-0.37%" at bounding box center [252, 277] width 19 height 8
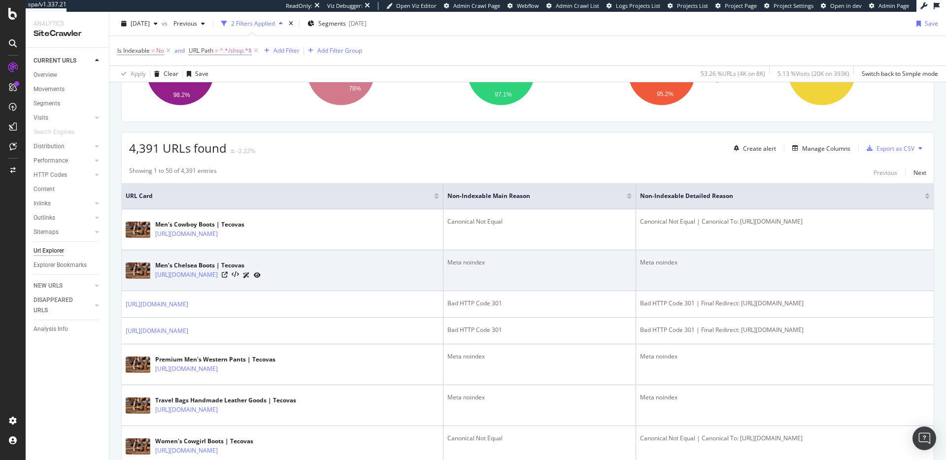
scroll to position [128, 0]
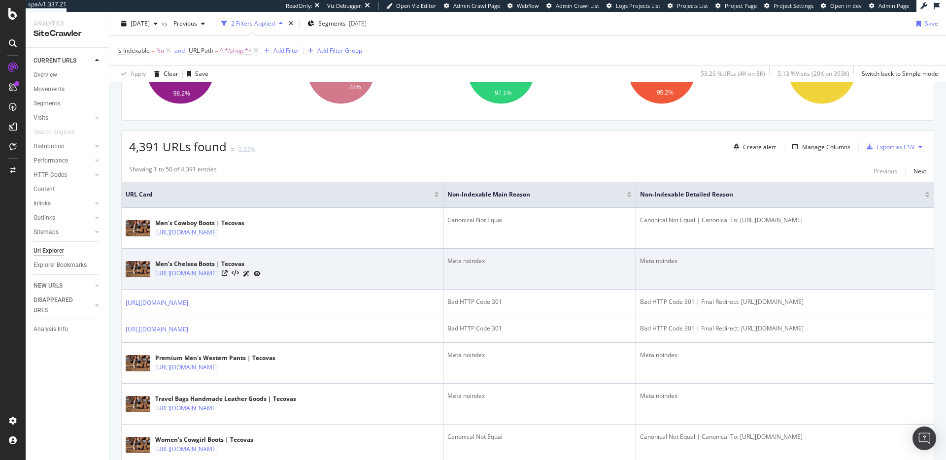
click at [261, 274] on div at bounding box center [241, 273] width 39 height 10
click at [228, 274] on icon at bounding box center [225, 273] width 6 height 6
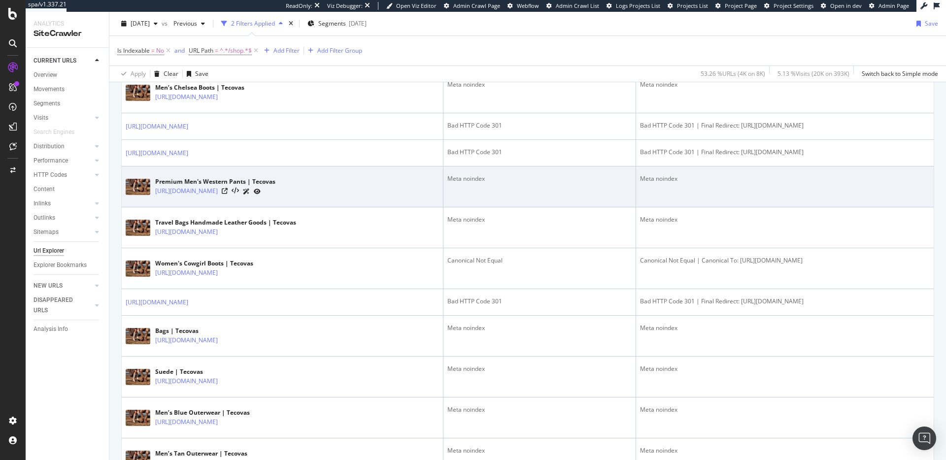
scroll to position [320, 0]
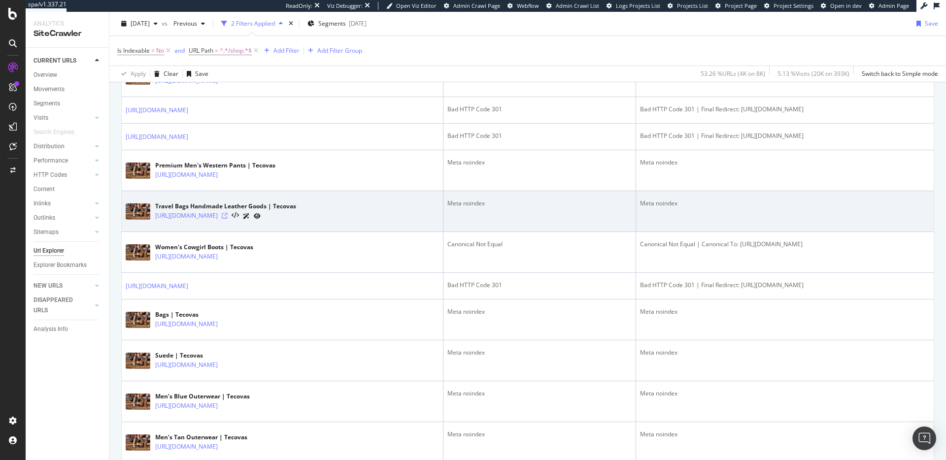
click at [228, 216] on icon at bounding box center [225, 216] width 6 height 6
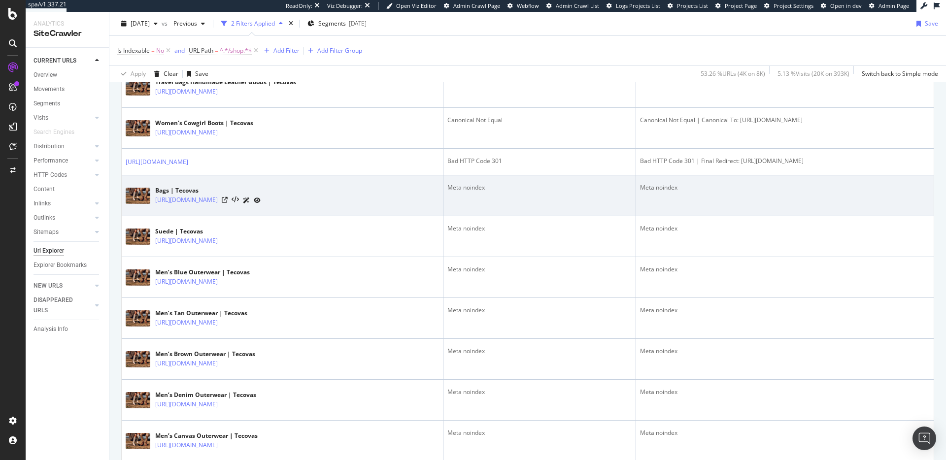
scroll to position [446, 0]
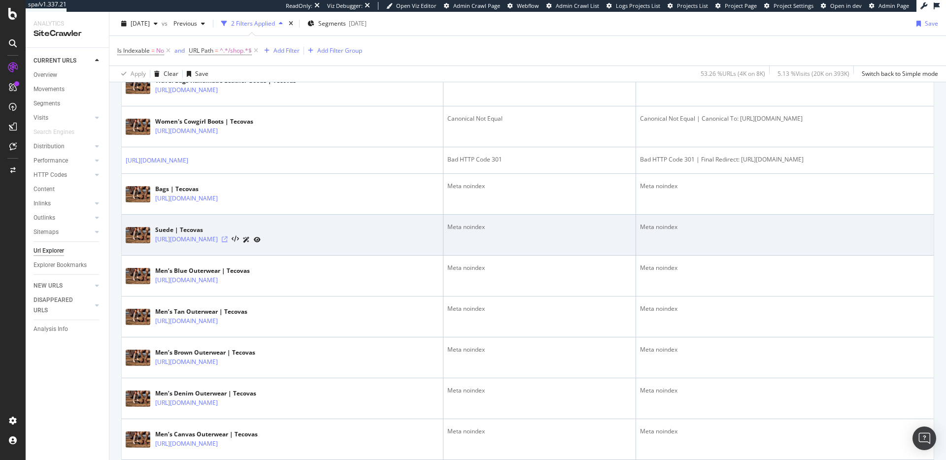
click at [228, 238] on icon at bounding box center [225, 239] width 6 height 6
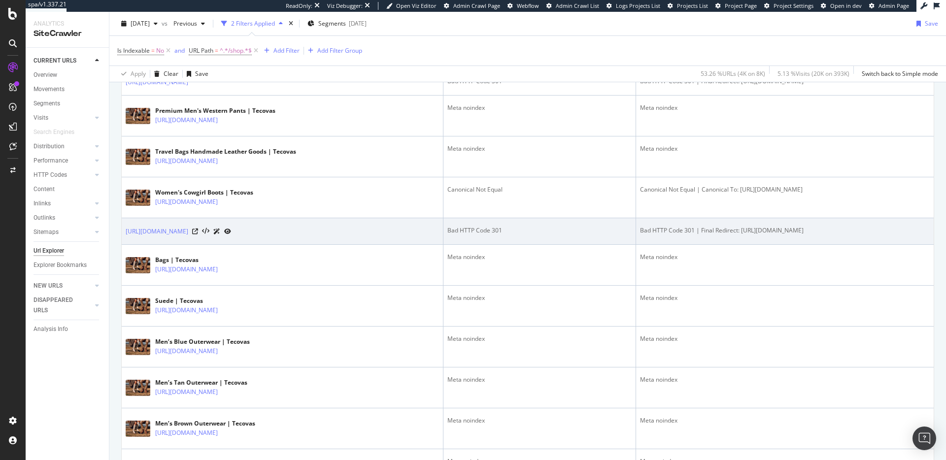
scroll to position [374, 0]
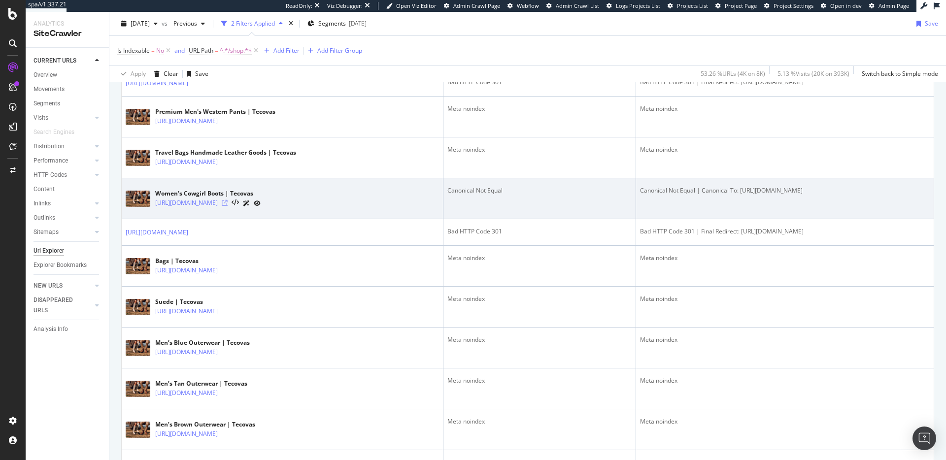
click at [228, 201] on icon at bounding box center [225, 203] width 6 height 6
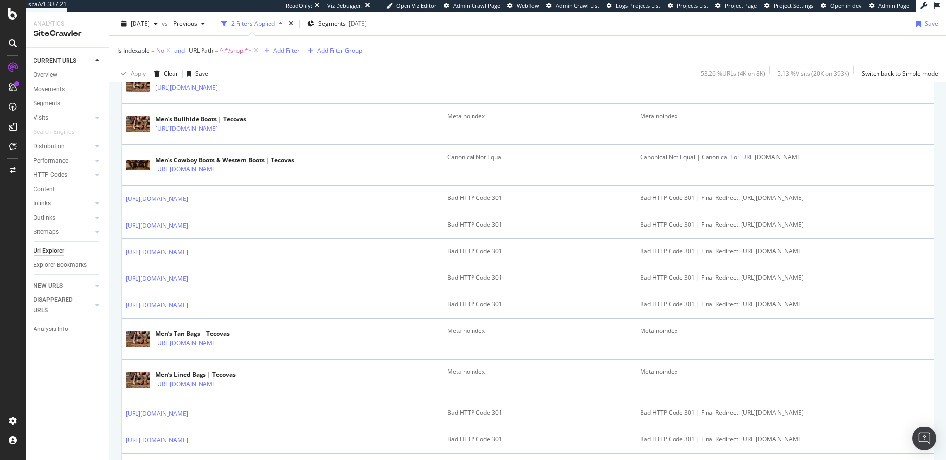
scroll to position [1790, 0]
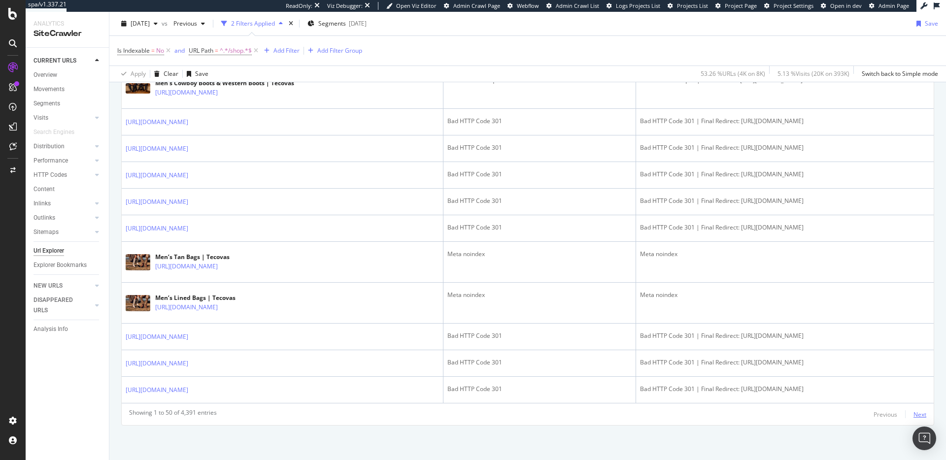
click at [919, 411] on div "Next" at bounding box center [919, 414] width 13 height 8
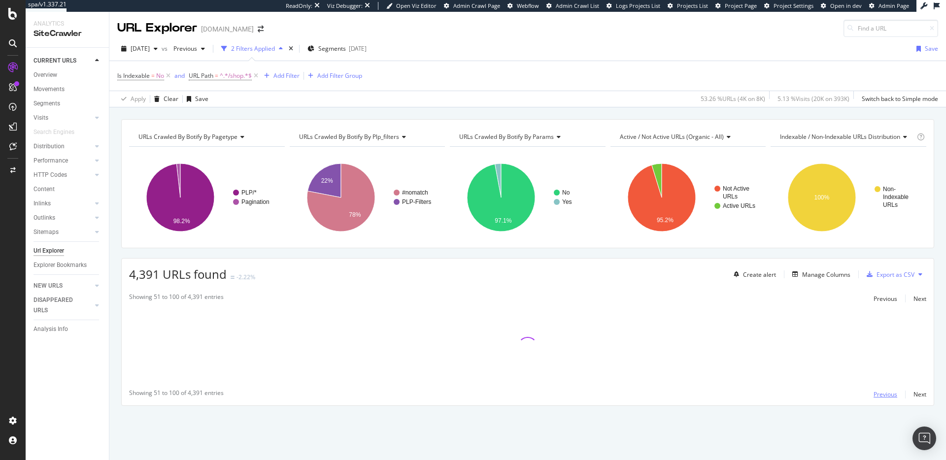
click at [893, 393] on div "Previous" at bounding box center [885, 394] width 24 height 8
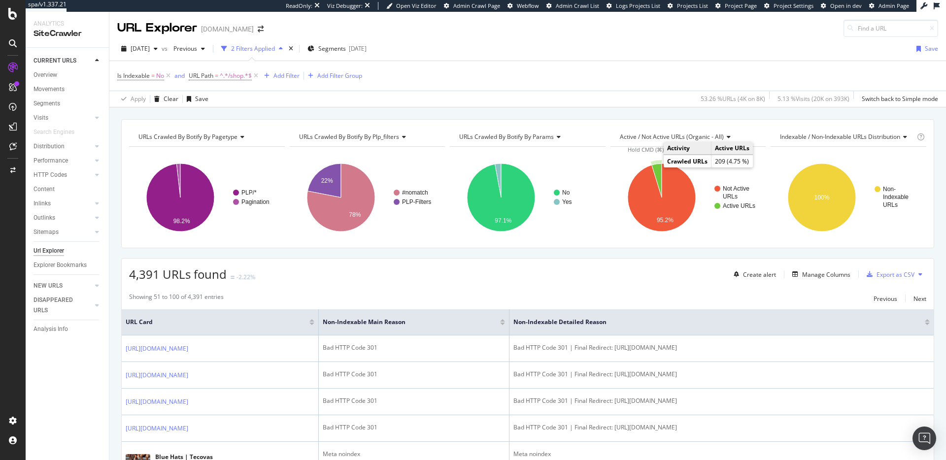
click at [660, 168] on icon "A chart." at bounding box center [656, 181] width 10 height 34
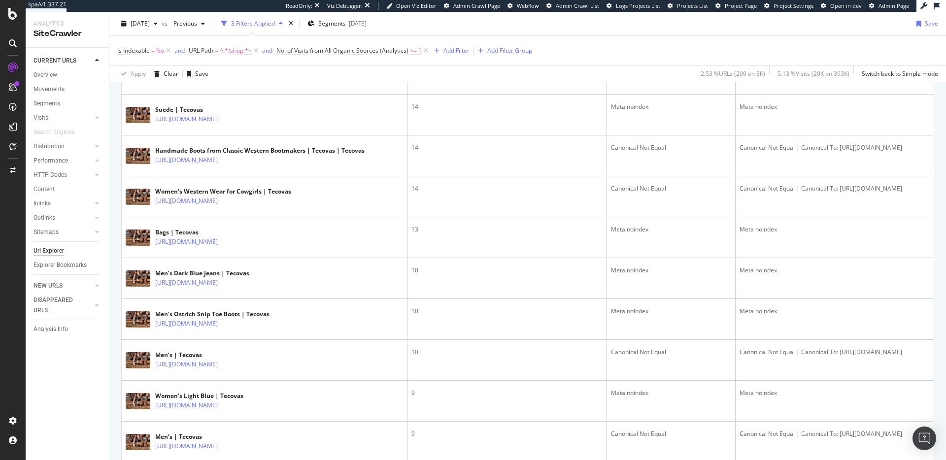
scroll to position [1996, 0]
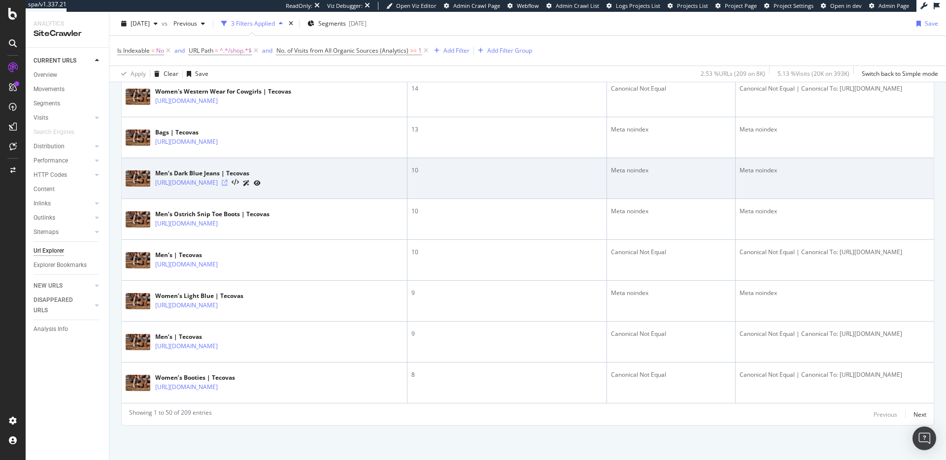
click at [228, 180] on icon at bounding box center [225, 183] width 6 height 6
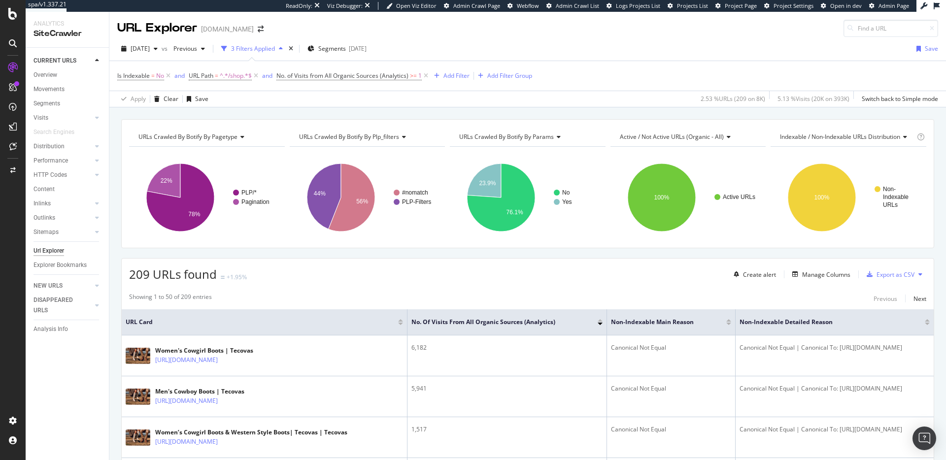
scroll to position [214, 0]
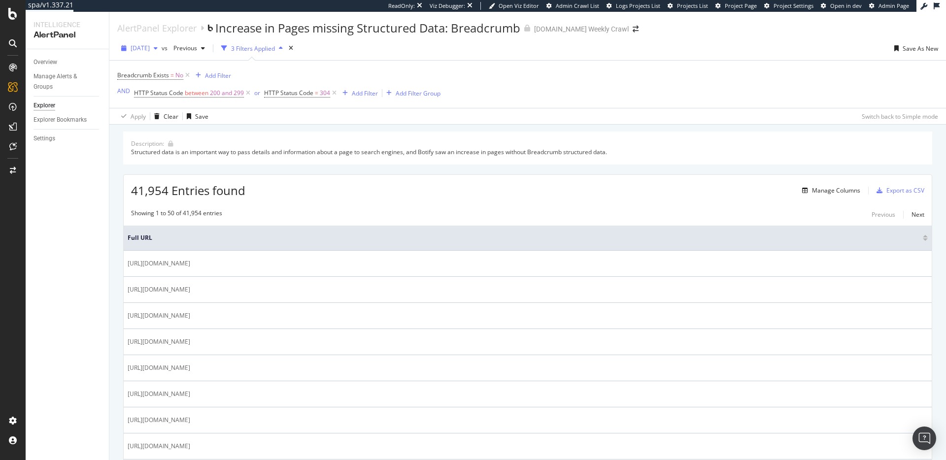
click at [154, 53] on div "[DATE]" at bounding box center [139, 48] width 44 height 15
click at [155, 64] on div "[DATE]" at bounding box center [157, 68] width 51 height 9
click at [208, 157] on div "Description: Structured data is an important way to pass details and informatio…" at bounding box center [527, 148] width 809 height 33
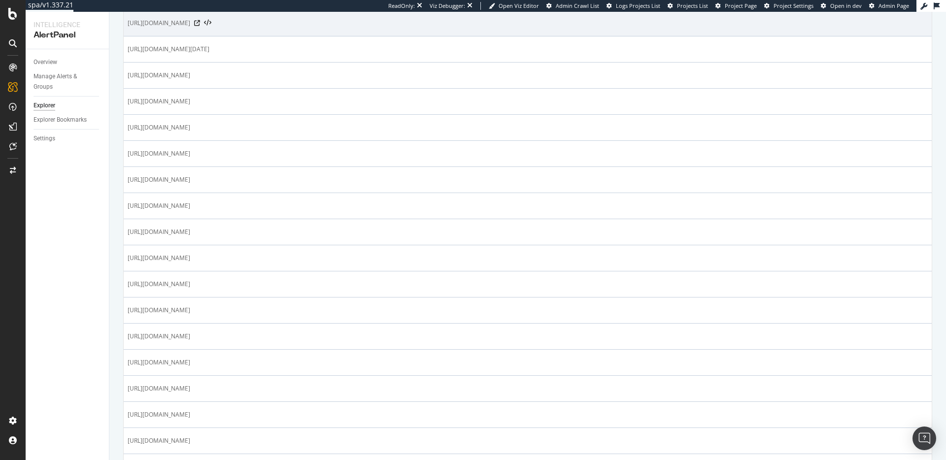
scroll to position [372, 0]
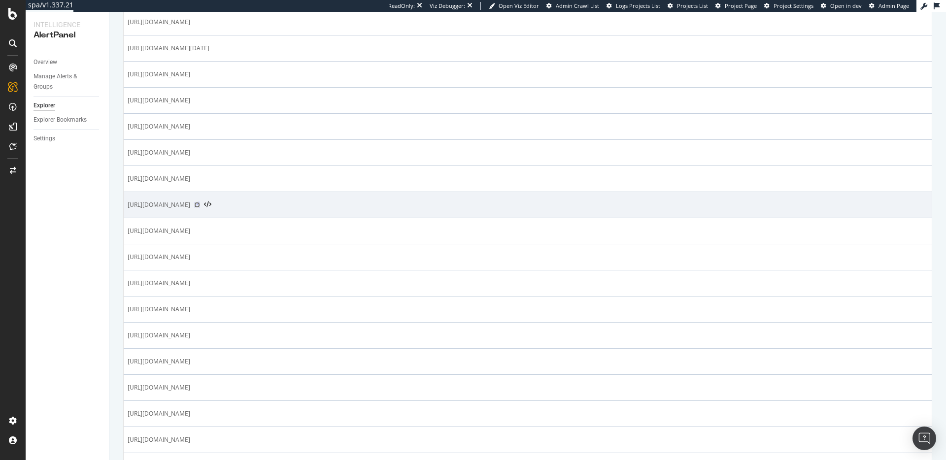
click at [200, 205] on icon at bounding box center [197, 205] width 6 height 6
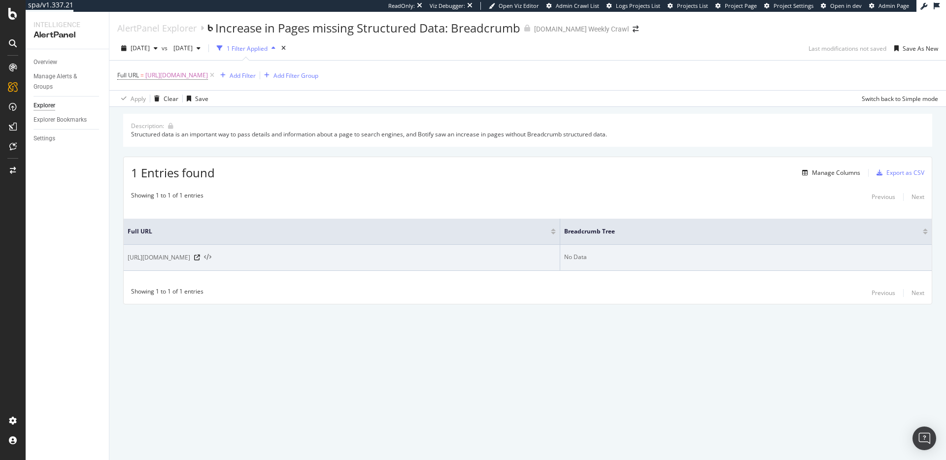
click at [211, 257] on icon at bounding box center [207, 257] width 7 height 7
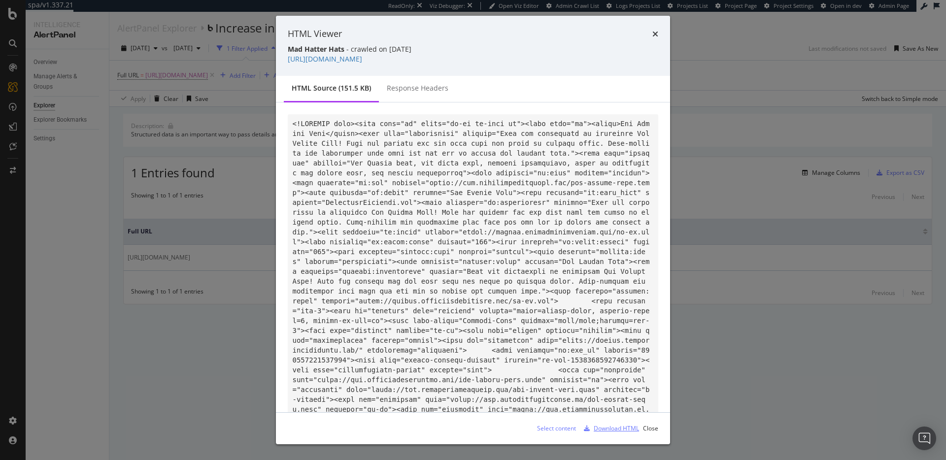
click at [611, 430] on div "Download HTML" at bounding box center [615, 428] width 45 height 8
click at [197, 112] on div "HTML Viewer Mad Hatter Hats - crawled on [DATE] [URL][DOMAIN_NAME] HTML source …" at bounding box center [473, 230] width 946 height 460
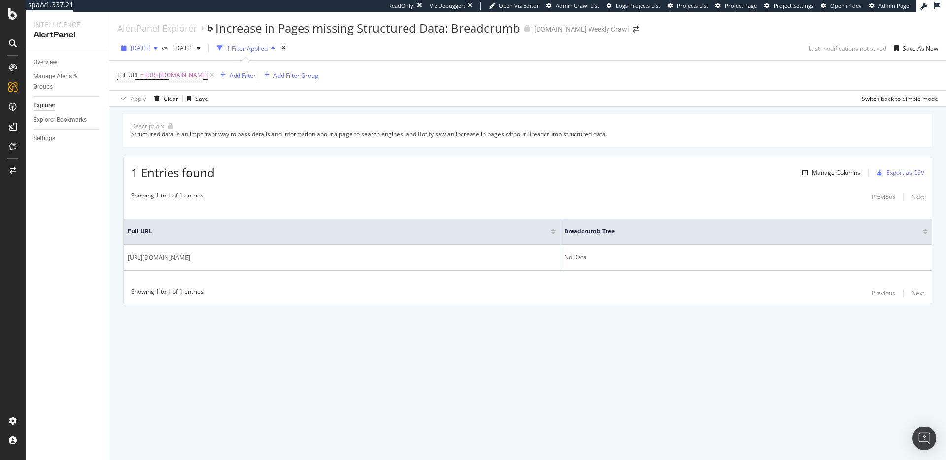
click at [150, 45] on span "[DATE]" at bounding box center [140, 48] width 19 height 8
click at [189, 84] on div "64.1K URLs" at bounding box center [204, 86] width 31 height 9
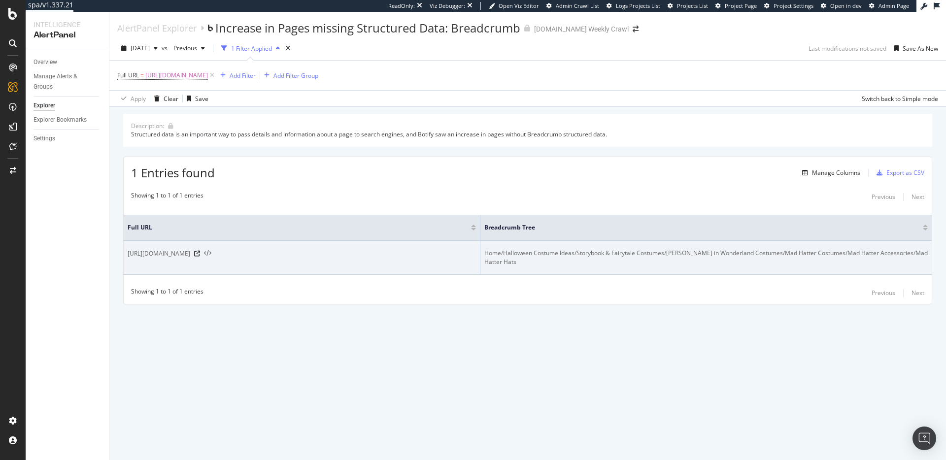
click at [211, 254] on icon at bounding box center [207, 253] width 7 height 7
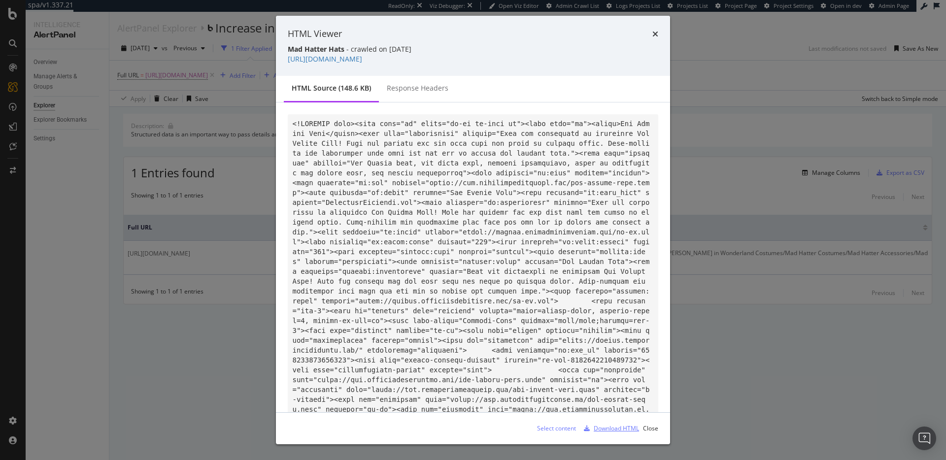
click at [619, 425] on div "Download HTML" at bounding box center [615, 428] width 45 height 8
click at [202, 149] on div "HTML Viewer Mad Hatter Hats - crawled on [DATE] [URL][DOMAIN_NAME] HTML source …" at bounding box center [473, 230] width 946 height 460
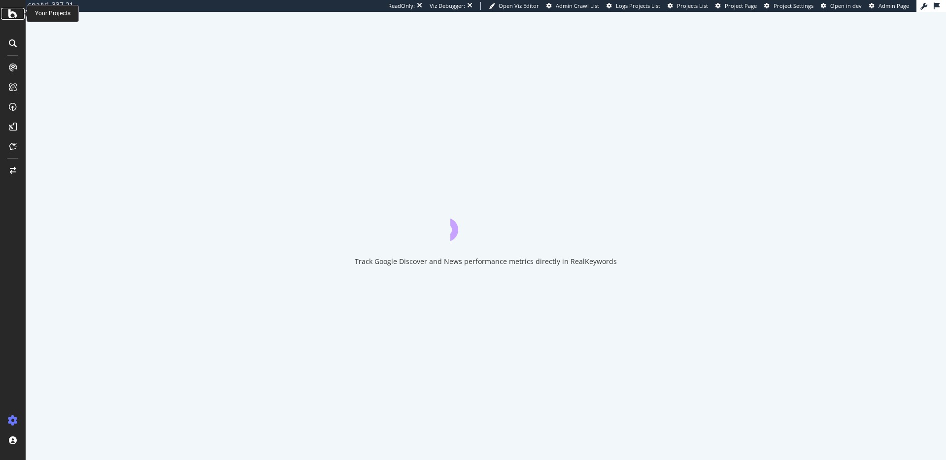
click at [13, 19] on icon at bounding box center [12, 14] width 9 height 12
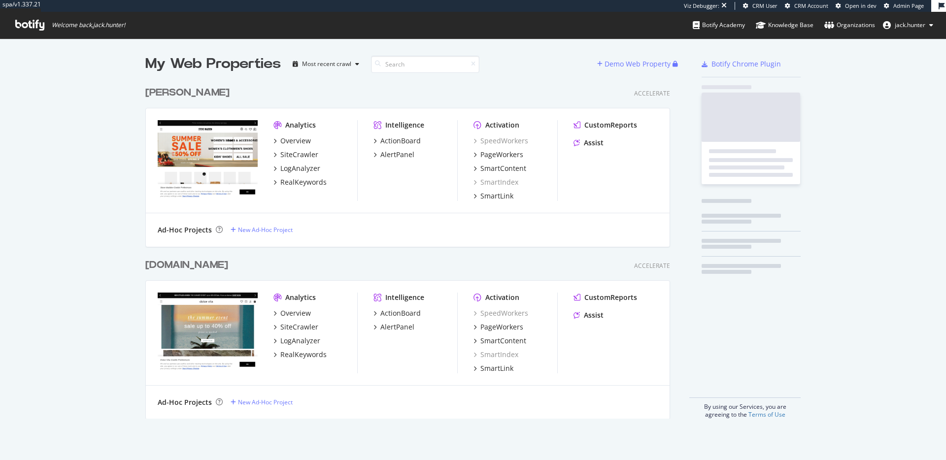
scroll to position [345, 532]
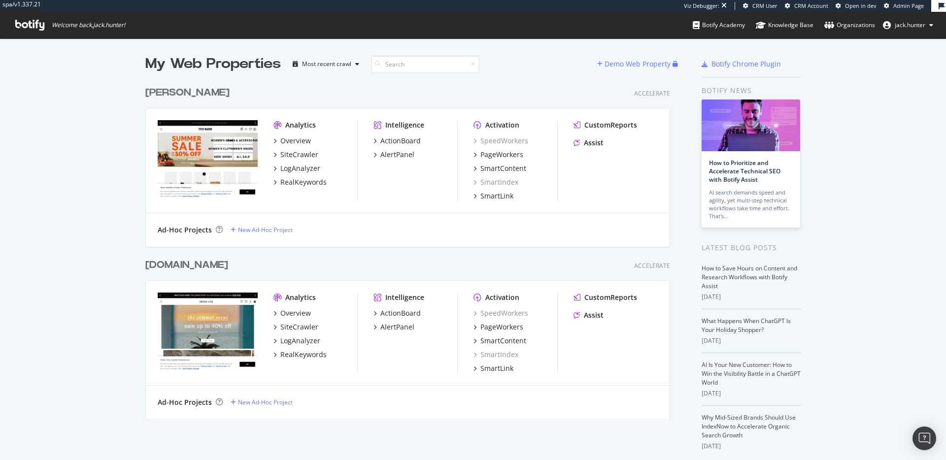
click at [172, 88] on div "[PERSON_NAME]" at bounding box center [187, 93] width 84 height 14
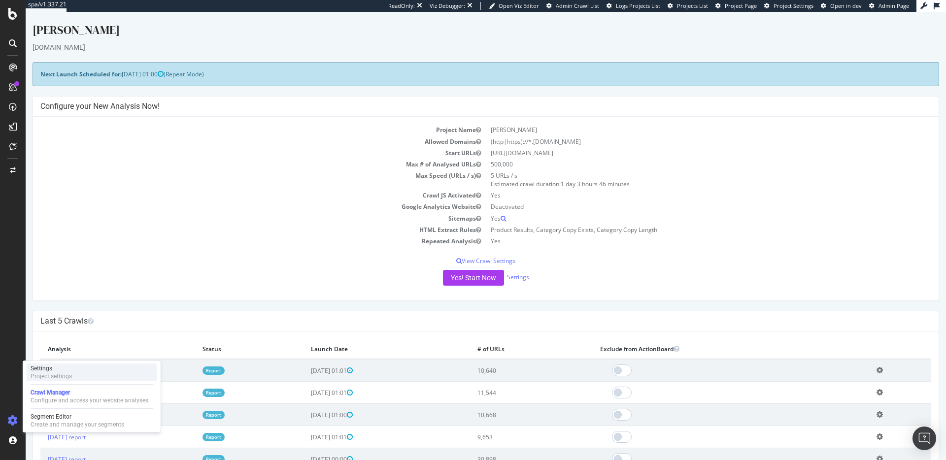
click at [50, 372] on div "Project settings" at bounding box center [51, 376] width 41 height 8
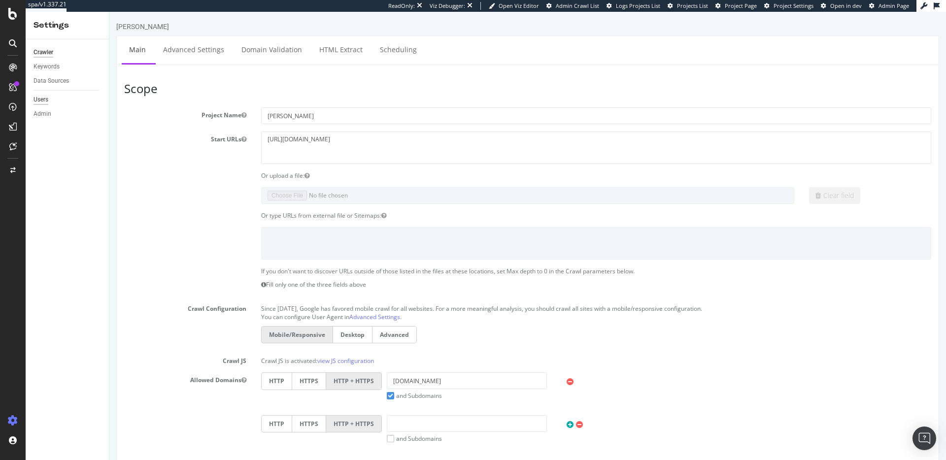
click at [41, 97] on div "Users" at bounding box center [40, 100] width 15 height 10
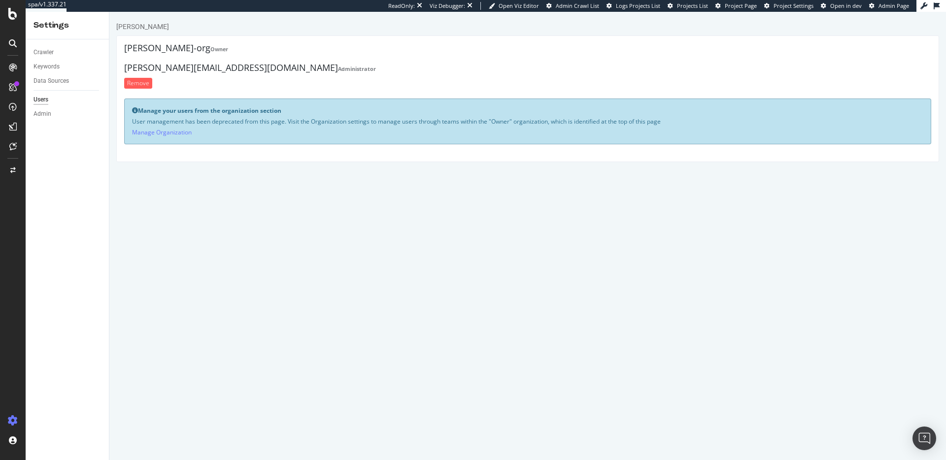
click at [291, 121] on p "User management has been deprecated from this page. Visit the Organization sett…" at bounding box center [527, 121] width 791 height 8
click at [173, 132] on link "Manage Organization" at bounding box center [162, 132] width 60 height 8
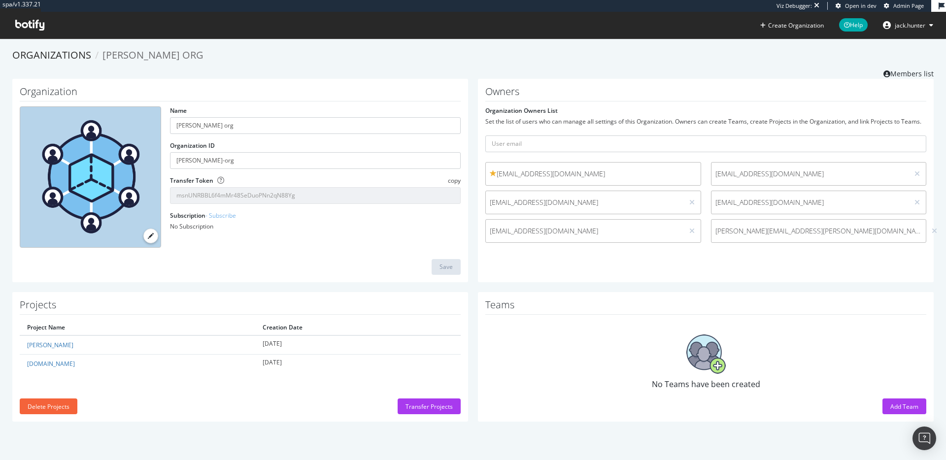
click at [732, 233] on span "[PERSON_NAME][EMAIL_ADDRESS][PERSON_NAME][DOMAIN_NAME]" at bounding box center [818, 231] width 207 height 10
copy div "[PERSON_NAME][EMAIL_ADDRESS][PERSON_NAME][DOMAIN_NAME]"
click at [931, 229] on icon at bounding box center [933, 231] width 5 height 7
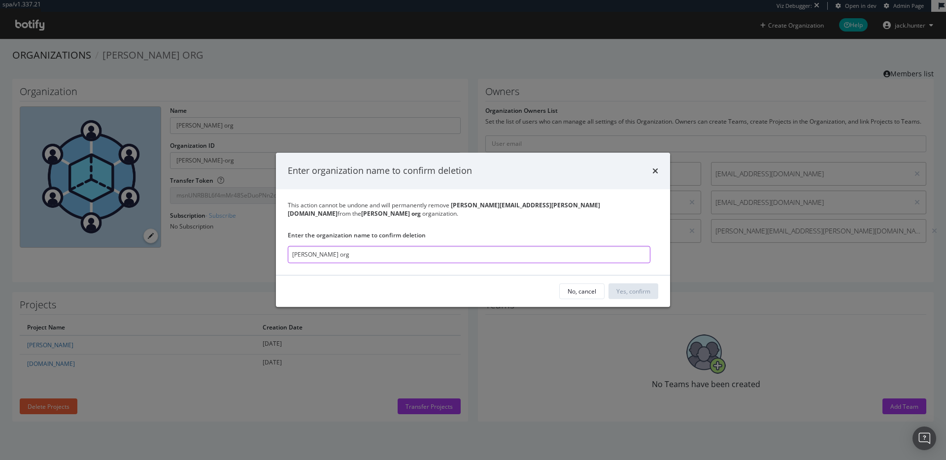
click at [418, 257] on input "[PERSON_NAME] org" at bounding box center [469, 254] width 363 height 17
click at [342, 256] on input "[PERSON_NAME]" at bounding box center [469, 254] width 363 height 17
type input "[PERSON_NAME] Org"
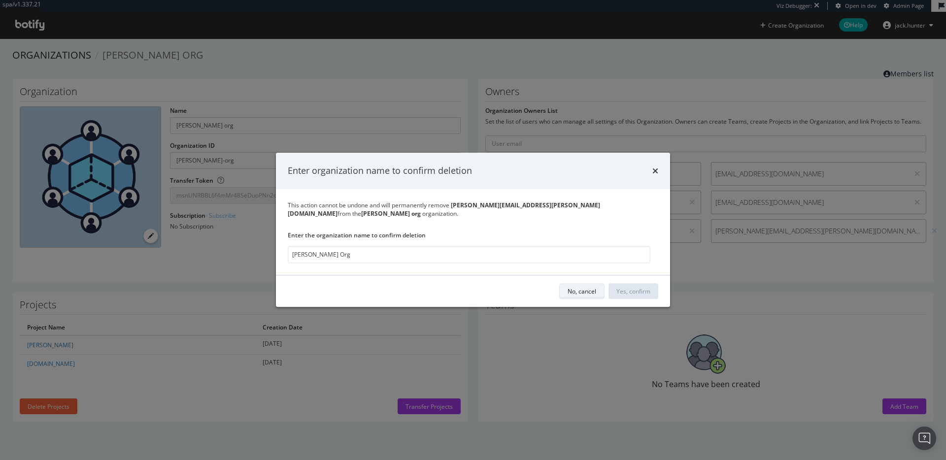
click at [567, 290] on button "No, cancel" at bounding box center [581, 292] width 45 height 16
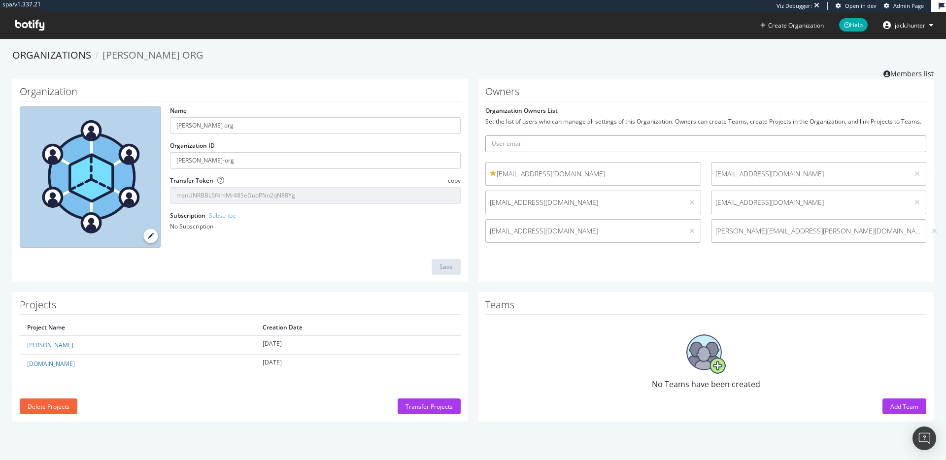
click at [527, 139] on input "text" at bounding box center [705, 143] width 441 height 17
paste input "[PERSON_NAME][EMAIL_ADDRESS][PERSON_NAME][DOMAIN_NAME]"
click at [493, 144] on input "[PERSON_NAME][EMAIL_ADDRESS][PERSON_NAME][DOMAIN_NAME]" at bounding box center [705, 143] width 441 height 17
type input "[PERSON_NAME][EMAIL_ADDRESS][PERSON_NAME][DOMAIN_NAME]"
click at [909, 135] on button "submit" at bounding box center [917, 143] width 17 height 17
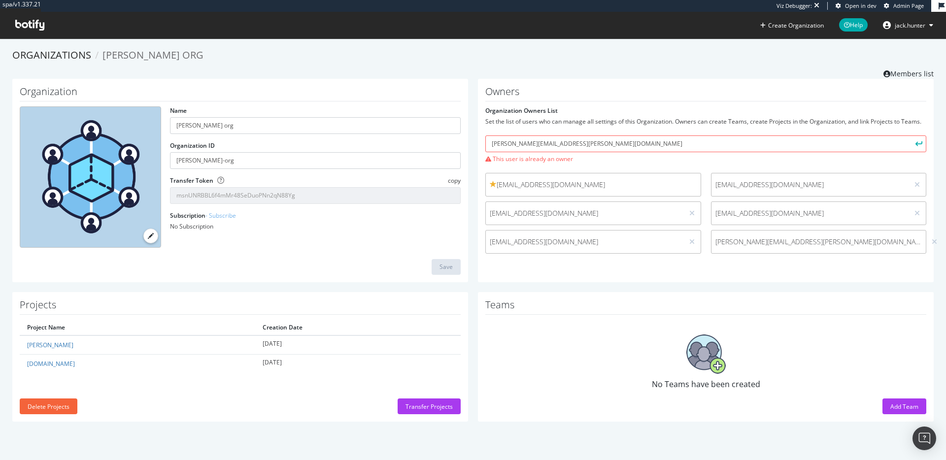
drag, startPoint x: 918, startPoint y: 147, endPoint x: 908, endPoint y: 146, distance: 9.4
click at [917, 147] on button "submit" at bounding box center [917, 143] width 17 height 17
click at [640, 142] on input "[PERSON_NAME][EMAIL_ADDRESS][PERSON_NAME][DOMAIN_NAME]" at bounding box center [705, 143] width 441 height 17
click at [640, 142] on input "karla.moreno@dolcevita.com" at bounding box center [705, 143] width 441 height 17
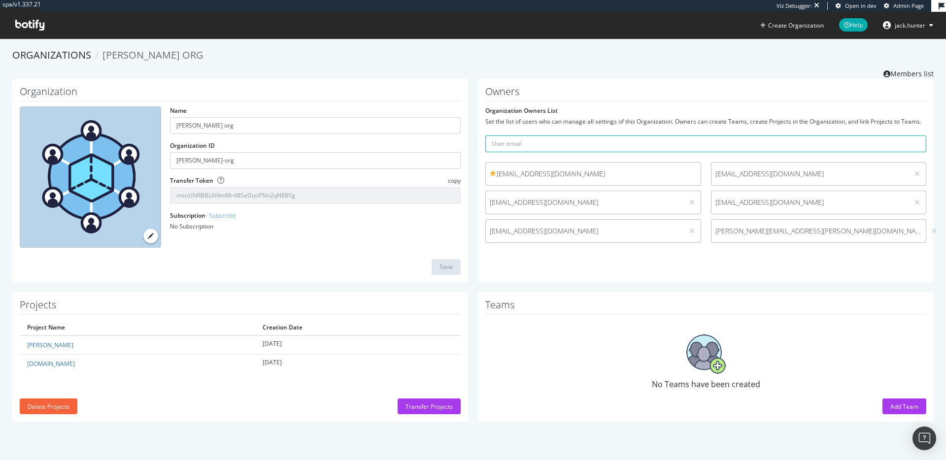
click at [16, 24] on icon at bounding box center [29, 25] width 29 height 11
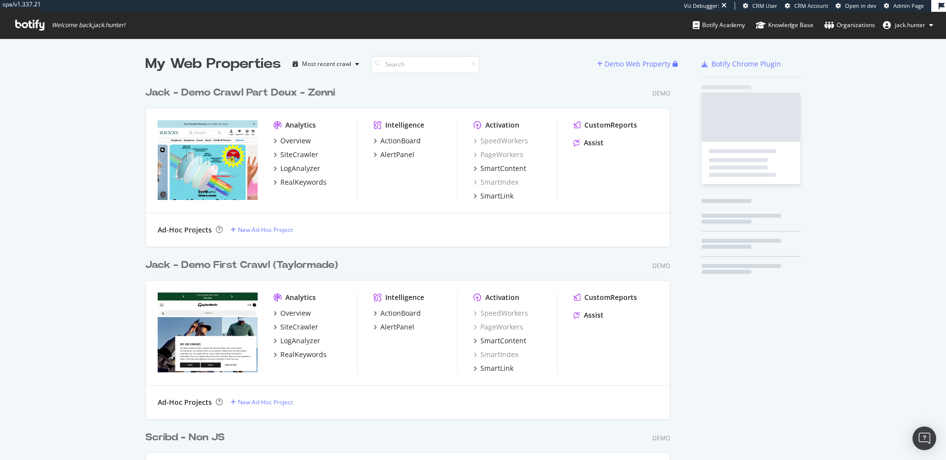
scroll to position [517, 532]
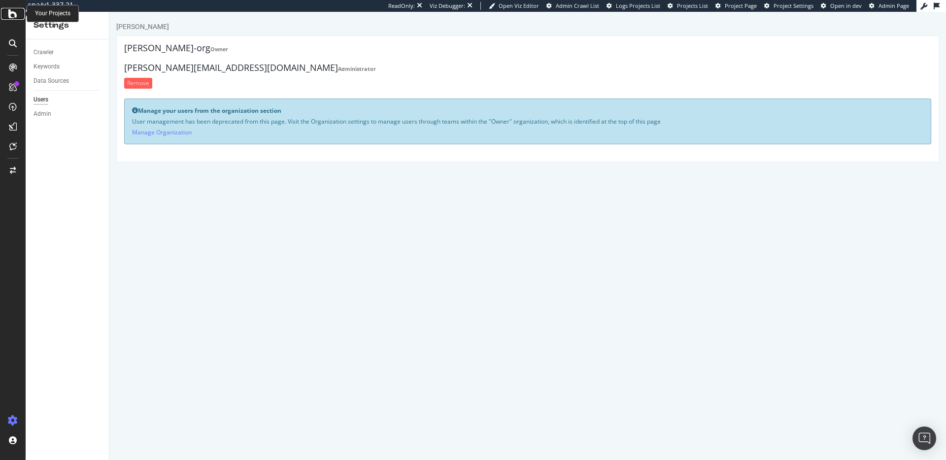
click at [12, 13] on icon at bounding box center [12, 14] width 9 height 12
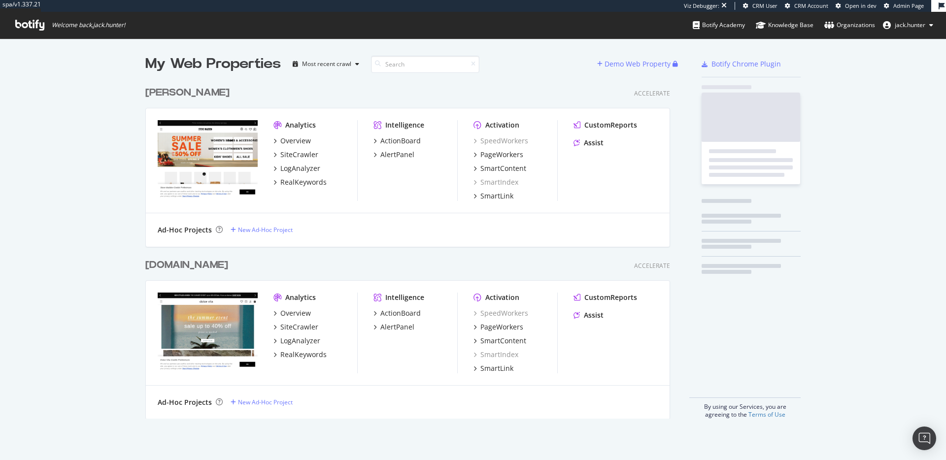
scroll to position [345, 532]
